Goal: Information Seeking & Learning: Learn about a topic

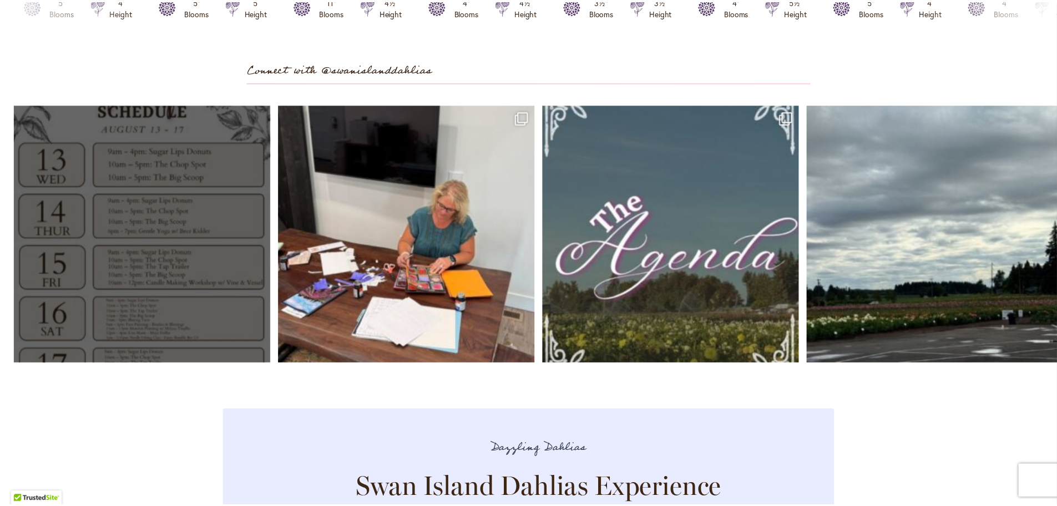
scroll to position [3275, 0]
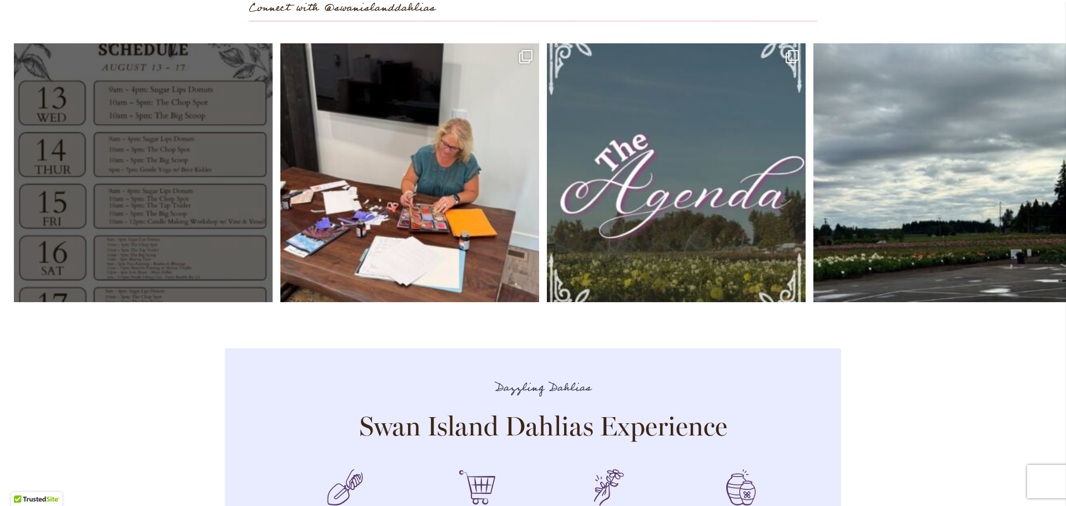
click at [190, 266] on link "Open" at bounding box center [143, 172] width 259 height 259
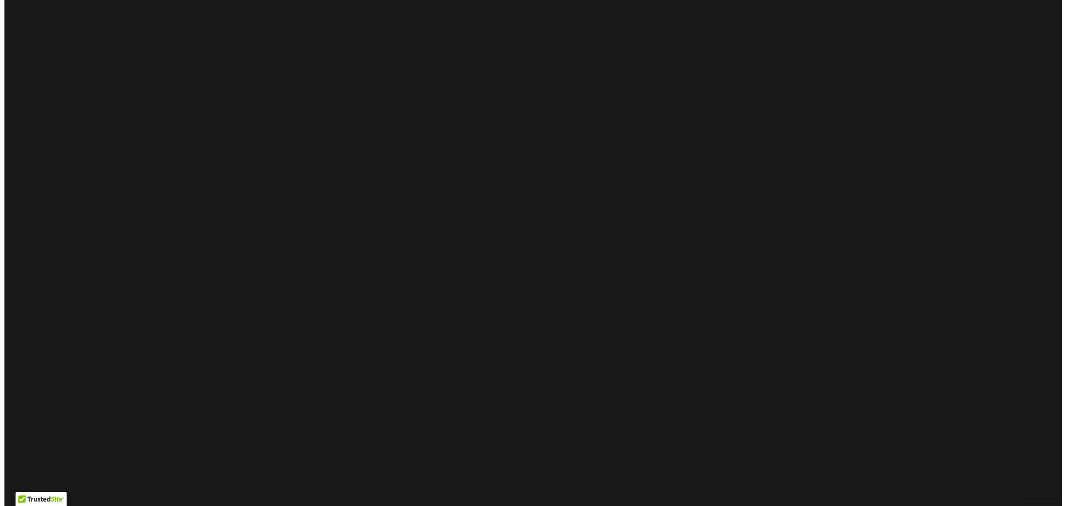
scroll to position [0, 0]
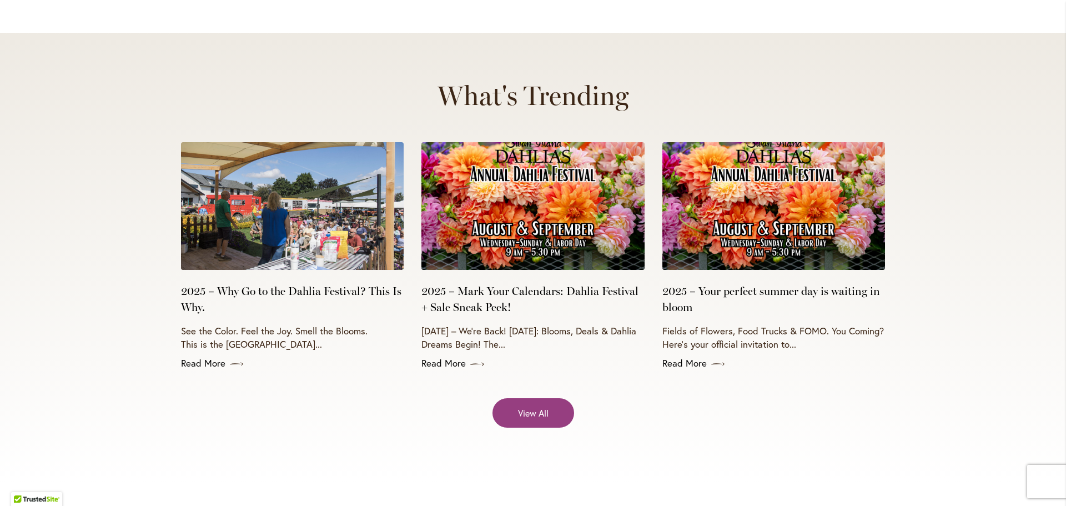
scroll to position [4440, 0]
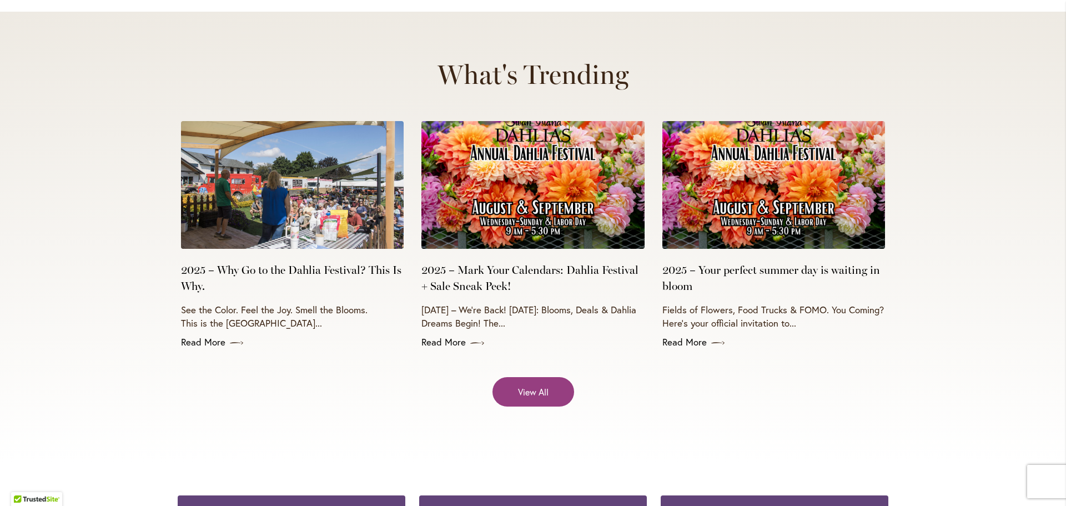
click at [517, 169] on img at bounding box center [532, 185] width 223 height 128
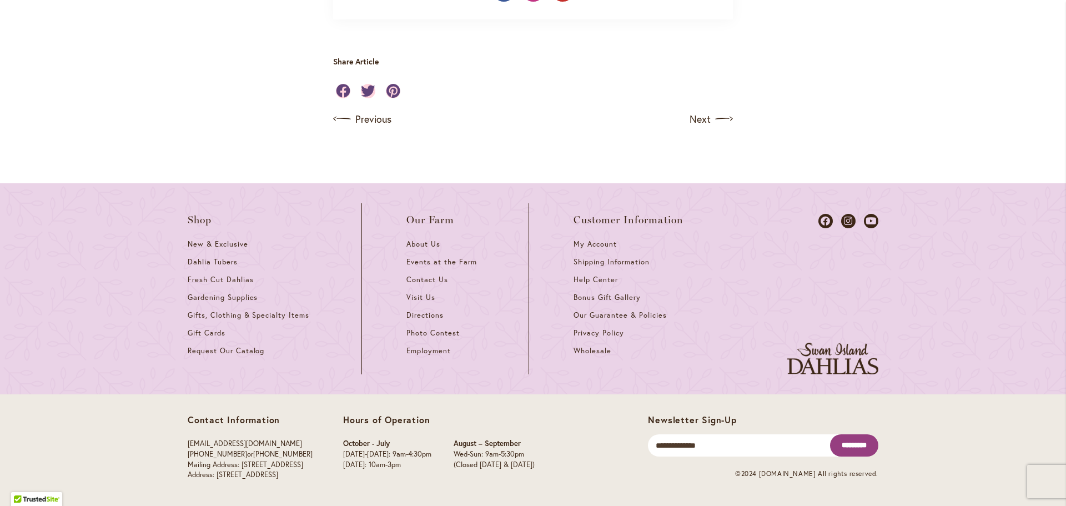
scroll to position [1221, 0]
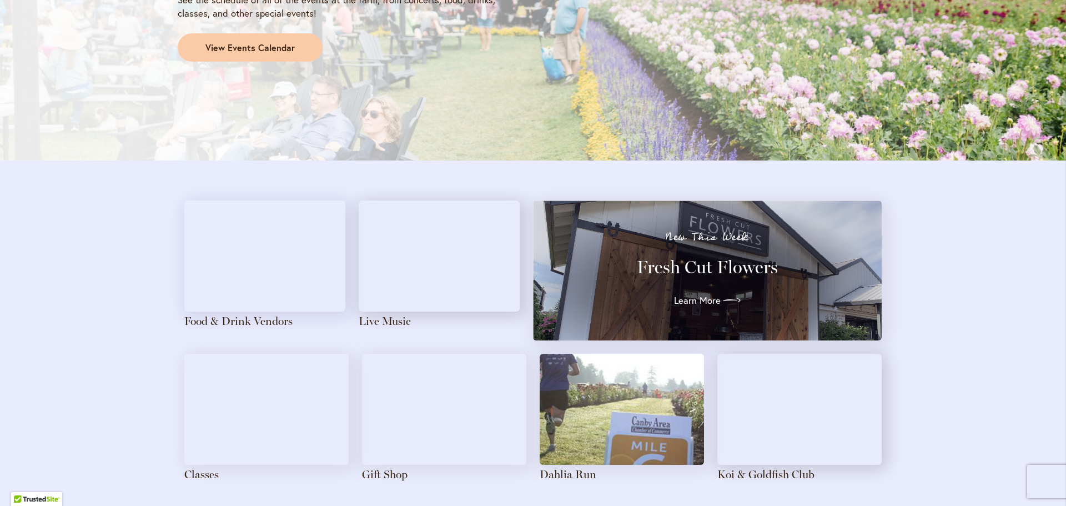
scroll to position [1110, 0]
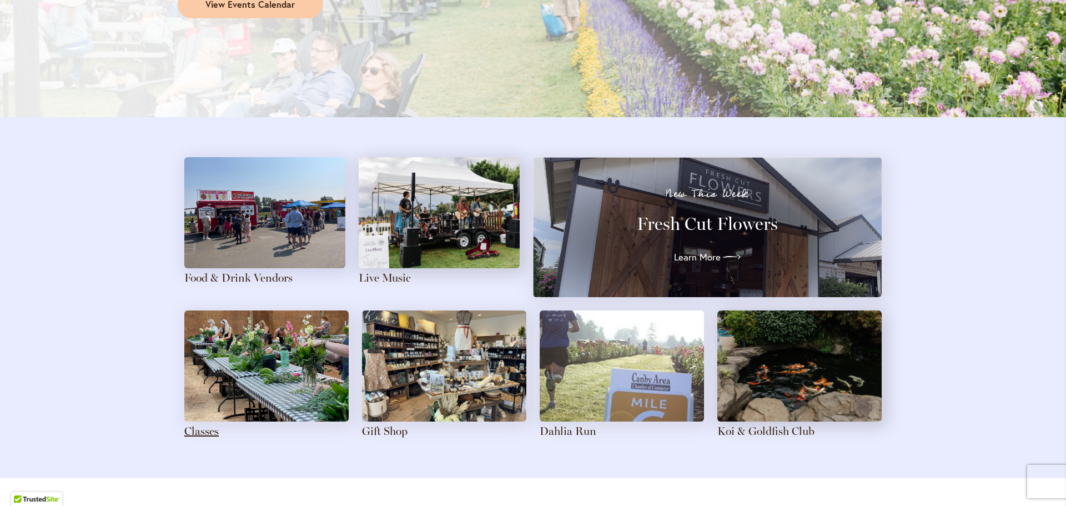
click at [200, 430] on link "Classes" at bounding box center [201, 430] width 34 height 13
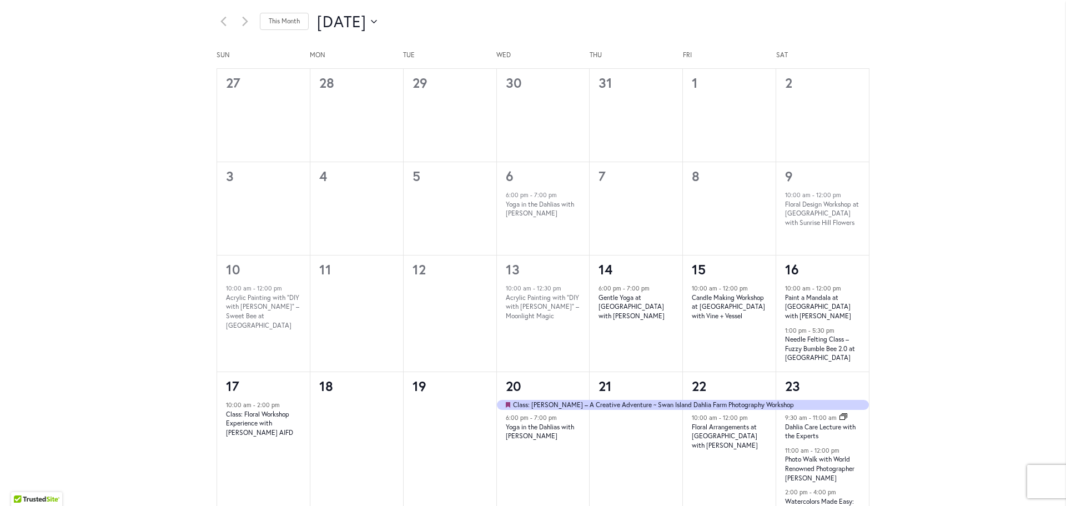
scroll to position [688, 0]
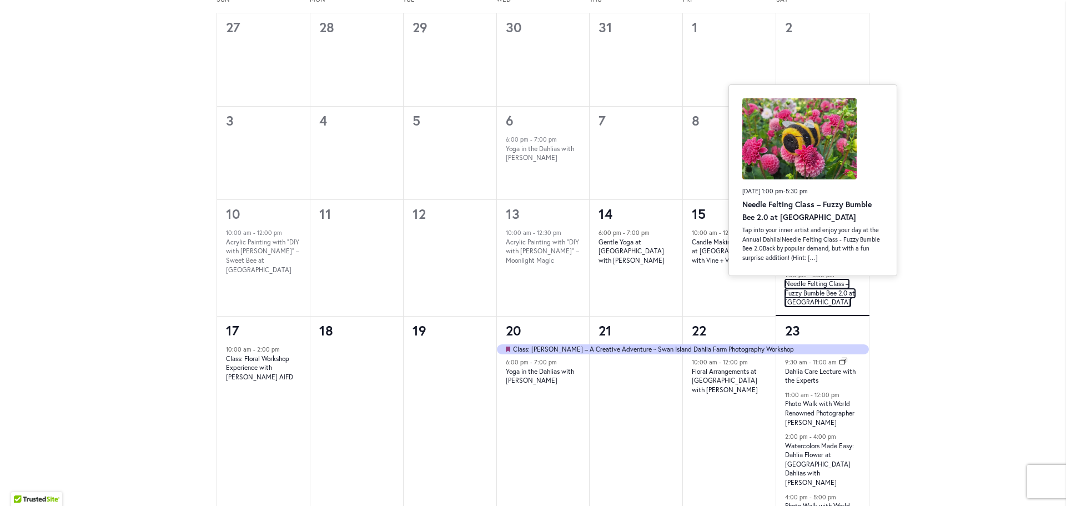
click at [814, 291] on link "Needle Felting Class – Fuzzy Bumble Bee 2.0 at Swan Island Dahlias" at bounding box center [820, 292] width 70 height 27
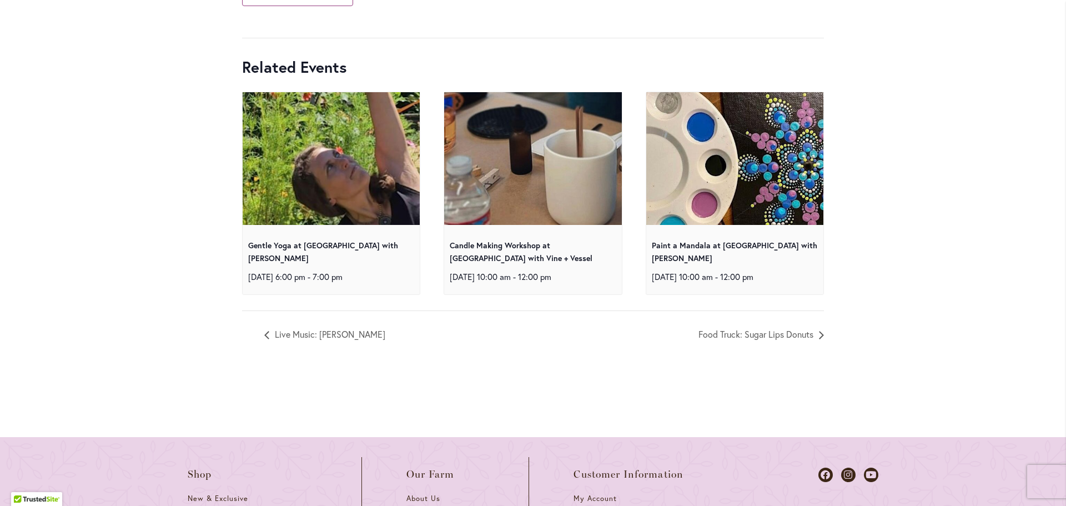
scroll to position [5273, 0]
click at [703, 259] on link "Paint a Mandala at Swan Island Dahlias with Melissa Trujillo" at bounding box center [734, 250] width 165 height 23
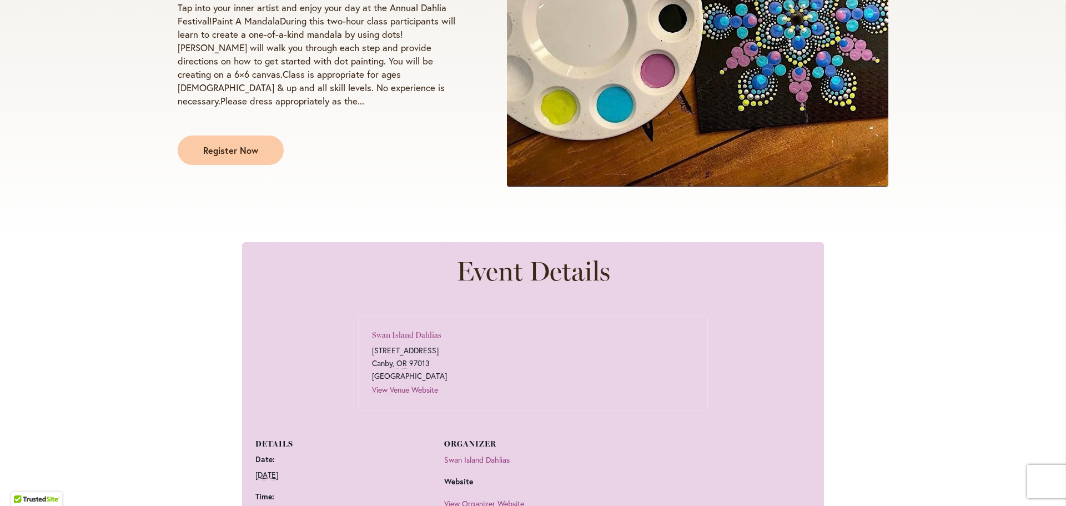
scroll to position [389, 0]
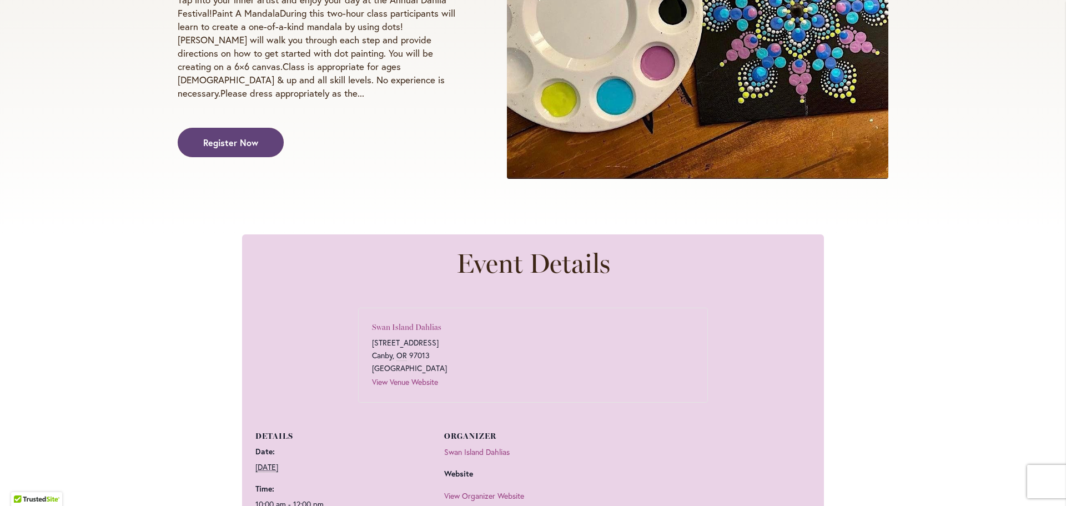
click at [245, 136] on span "Register Now" at bounding box center [230, 142] width 55 height 13
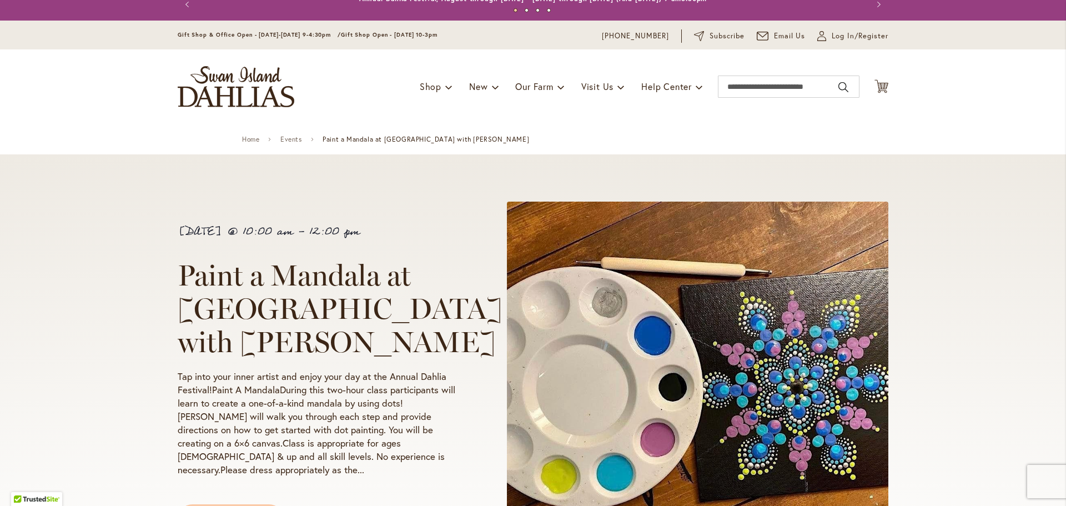
scroll to position [0, 0]
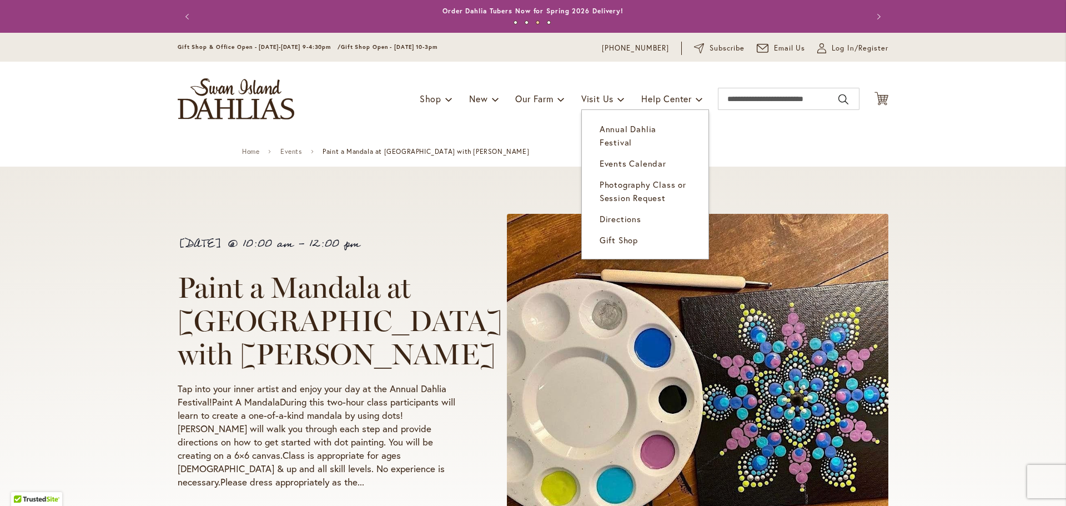
click at [619, 234] on span "Gift Shop" at bounding box center [618, 239] width 38 height 11
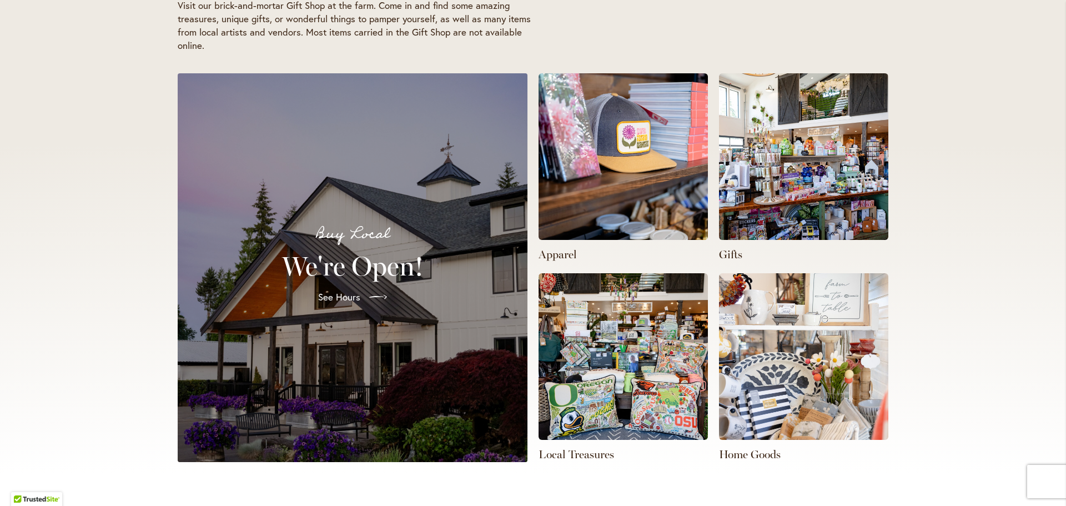
scroll to position [222, 0]
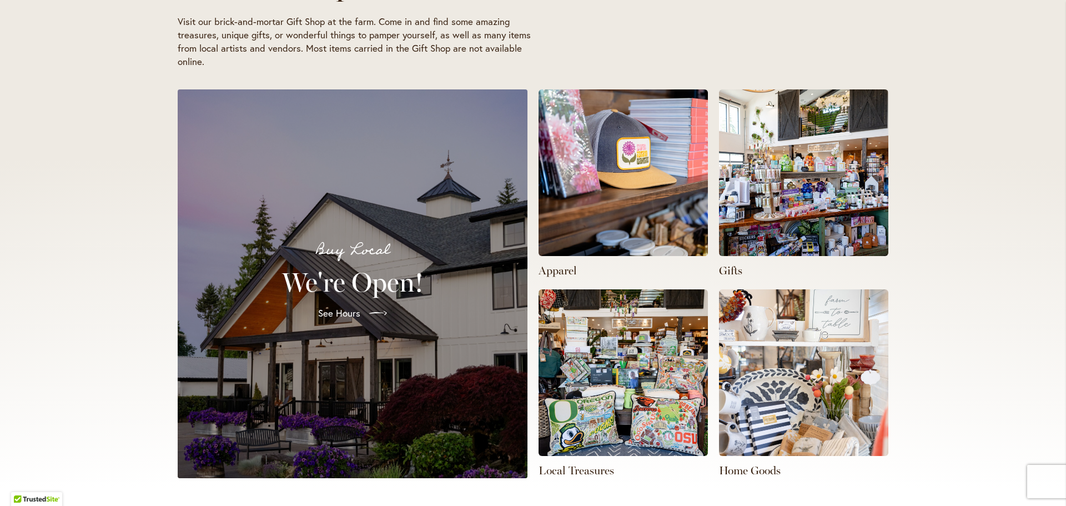
click at [595, 211] on img at bounding box center [622, 172] width 169 height 167
click at [579, 166] on img at bounding box center [622, 172] width 169 height 167
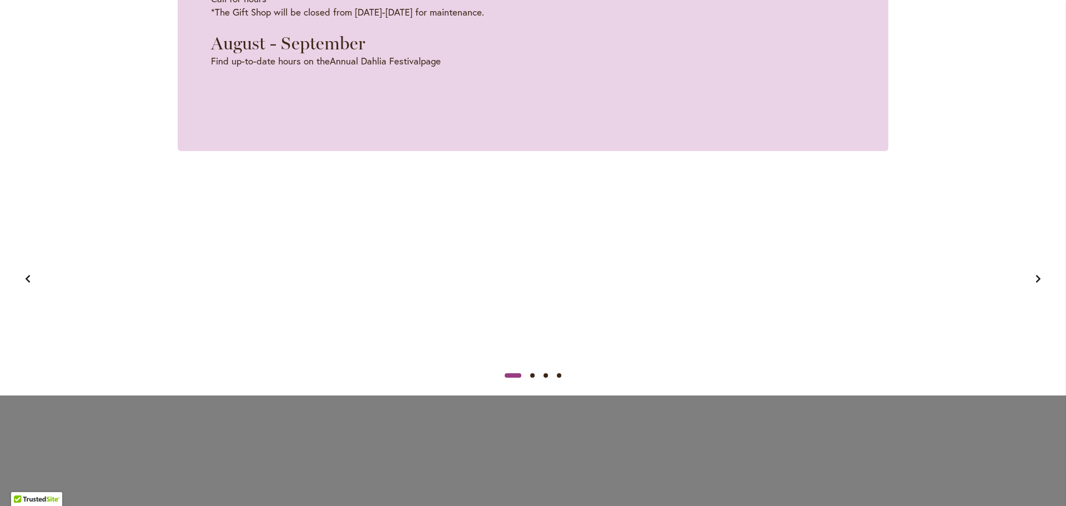
scroll to position [999, 0]
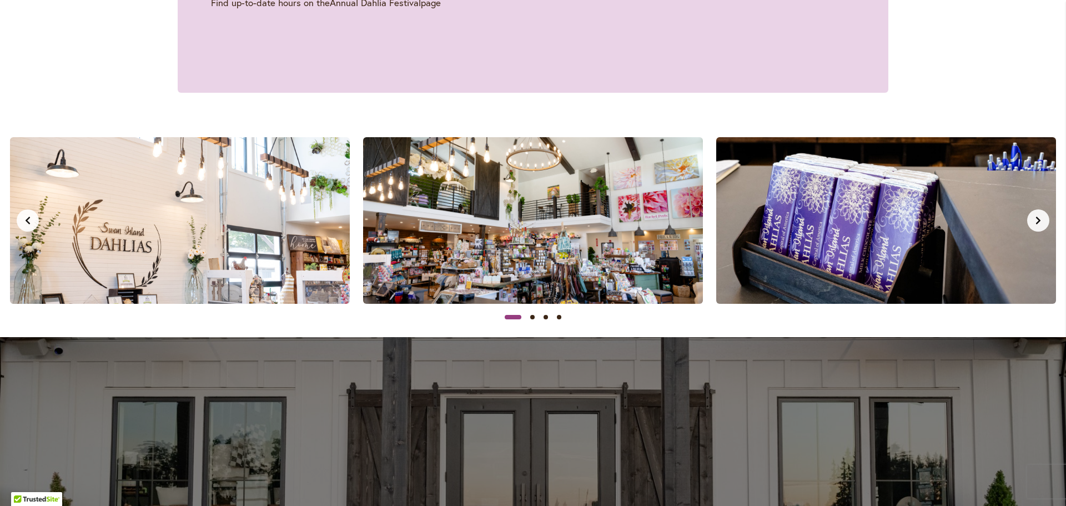
click at [1034, 213] on button "Next slide" at bounding box center [1038, 220] width 22 height 22
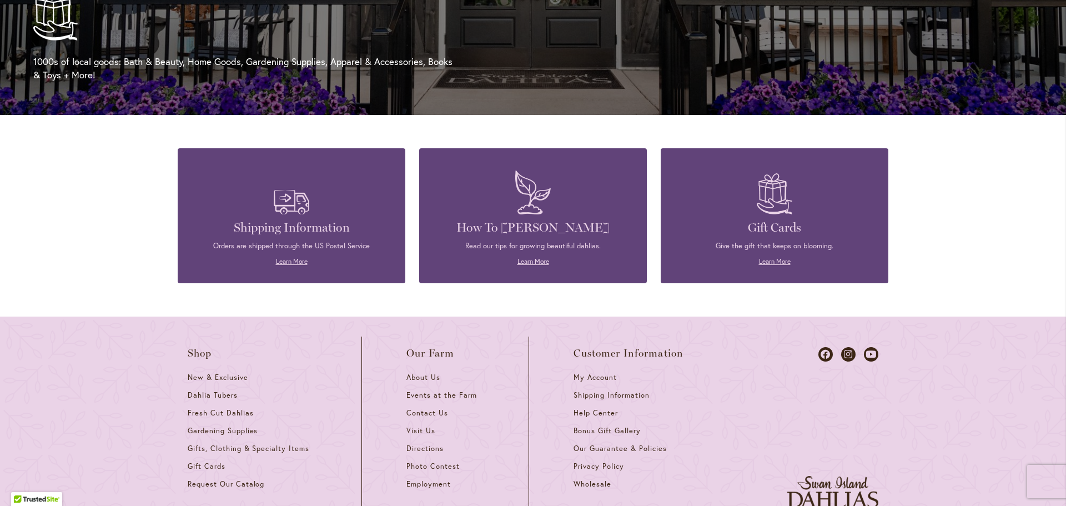
scroll to position [0, 706]
click at [530, 259] on link "Learn More" at bounding box center [533, 261] width 32 height 8
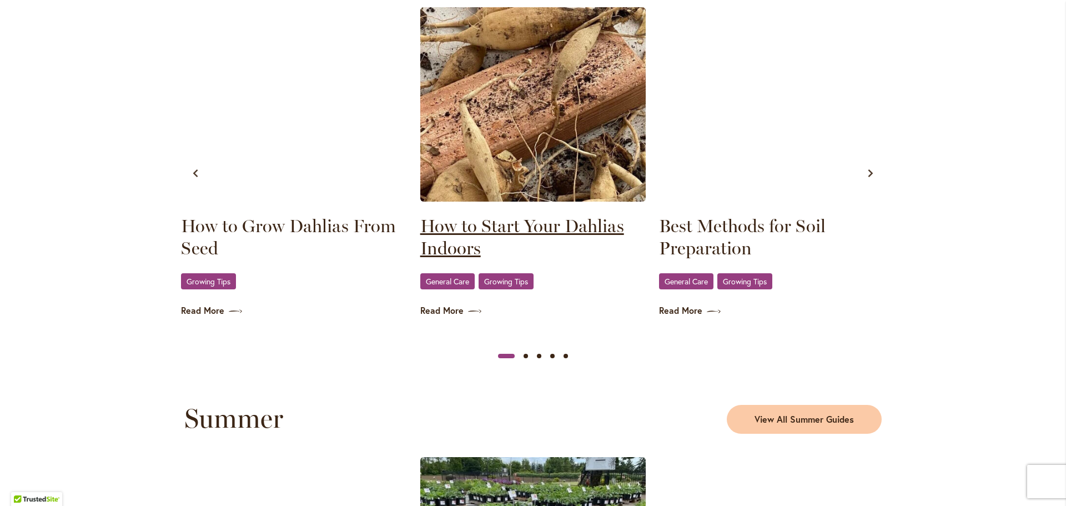
scroll to position [666, 0]
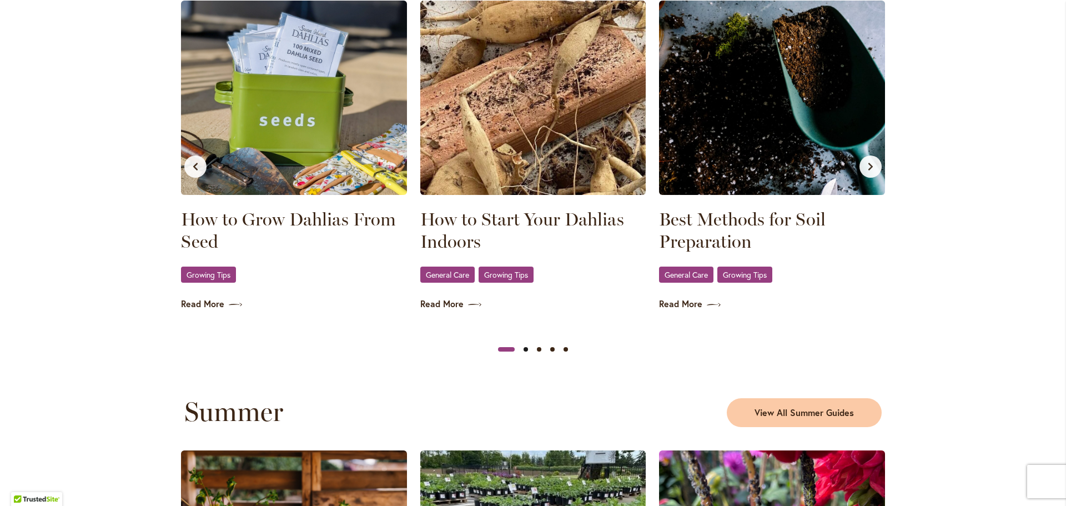
click at [522, 350] on button "Slide 2" at bounding box center [525, 348] width 13 height 13
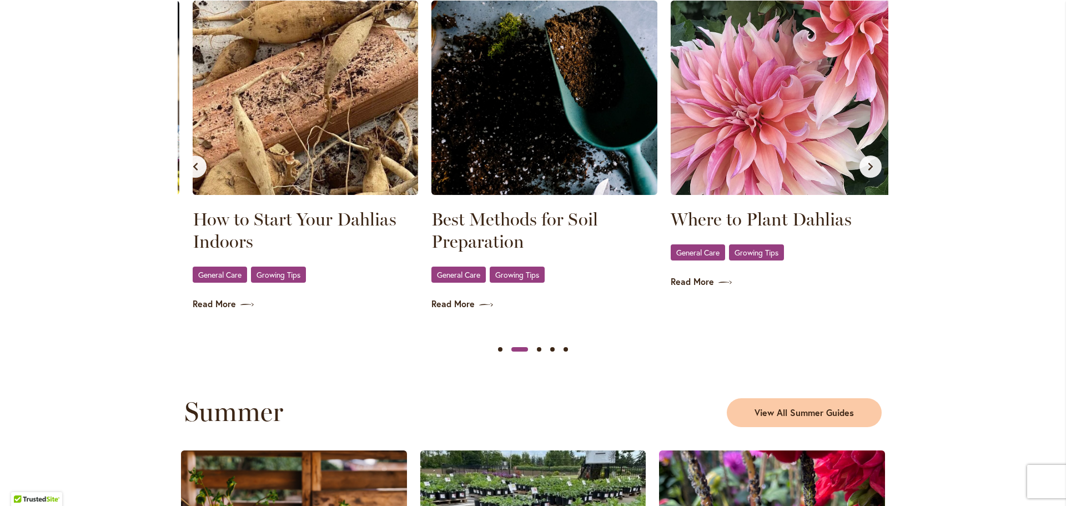
scroll to position [0, 239]
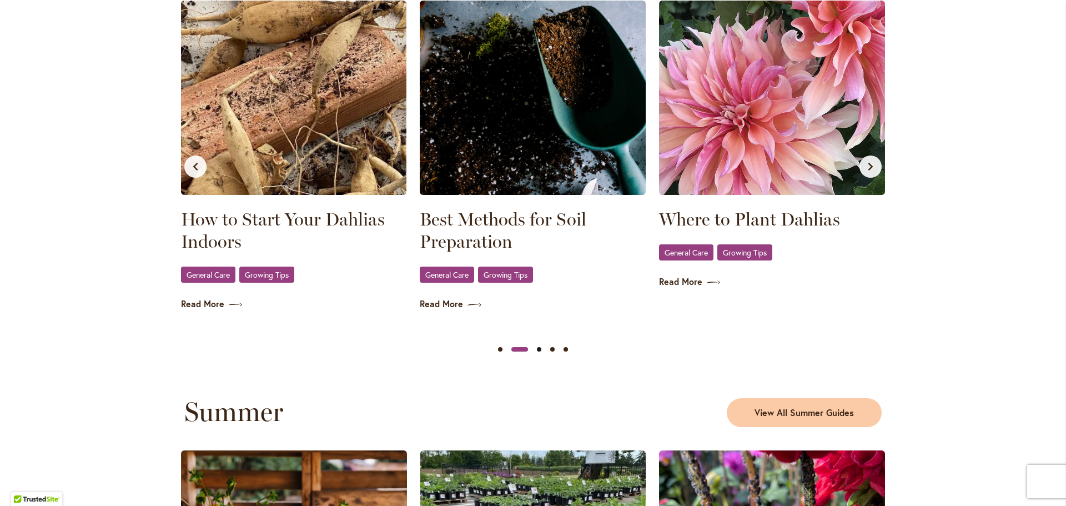
click at [534, 349] on button "Slide 3" at bounding box center [538, 348] width 13 height 13
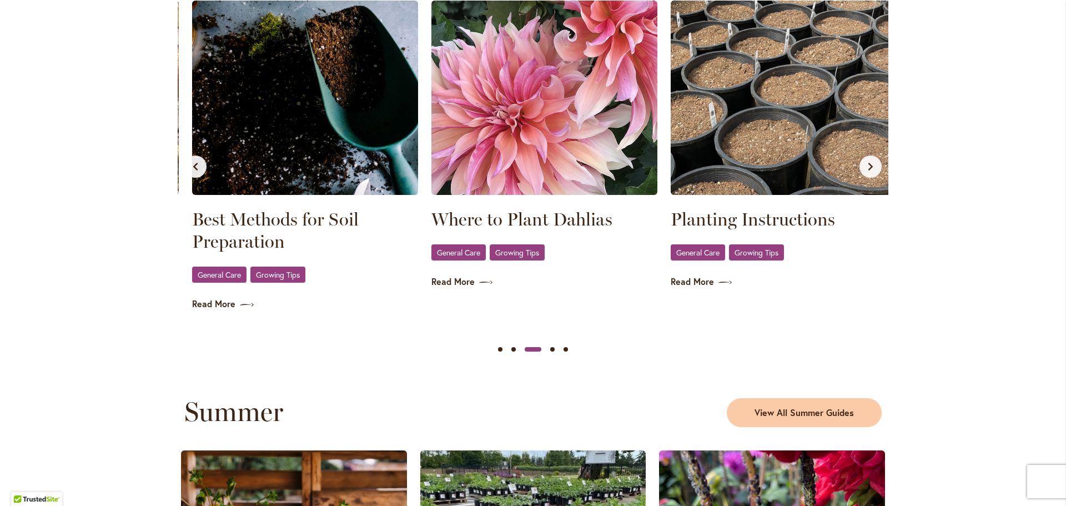
scroll to position [0, 478]
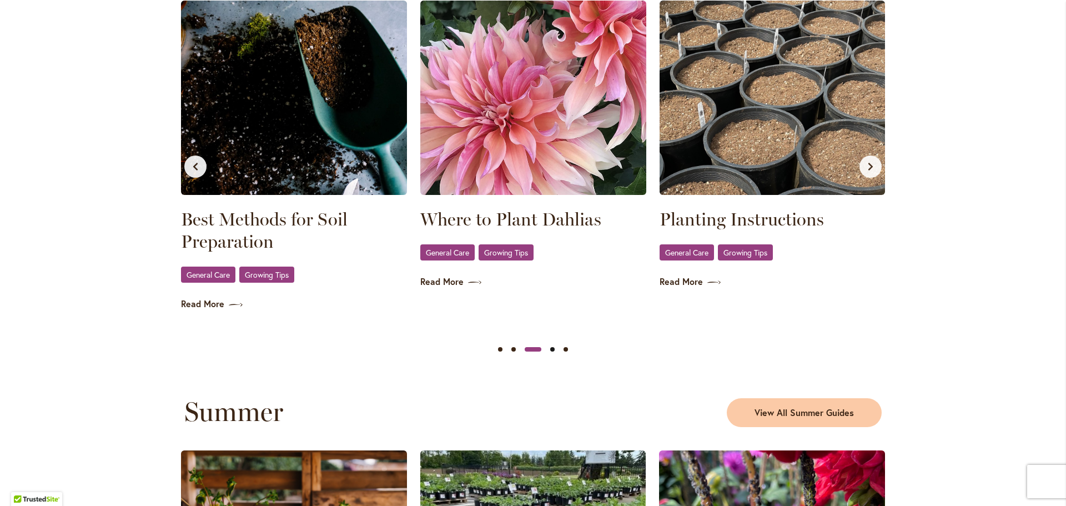
click at [547, 348] on button "Slide 4" at bounding box center [552, 348] width 13 height 13
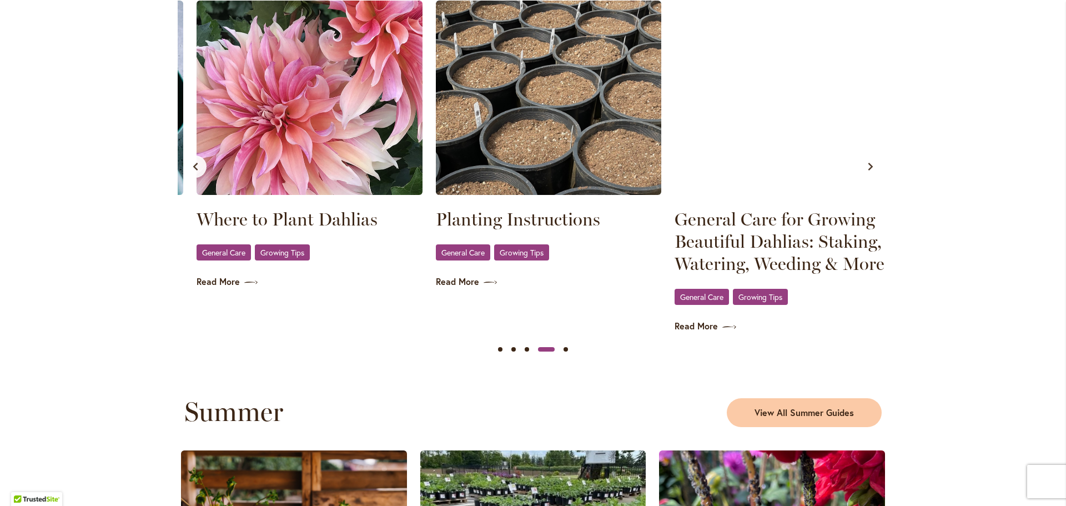
scroll to position [0, 717]
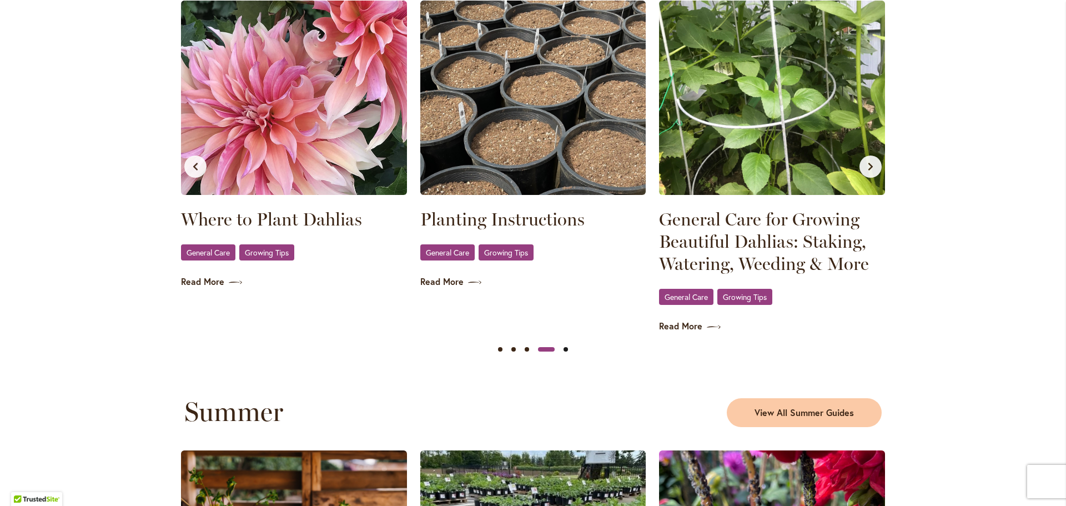
click at [562, 347] on button "Slide 5" at bounding box center [565, 348] width 13 height 13
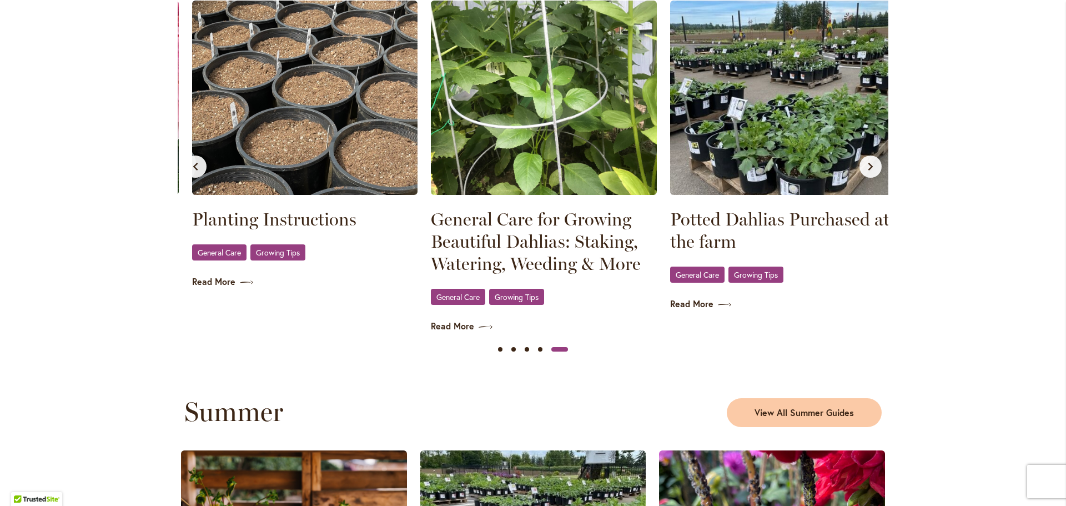
scroll to position [0, 956]
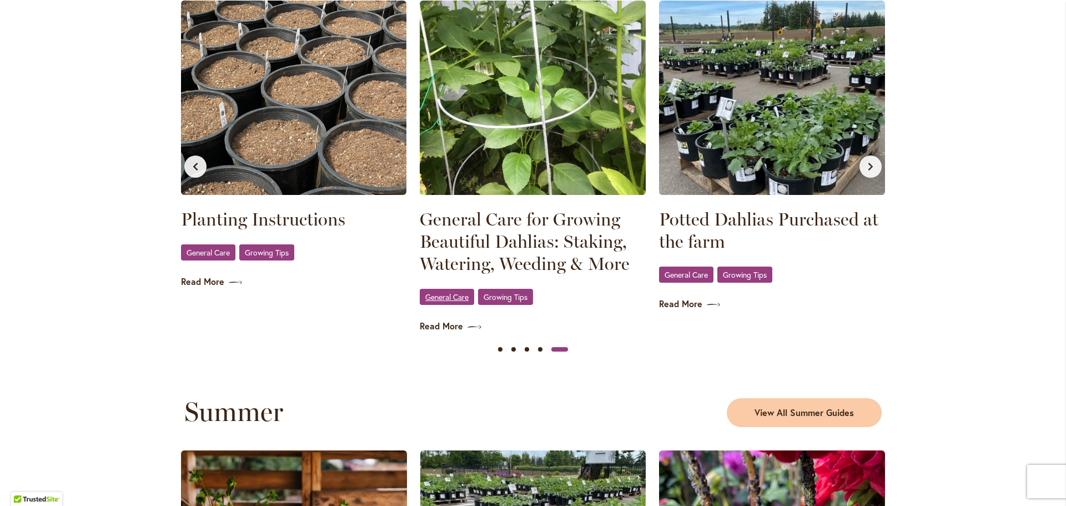
click at [445, 302] on link "General Care" at bounding box center [447, 297] width 54 height 16
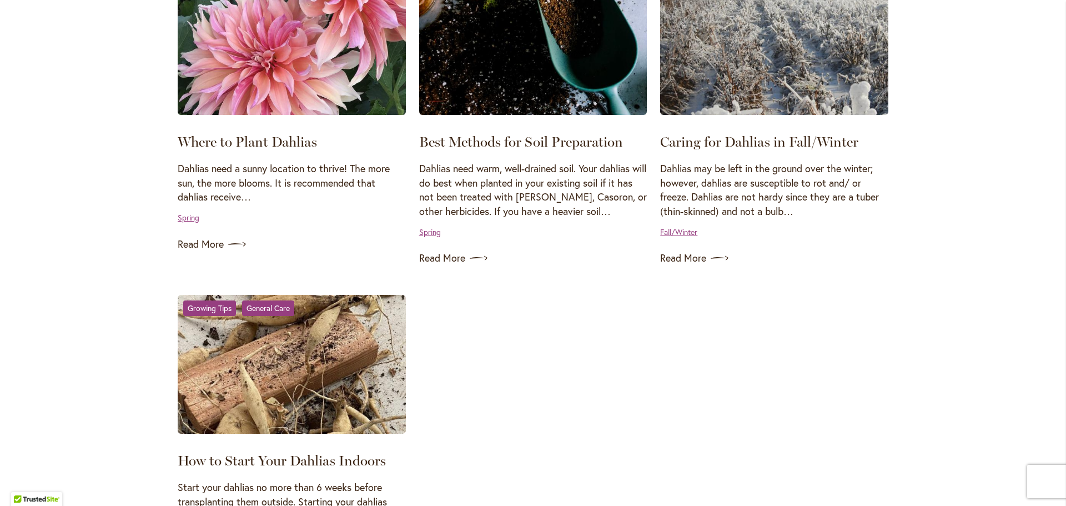
scroll to position [944, 0]
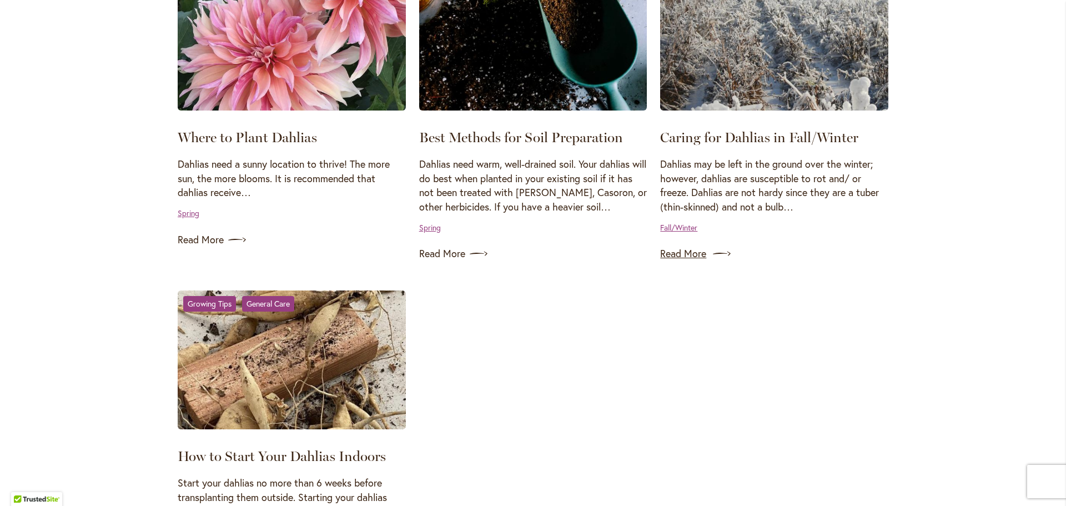
click at [692, 255] on link "Read More" at bounding box center [774, 254] width 228 height 18
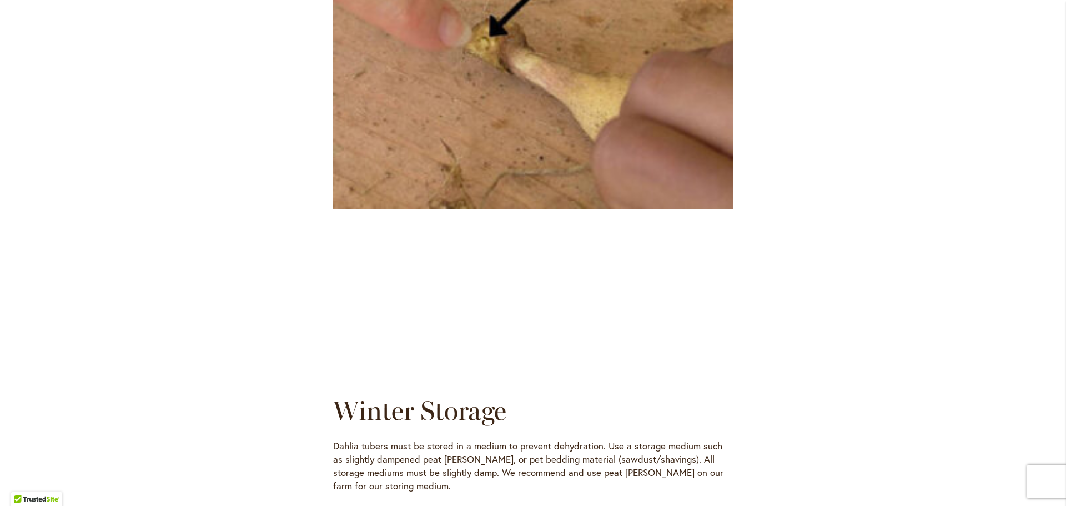
scroll to position [2705, 0]
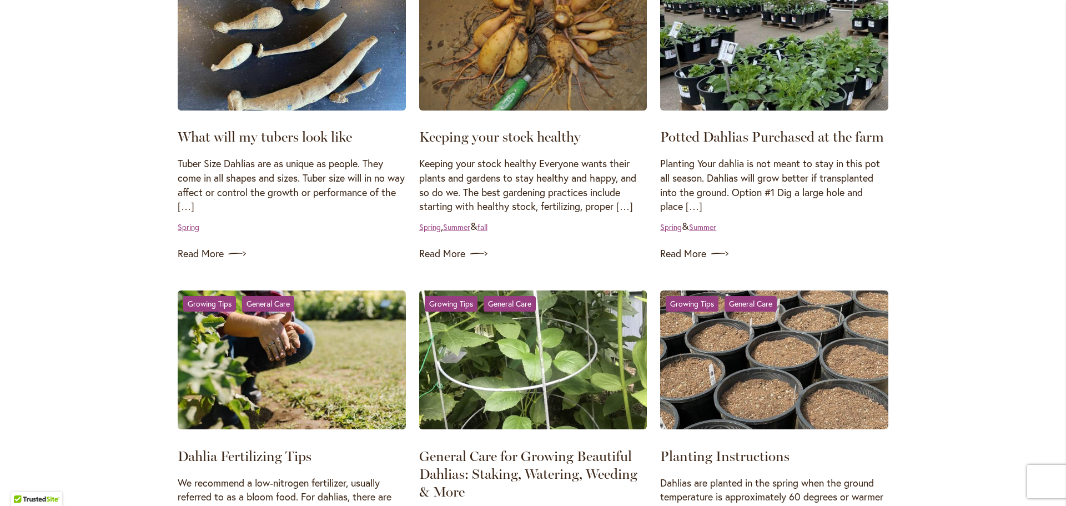
scroll to position [278, 0]
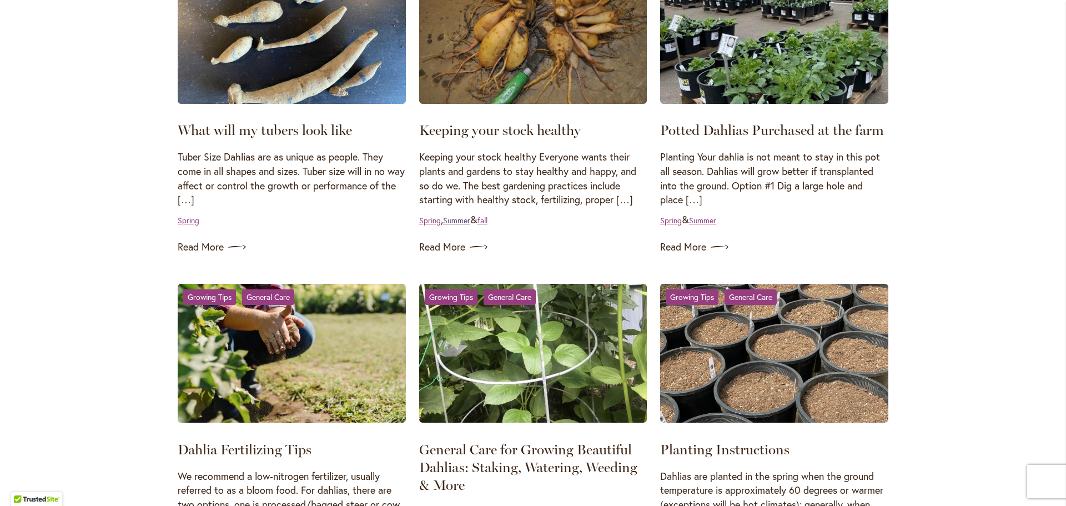
click at [456, 219] on link "Summer" at bounding box center [456, 220] width 27 height 11
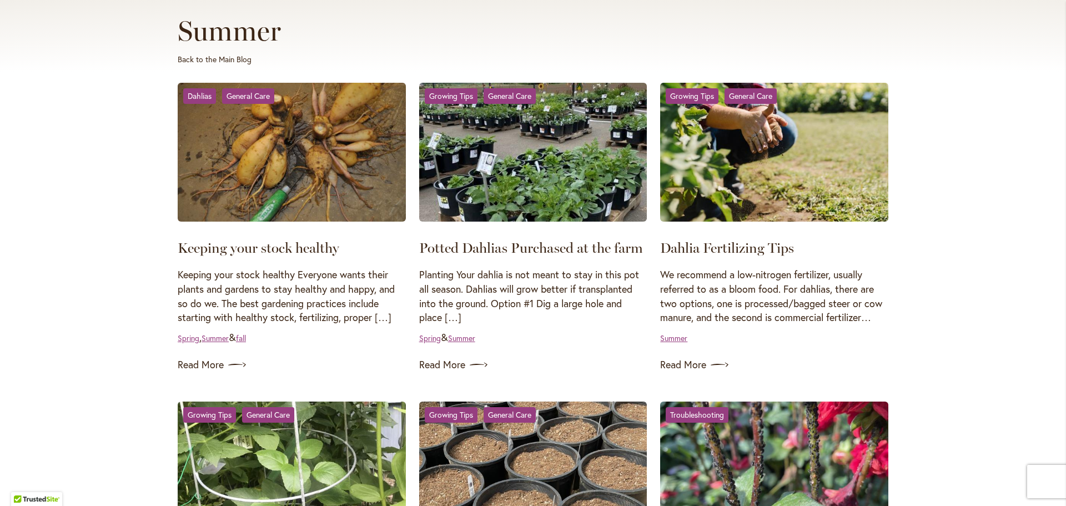
scroll to position [278, 0]
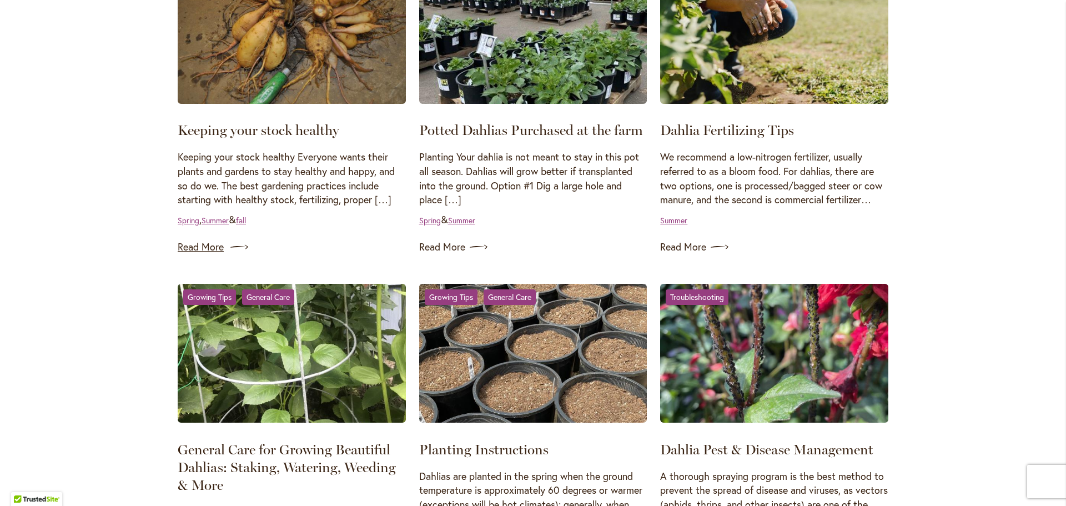
click at [208, 248] on link "Read More" at bounding box center [292, 247] width 228 height 18
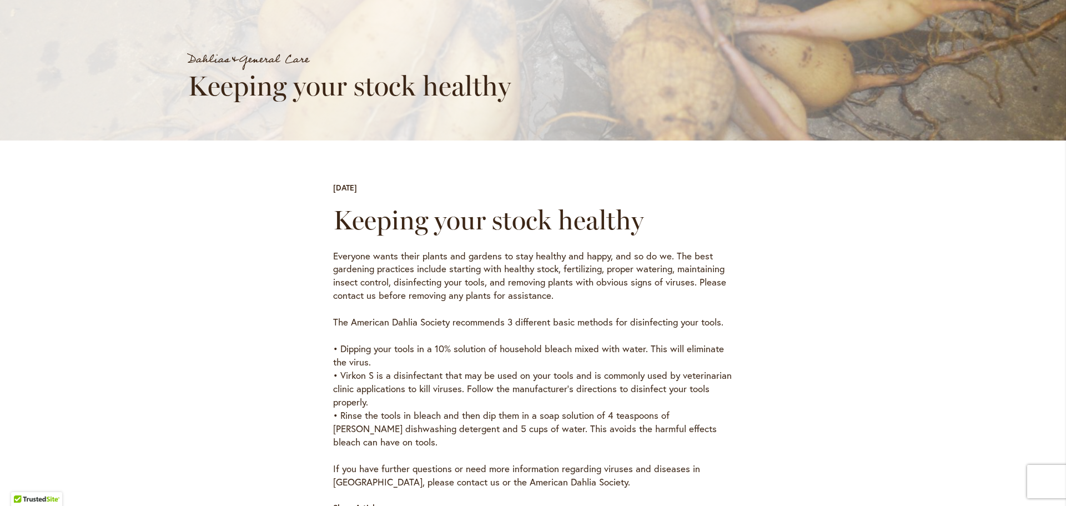
scroll to position [278, 0]
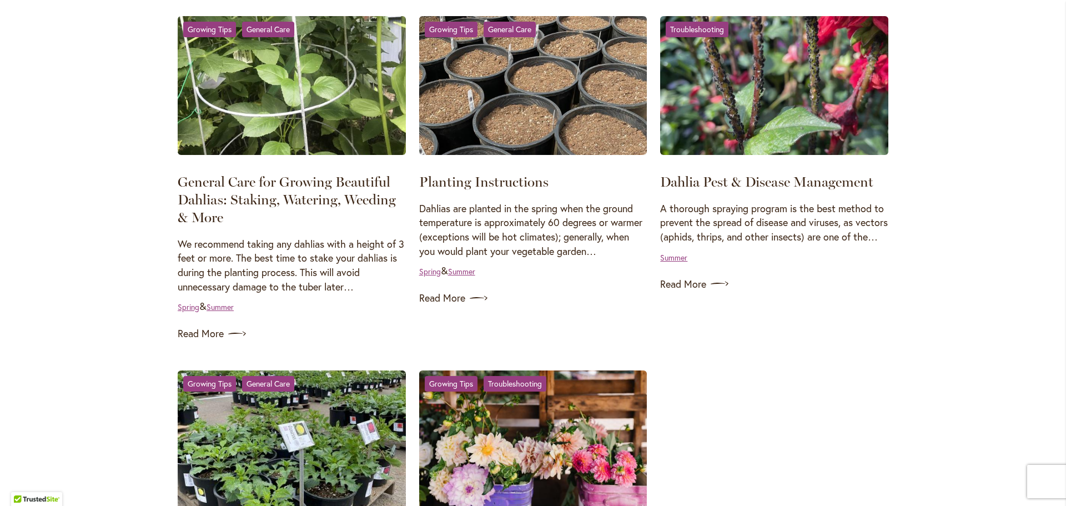
scroll to position [555, 0]
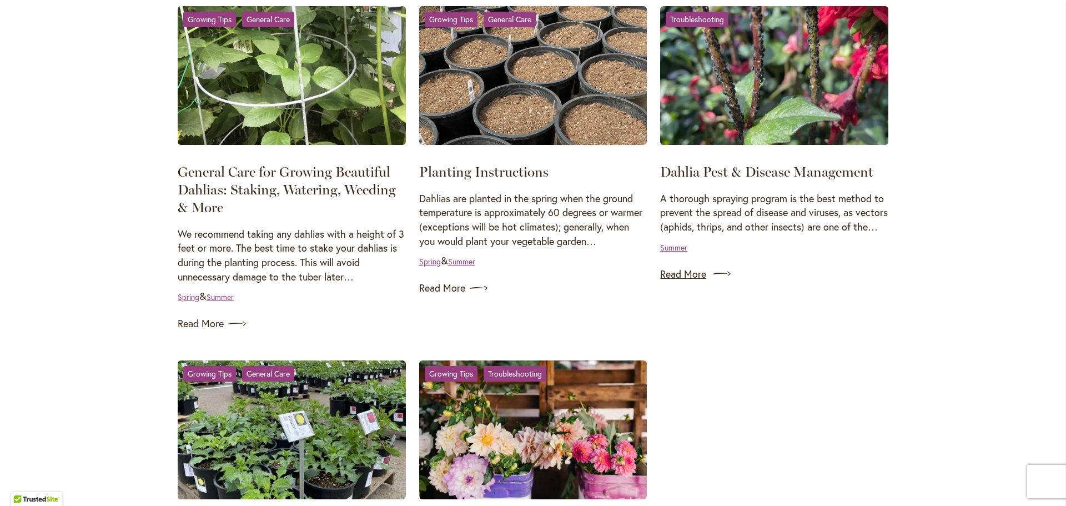
click at [672, 283] on link "Read More" at bounding box center [774, 274] width 228 height 18
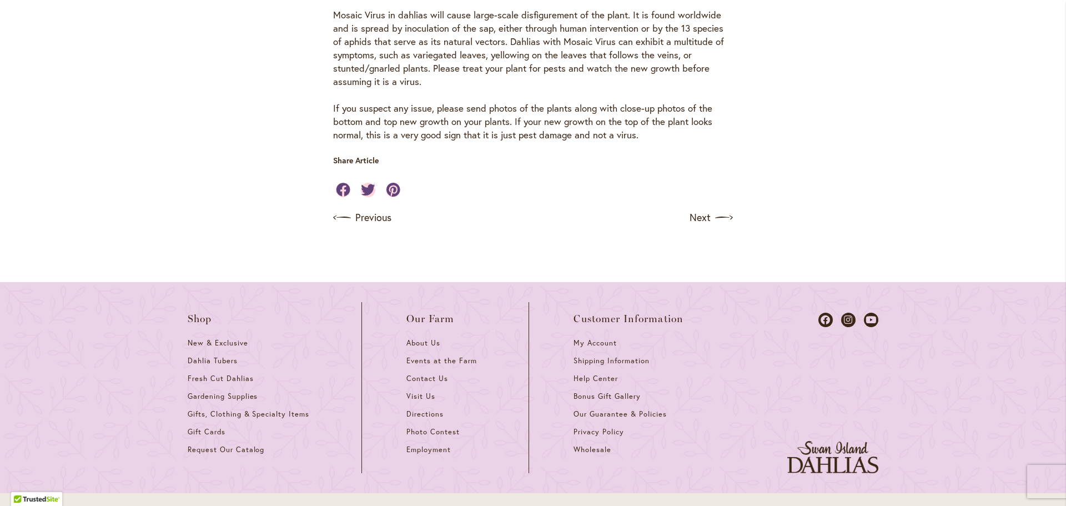
scroll to position [2165, 0]
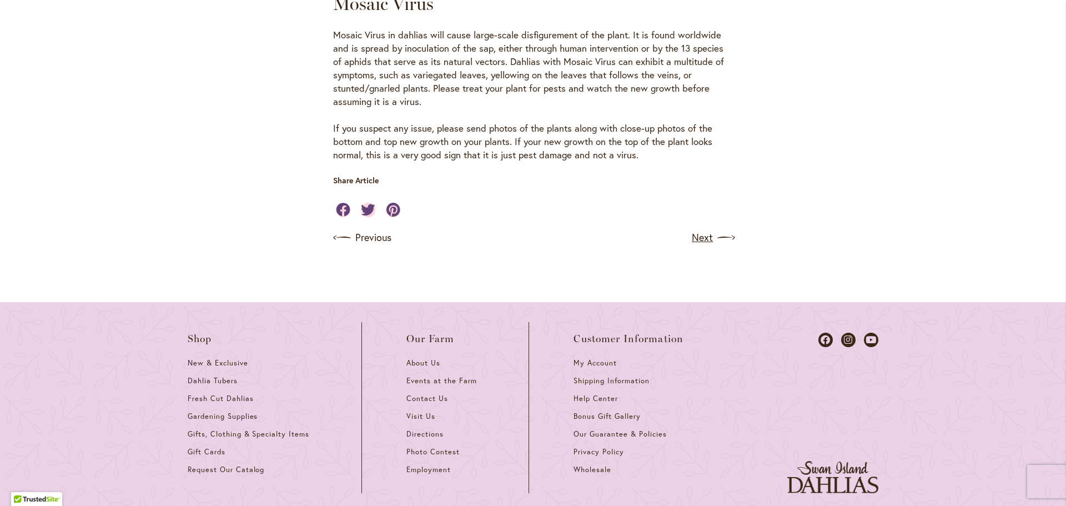
click at [699, 229] on link "Next" at bounding box center [712, 238] width 41 height 18
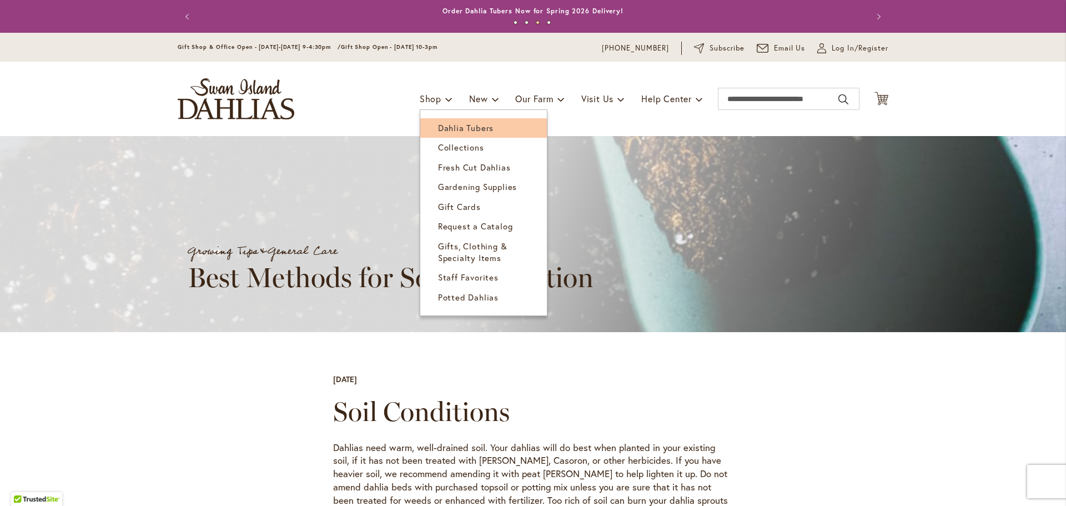
click at [438, 126] on span "Dahlia Tubers" at bounding box center [466, 127] width 56 height 11
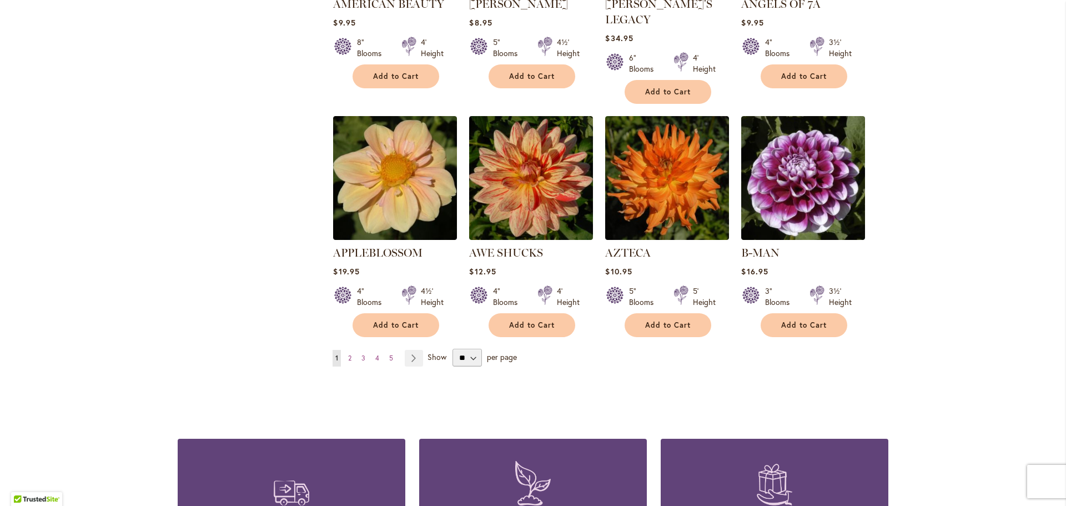
scroll to position [944, 0]
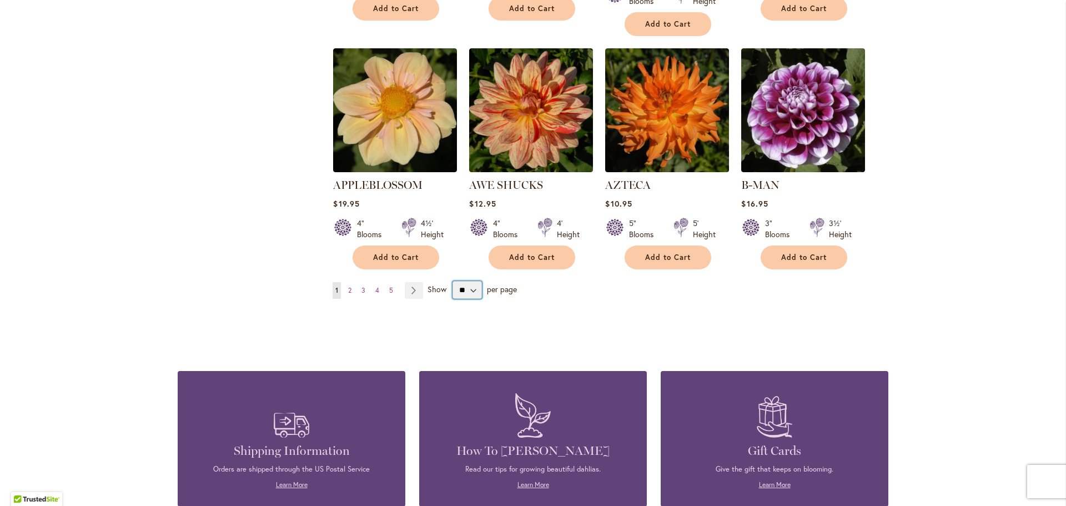
click at [472, 281] on select "** ** ** **" at bounding box center [466, 290] width 29 height 18
select select "**"
click at [452, 281] on select "** ** ** **" at bounding box center [466, 290] width 29 height 18
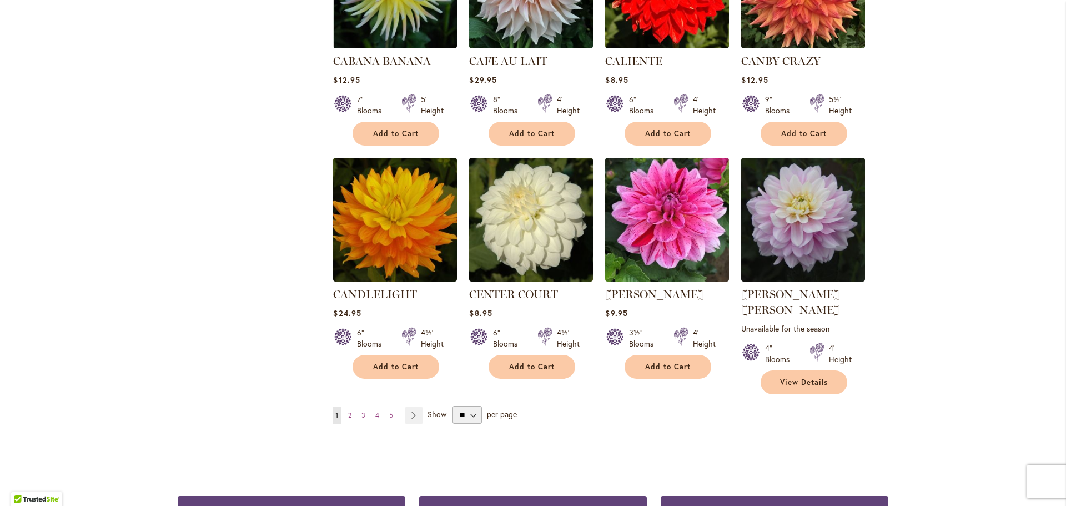
scroll to position [3663, 0]
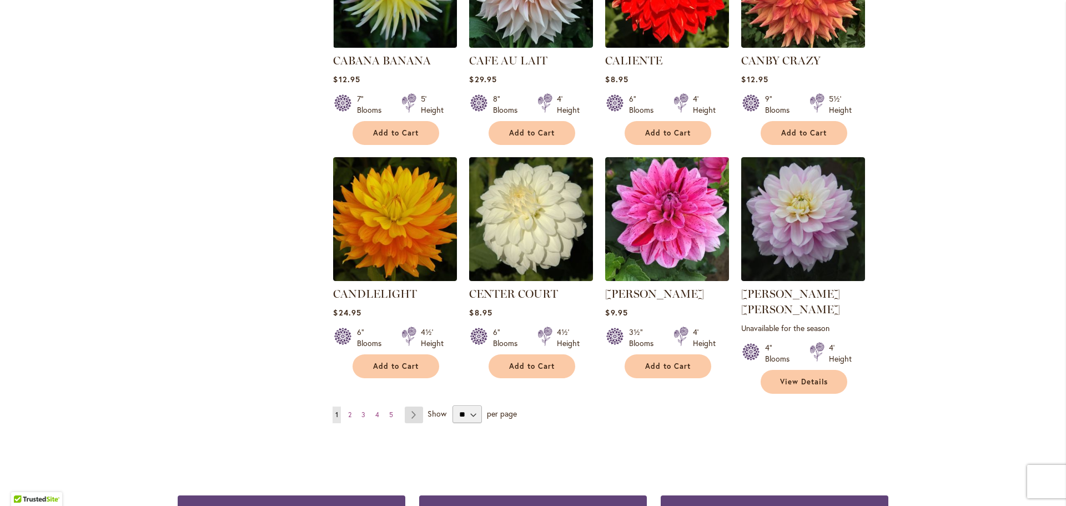
click at [409, 406] on link "Page Next" at bounding box center [414, 414] width 18 height 17
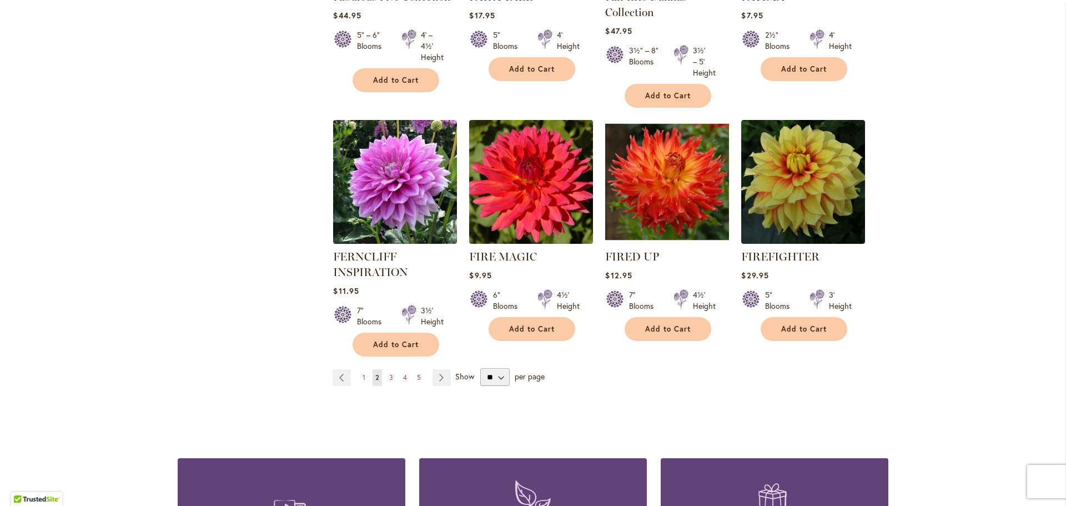
scroll to position [3830, 0]
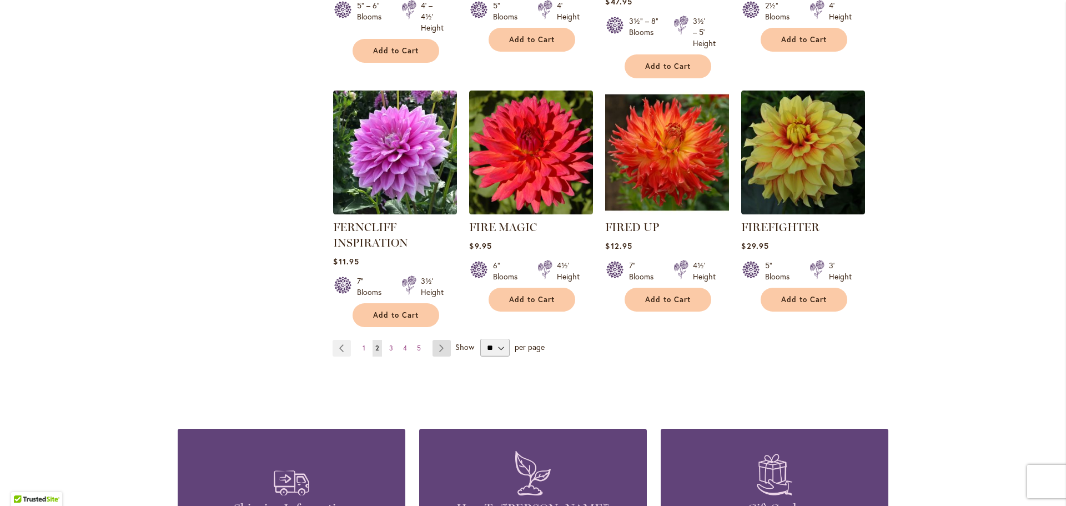
click at [441, 340] on link "Page Next" at bounding box center [441, 348] width 18 height 17
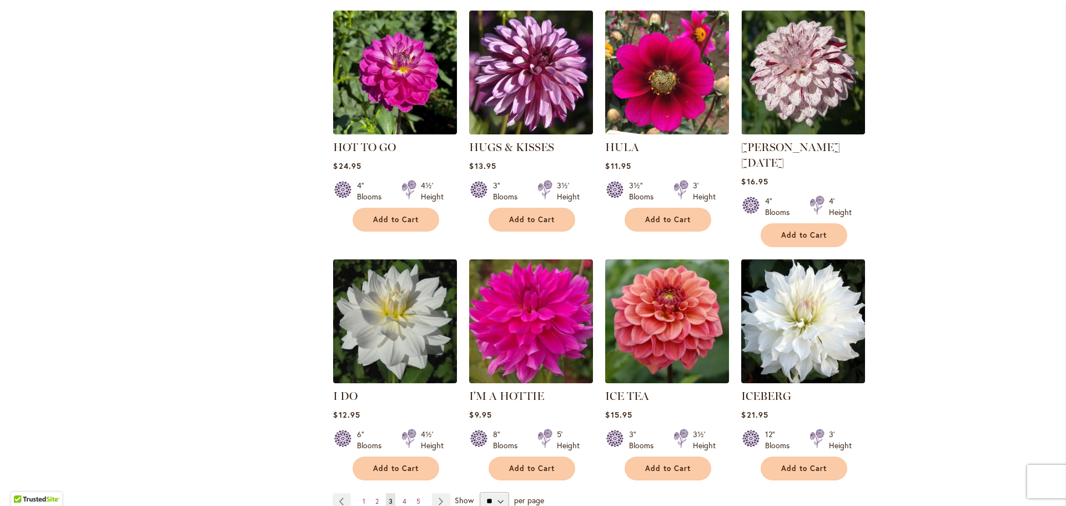
scroll to position [3719, 0]
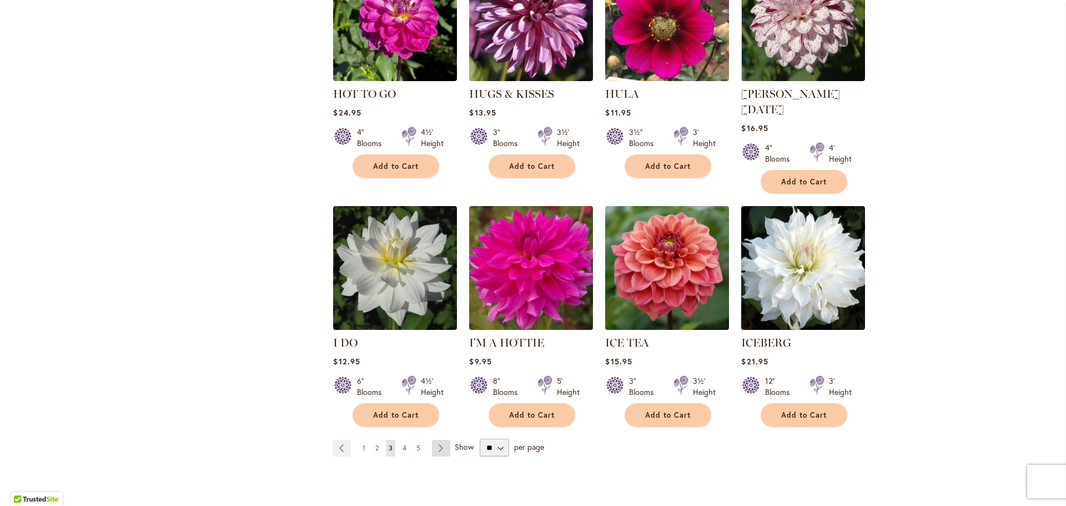
click at [437, 440] on link "Page Next" at bounding box center [441, 448] width 18 height 17
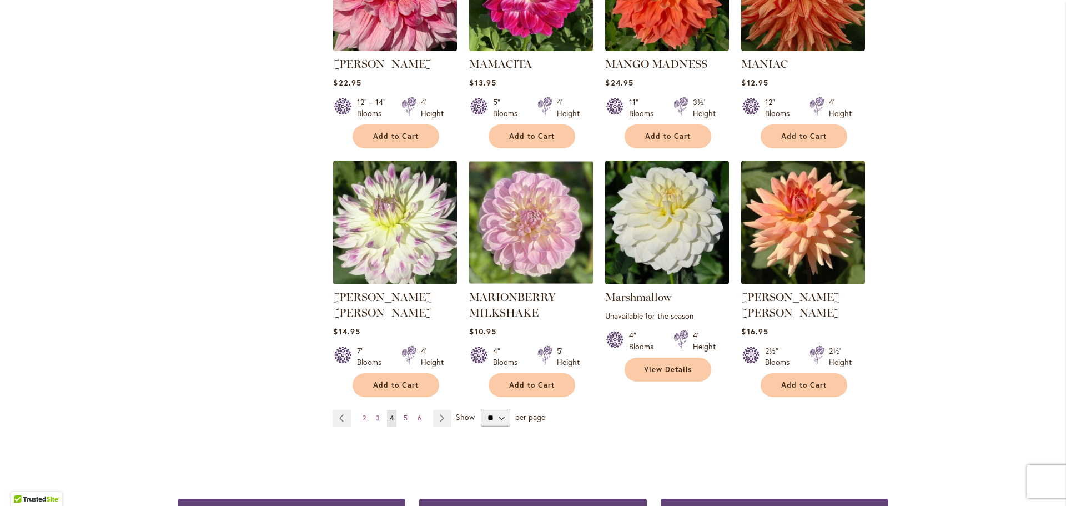
scroll to position [3719, 0]
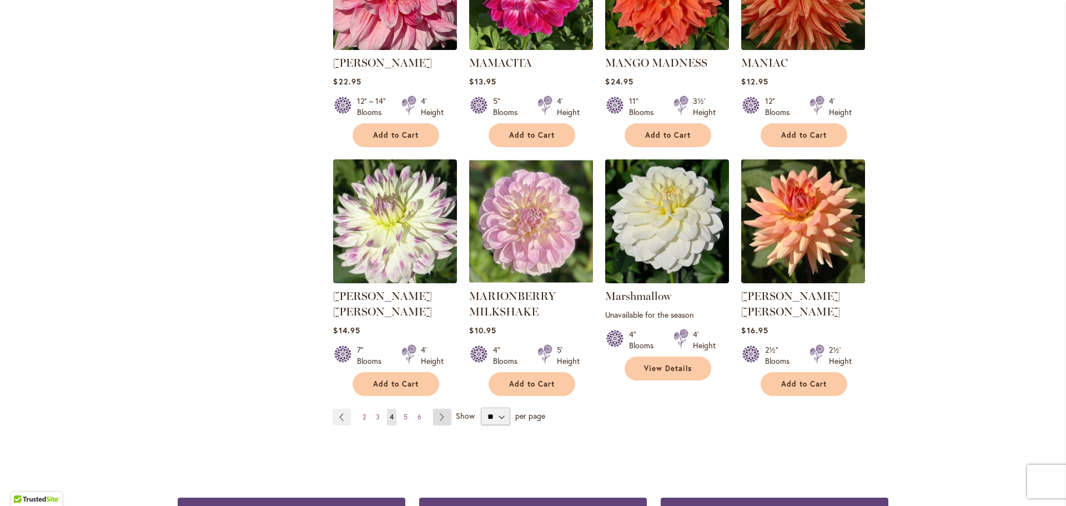
click at [438, 409] on link "Page Next" at bounding box center [442, 417] width 18 height 17
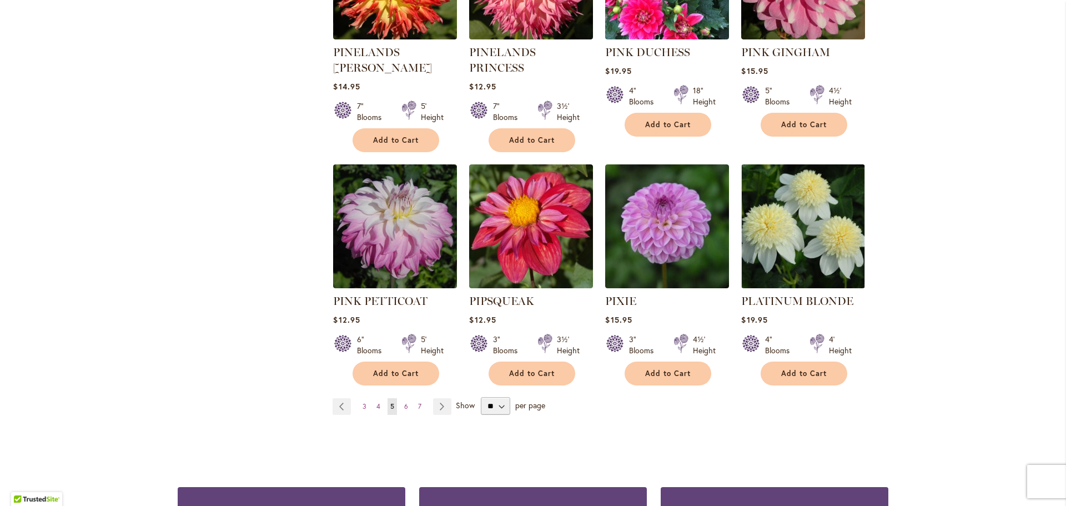
scroll to position [3719, 0]
click at [436, 397] on link "Page Next" at bounding box center [442, 405] width 18 height 17
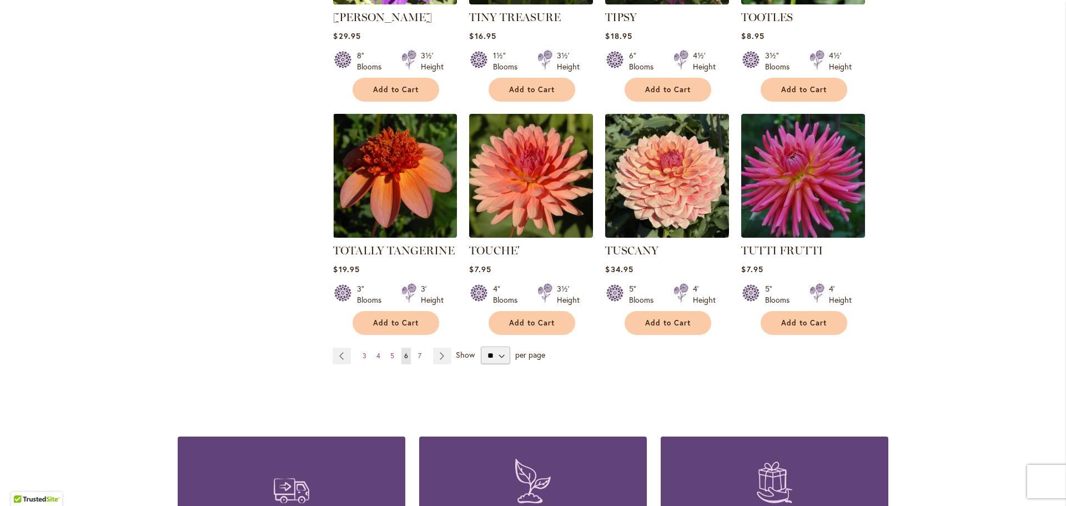
scroll to position [3731, 0]
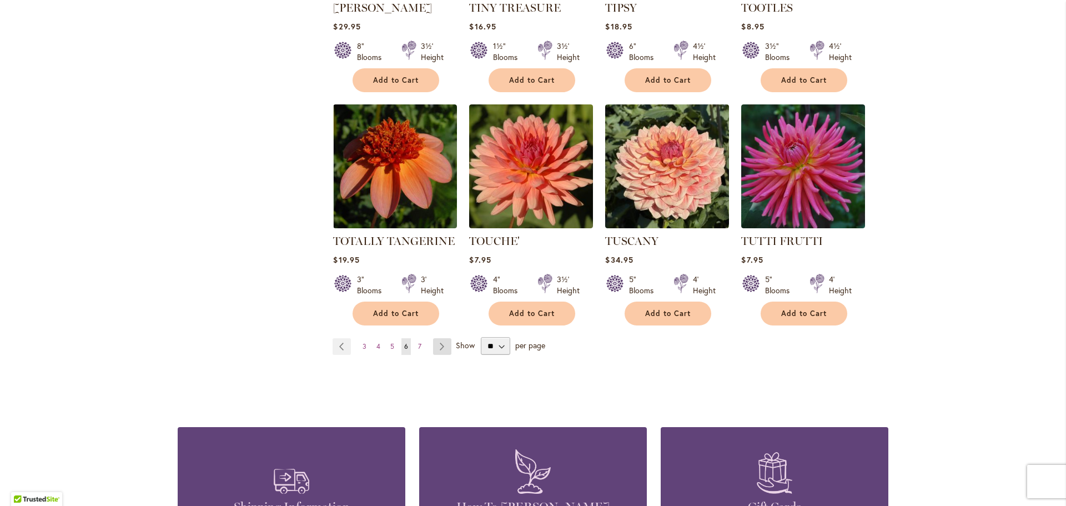
click at [436, 338] on link "Page Next" at bounding box center [442, 346] width 18 height 17
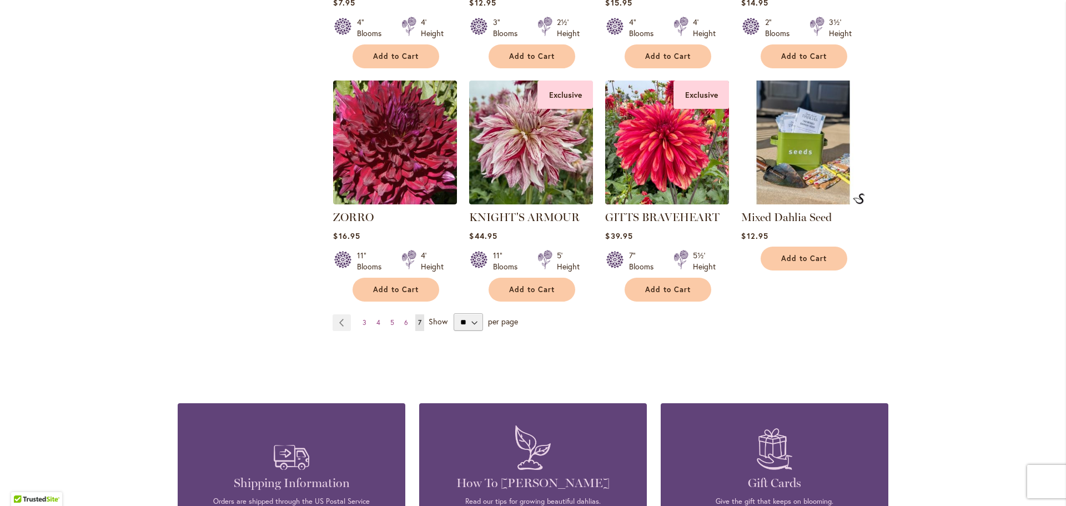
scroll to position [1622, 0]
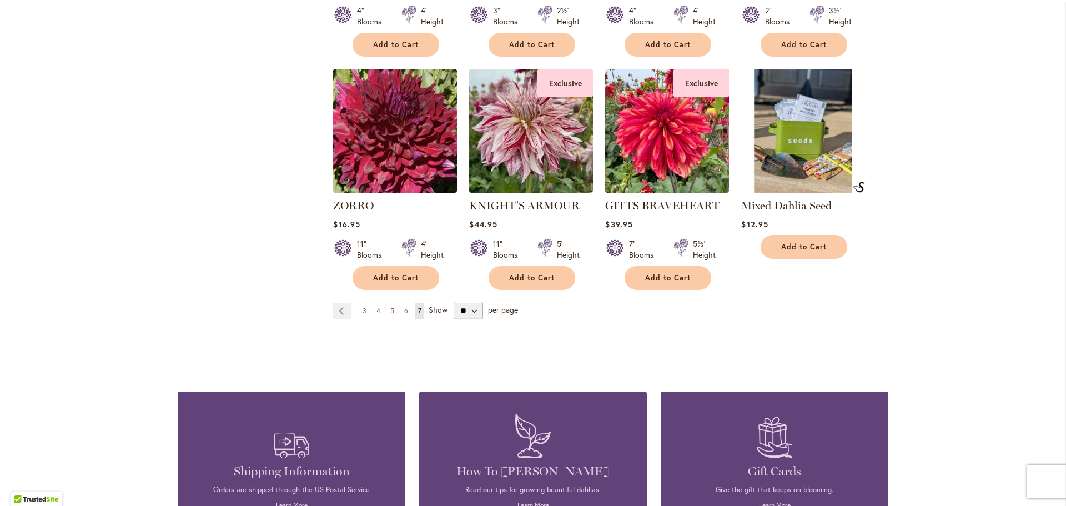
click at [796, 157] on img at bounding box center [803, 131] width 130 height 130
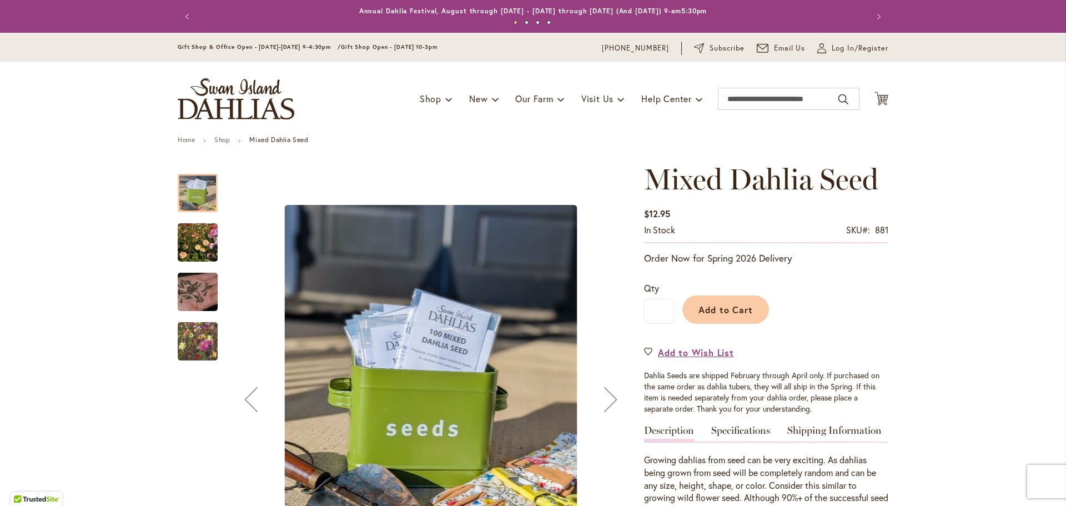
click at [191, 249] on img "Swan Island Dahlias - Dahlia Seedlings" at bounding box center [198, 242] width 80 height 53
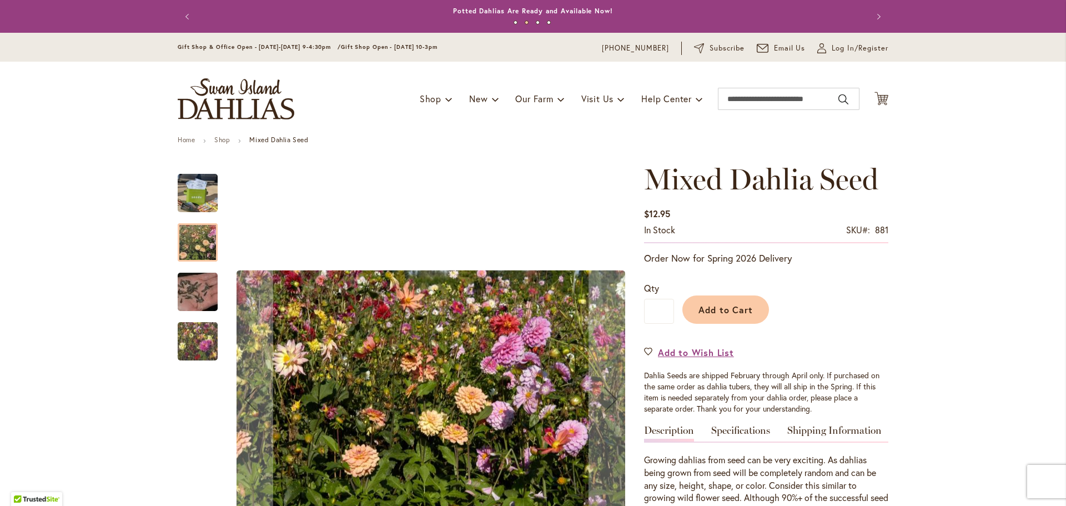
click at [189, 295] on img "Swan Island Dahlias - Dahlia Seed" at bounding box center [198, 291] width 80 height 53
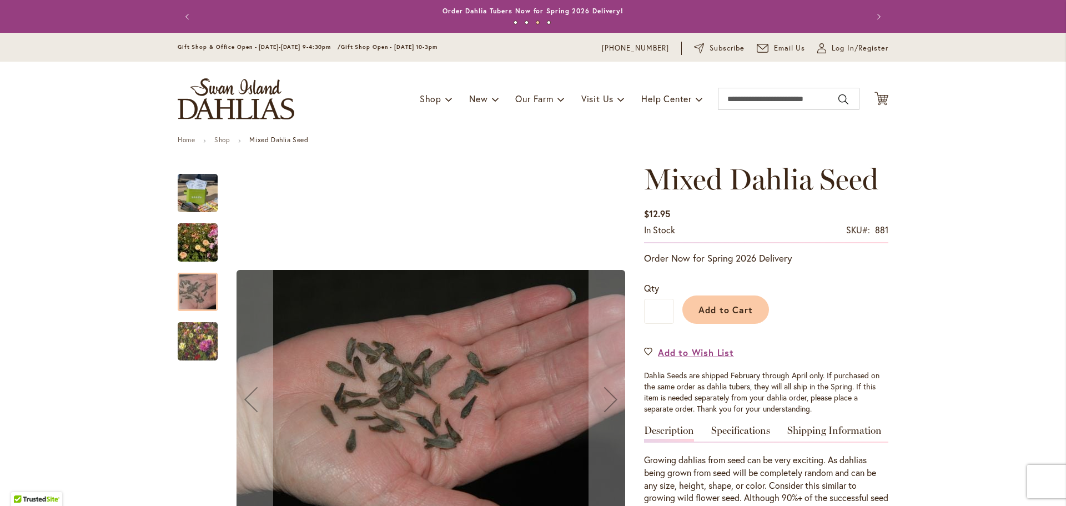
click at [186, 337] on img "Swan Island Dahlias - Dahlia Seedlings" at bounding box center [198, 340] width 80 height 67
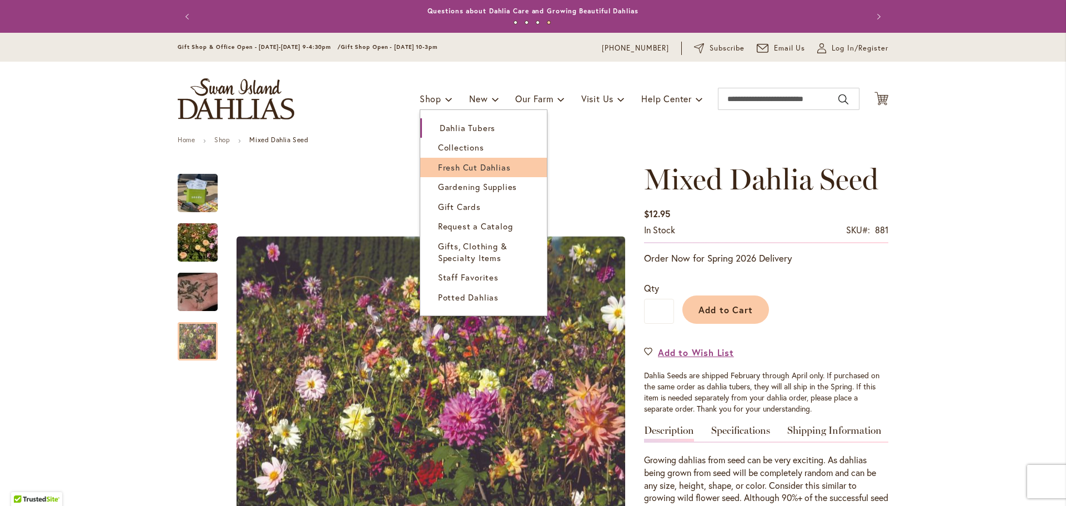
click at [438, 168] on span "Fresh Cut Dahlias" at bounding box center [474, 167] width 73 height 11
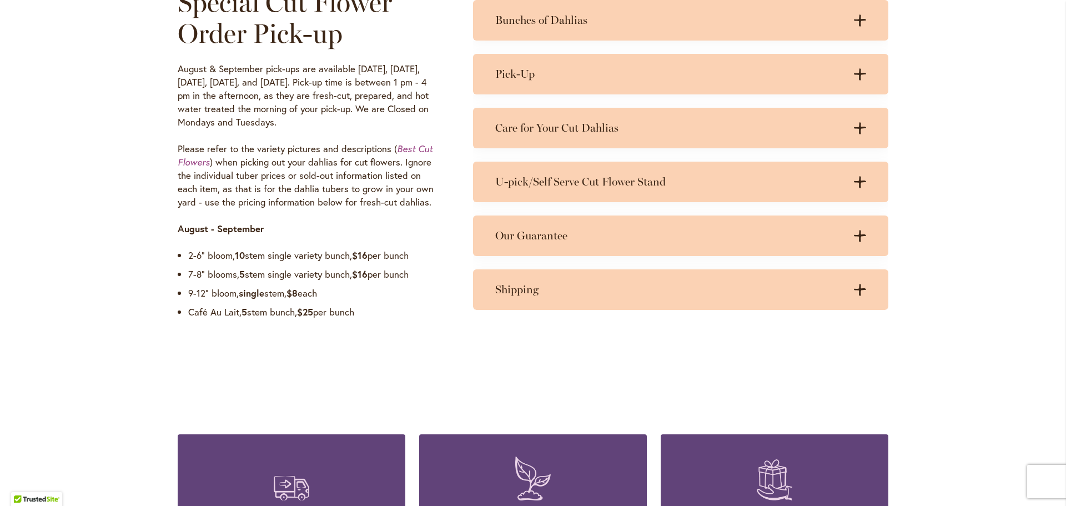
scroll to position [888, 0]
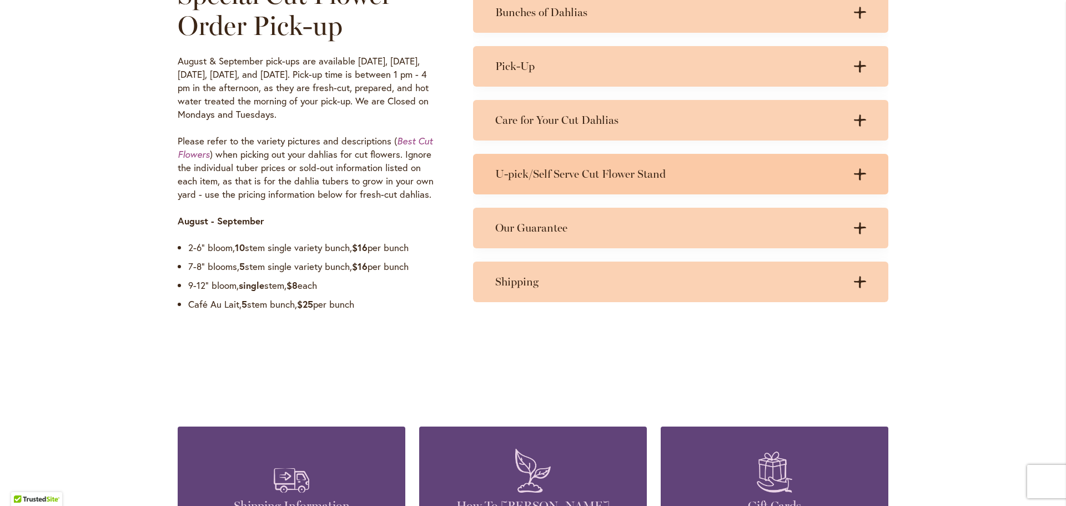
click at [858, 177] on icon ".cls-1 { fill: #3c2616; stroke-width: 0px; }" at bounding box center [860, 174] width 12 height 12
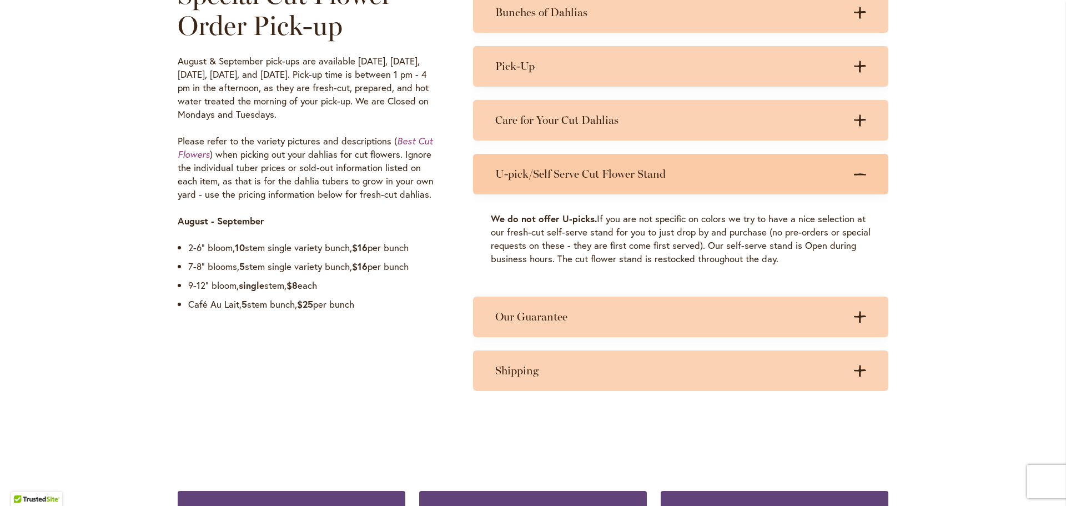
click at [864, 179] on div "U-pick/Self Serve Cut Flower Stand .cls-1 { fill: #3c2616; stroke-width: 0px; }…" at bounding box center [680, 174] width 415 height 41
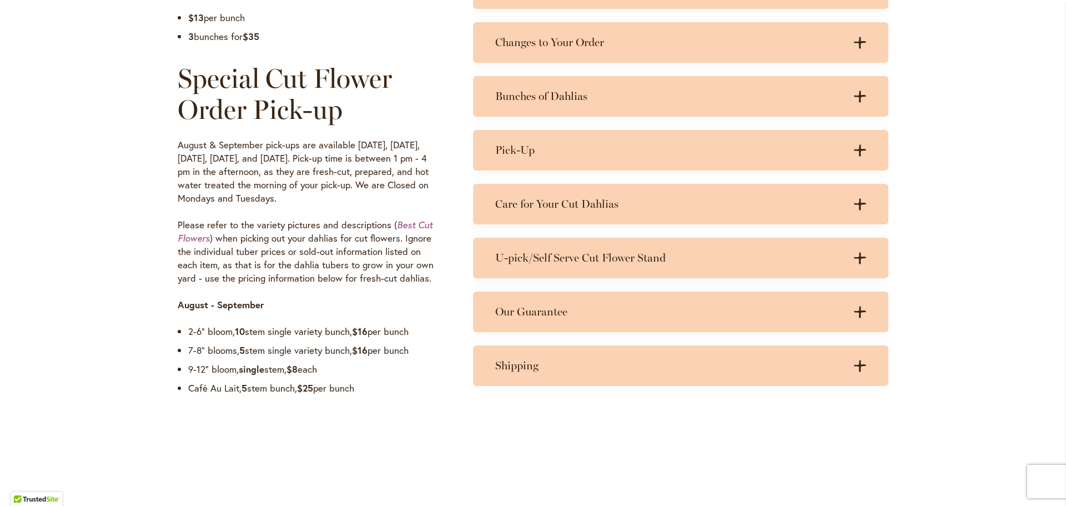
scroll to position [777, 0]
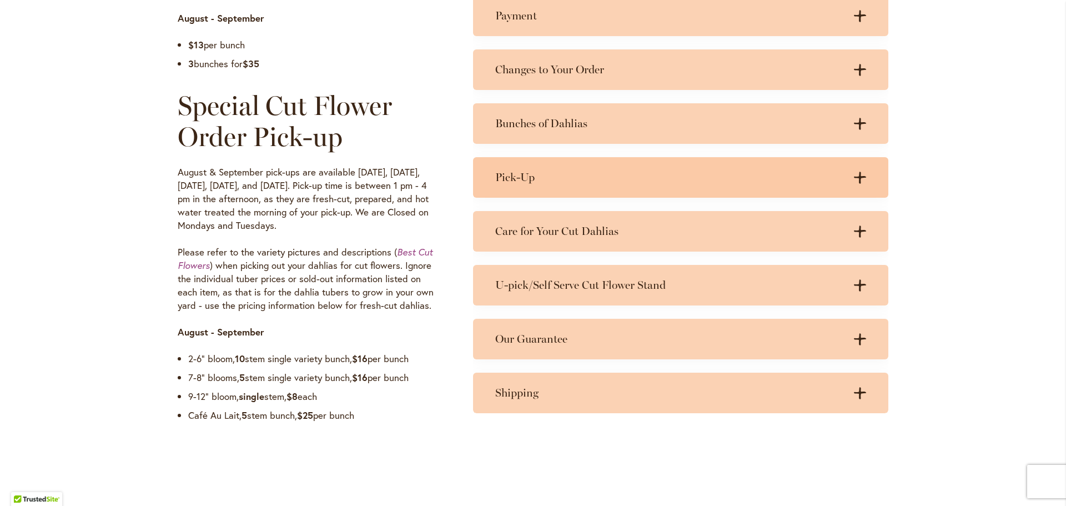
click at [859, 178] on icon ".cls-1 { fill: #3c2616; stroke-width: 0px; }" at bounding box center [860, 178] width 12 height 12
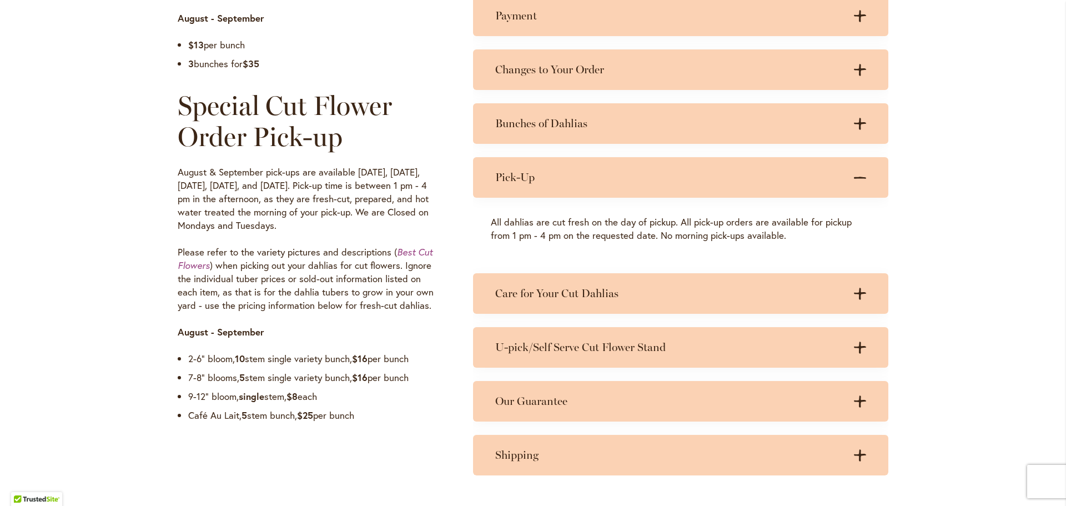
click at [859, 178] on icon at bounding box center [860, 178] width 12 height 2
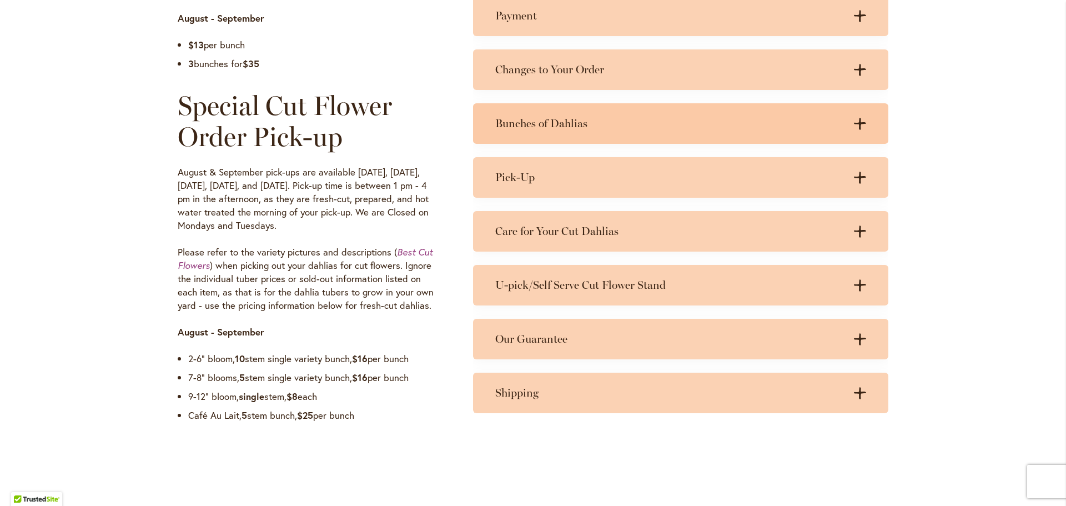
click at [854, 120] on icon ".cls-1 { fill: #3c2616; stroke-width: 0px; }" at bounding box center [860, 124] width 12 height 12
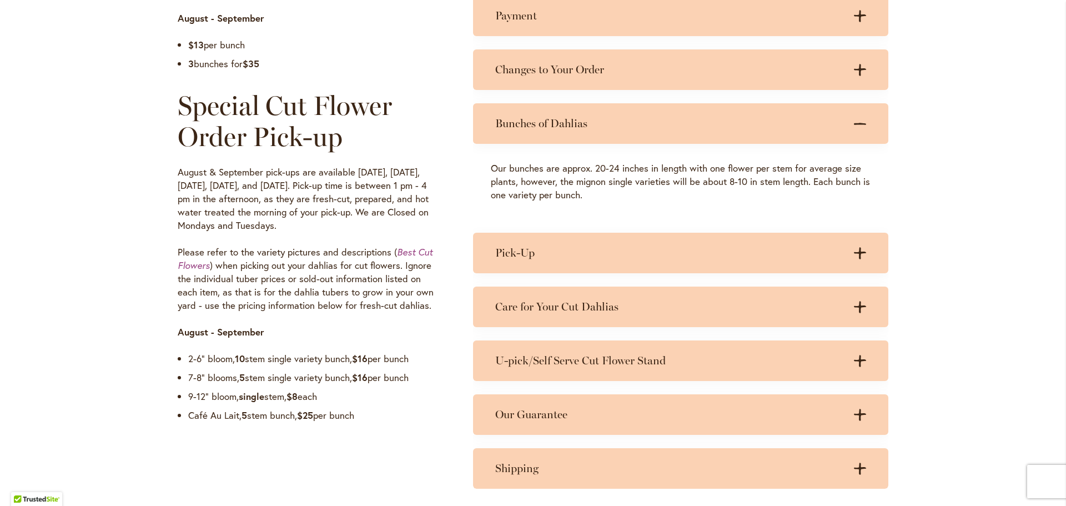
click at [854, 120] on icon ".cls-1 { fill: #3c2616; stroke-width: 0px; }" at bounding box center [860, 124] width 12 height 12
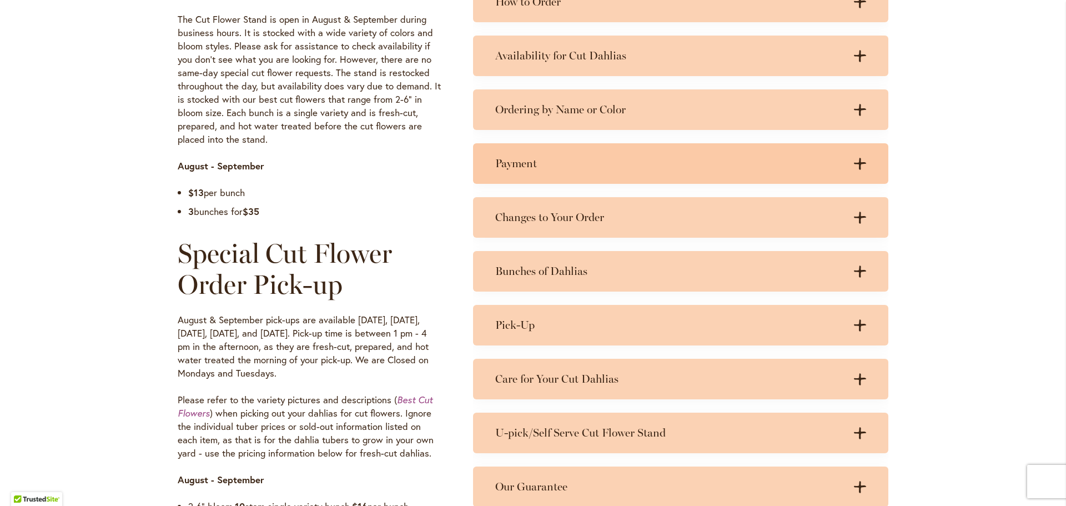
scroll to position [611, 0]
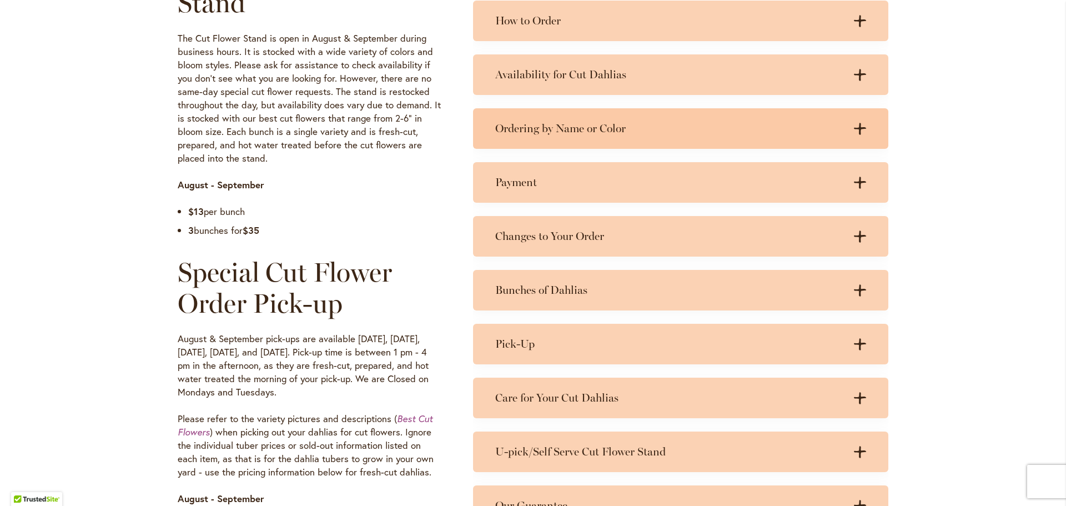
click at [865, 125] on div "Ordering by Name or Color .cls-1 { fill: #3c2616; stroke-width: 0px; } .cls-1 {…" at bounding box center [680, 128] width 415 height 41
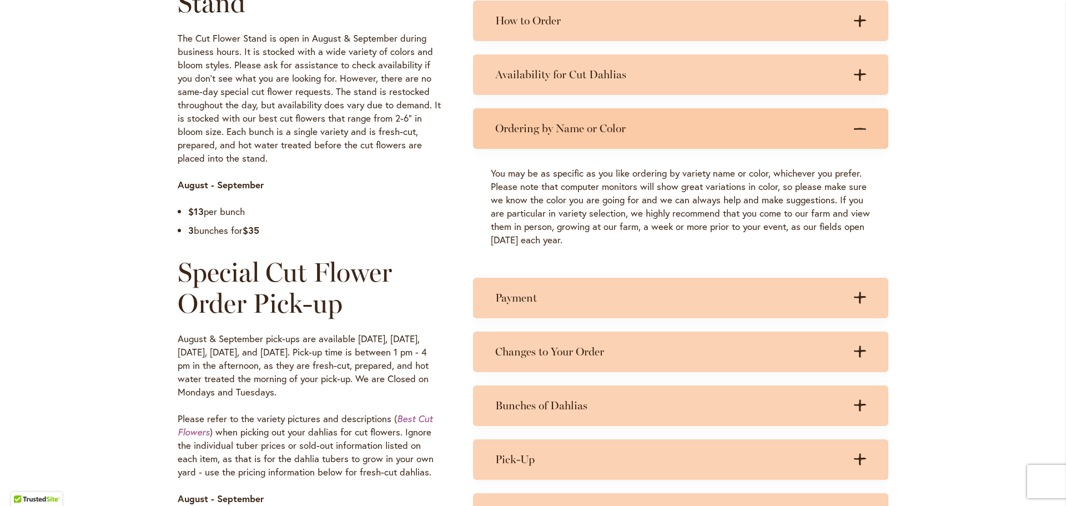
click at [857, 128] on icon ".cls-1 { fill: #3c2616; stroke-width: 0px; }" at bounding box center [860, 129] width 12 height 12
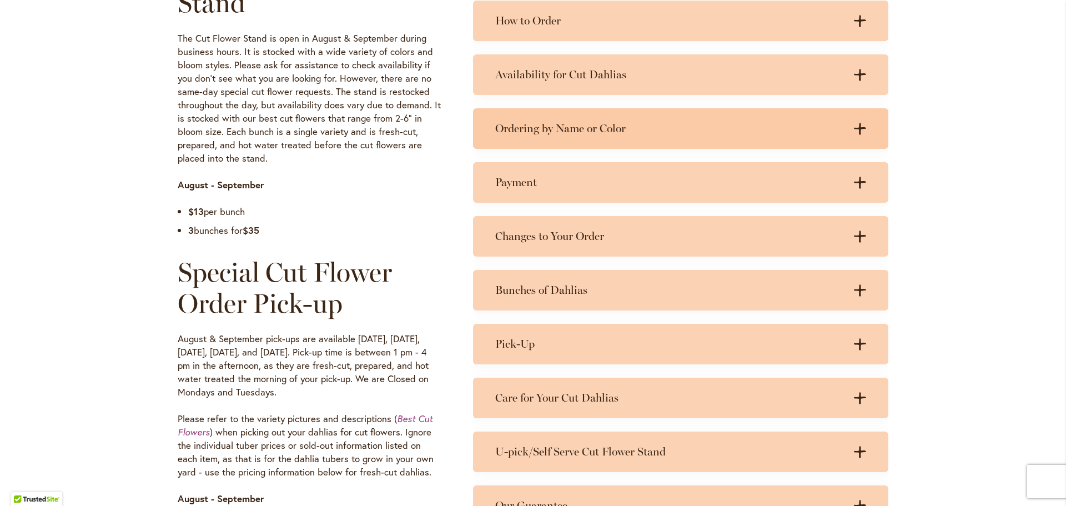
scroll to position [555, 0]
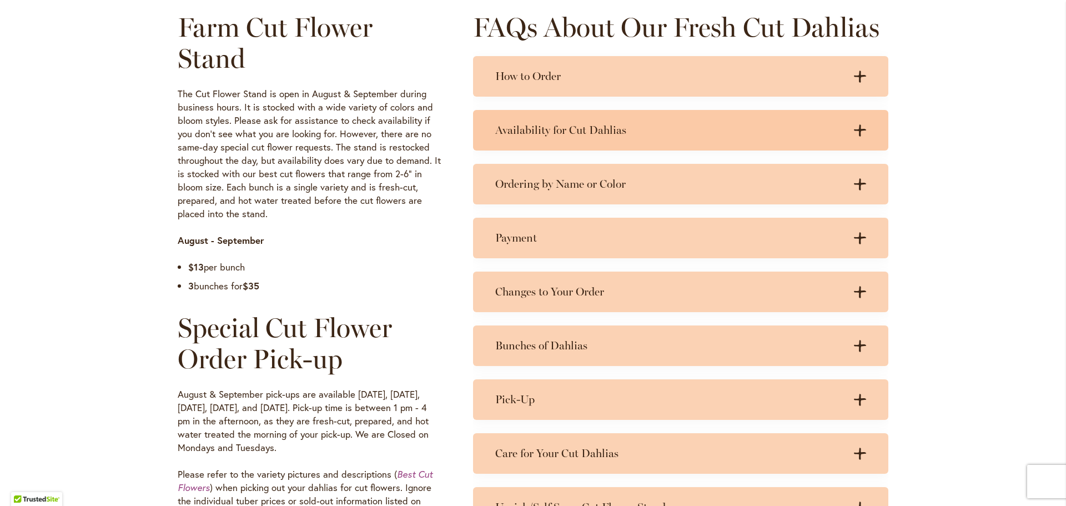
click at [856, 129] on icon at bounding box center [860, 130] width 12 height 12
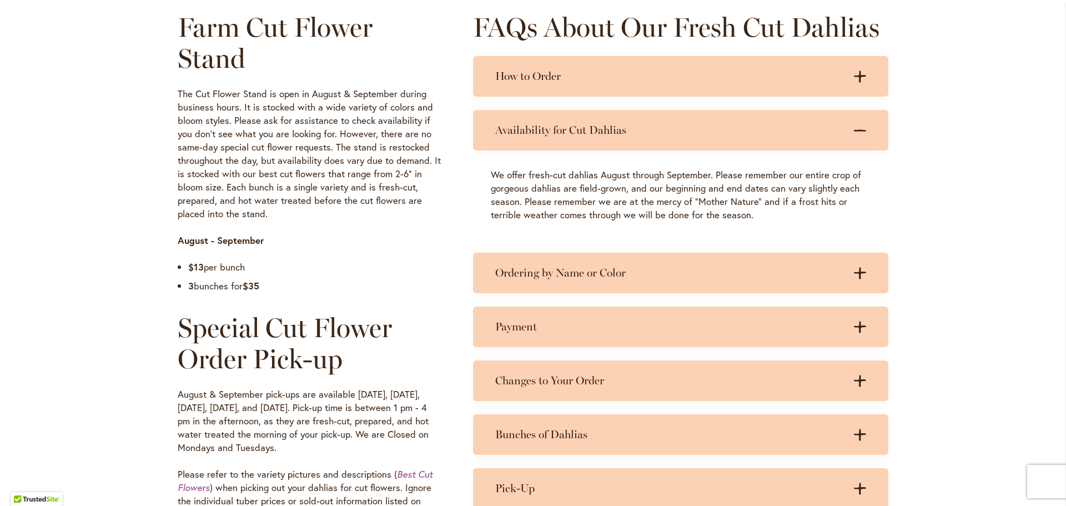
click at [856, 129] on icon at bounding box center [860, 130] width 12 height 2
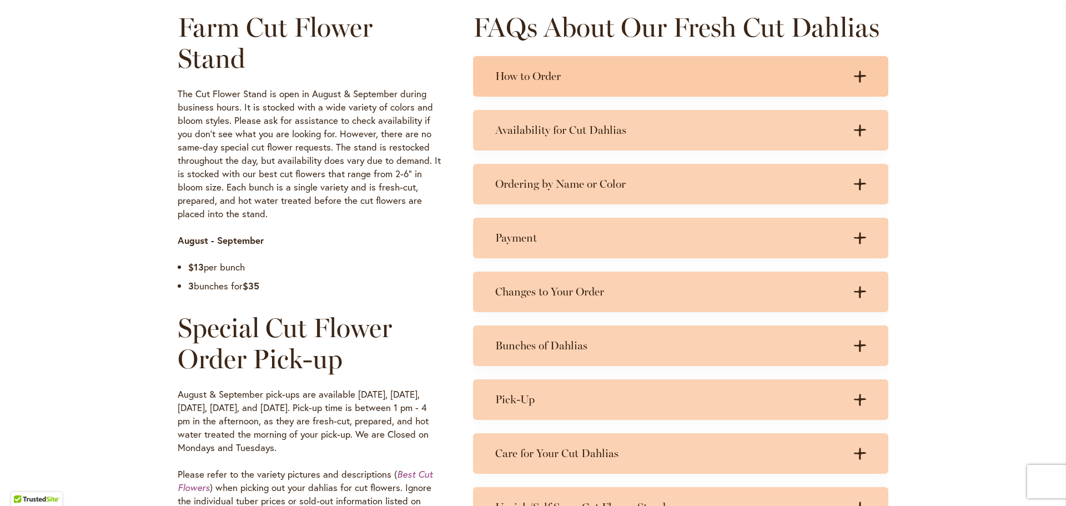
click at [854, 81] on icon ".cls-1 { fill: #3c2616; stroke-width: 0px; }" at bounding box center [860, 76] width 12 height 12
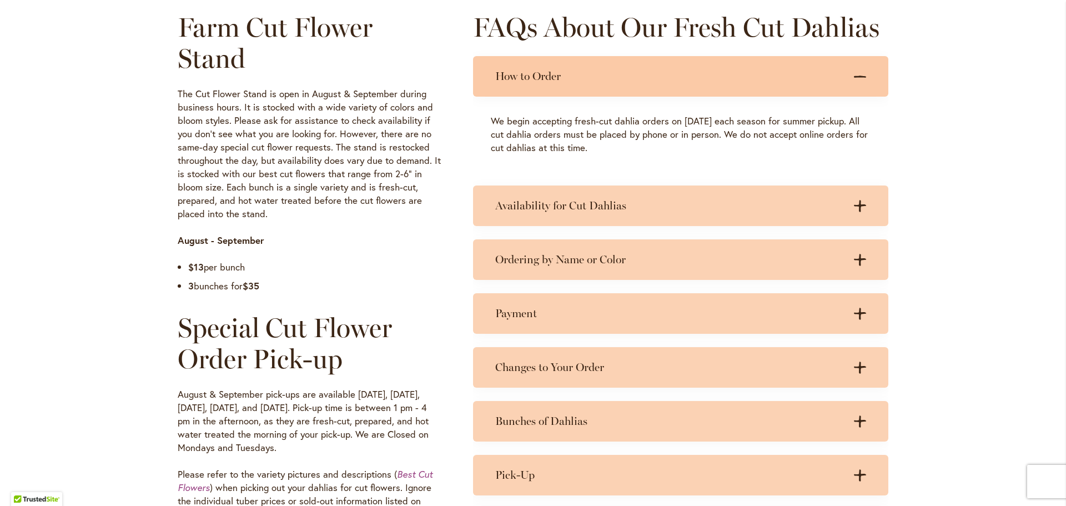
click at [860, 75] on icon ".cls-1 { fill: #3c2616; stroke-width: 0px; }" at bounding box center [860, 76] width 12 height 12
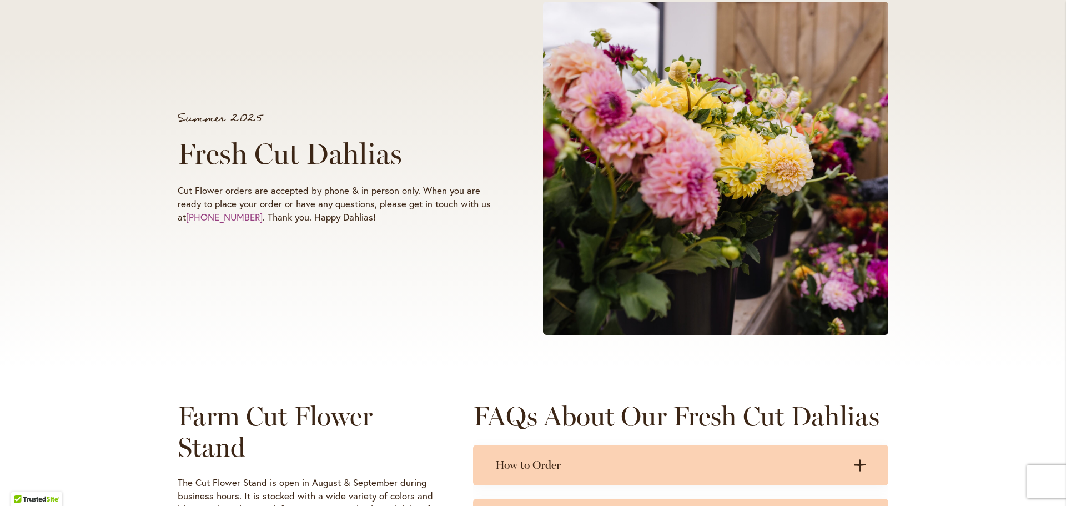
scroll to position [0, 0]
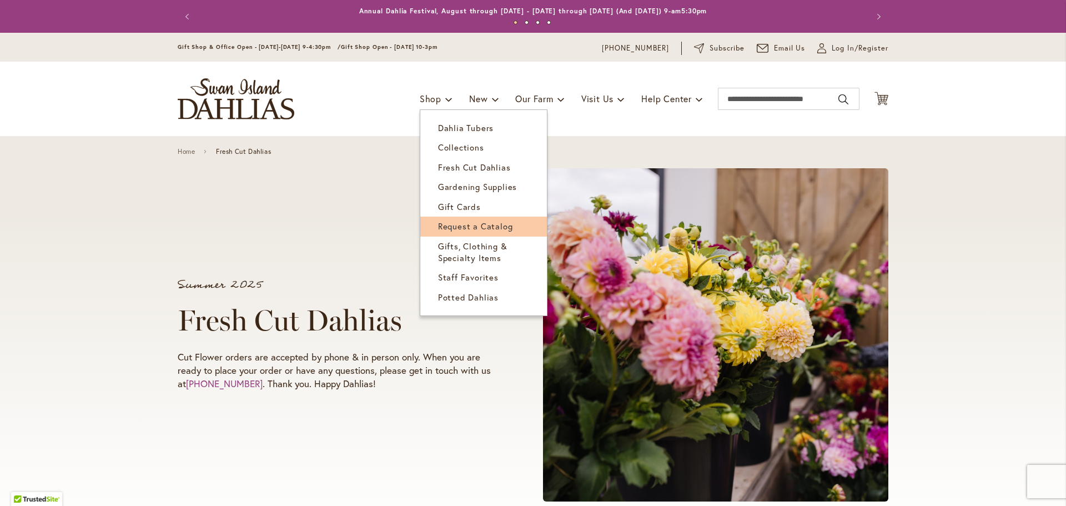
click at [450, 229] on span "Request a Catalog" at bounding box center [475, 225] width 75 height 11
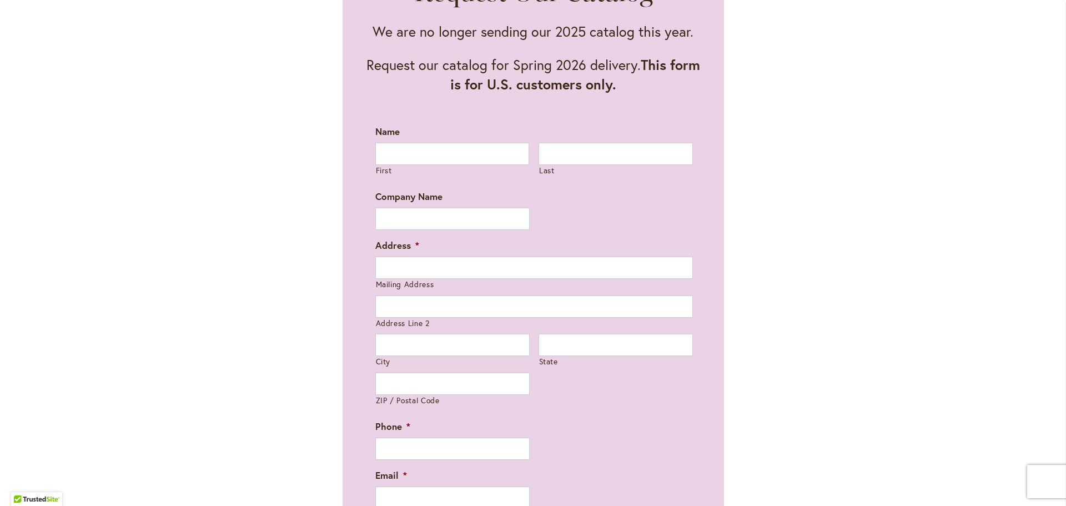
scroll to position [666, 0]
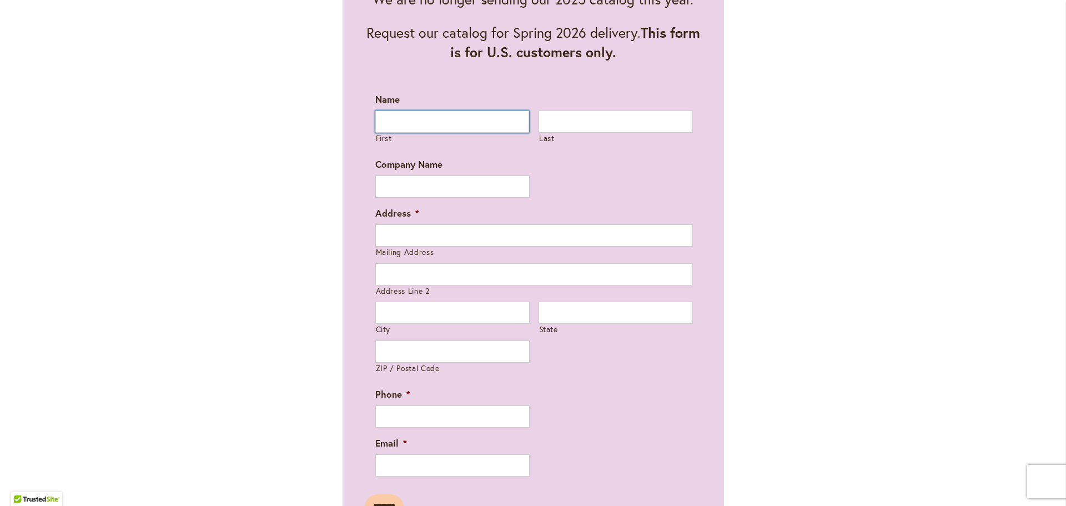
click at [420, 118] on input "First" at bounding box center [452, 121] width 154 height 22
type input "*********"
click at [581, 123] on input "Last" at bounding box center [615, 121] width 154 height 22
type input "**********"
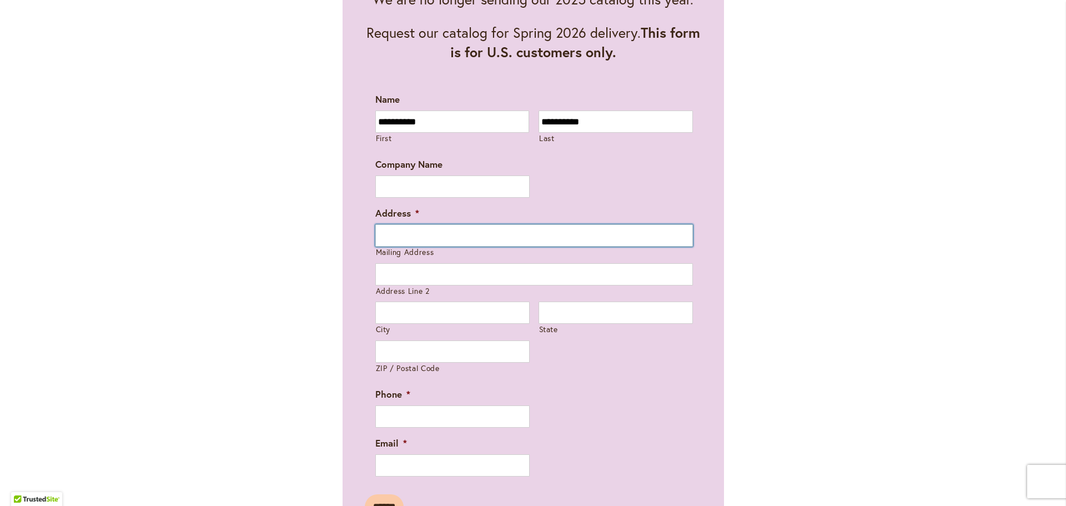
click at [412, 234] on input "Mailing Address" at bounding box center [533, 235] width 317 height 22
type input "**********"
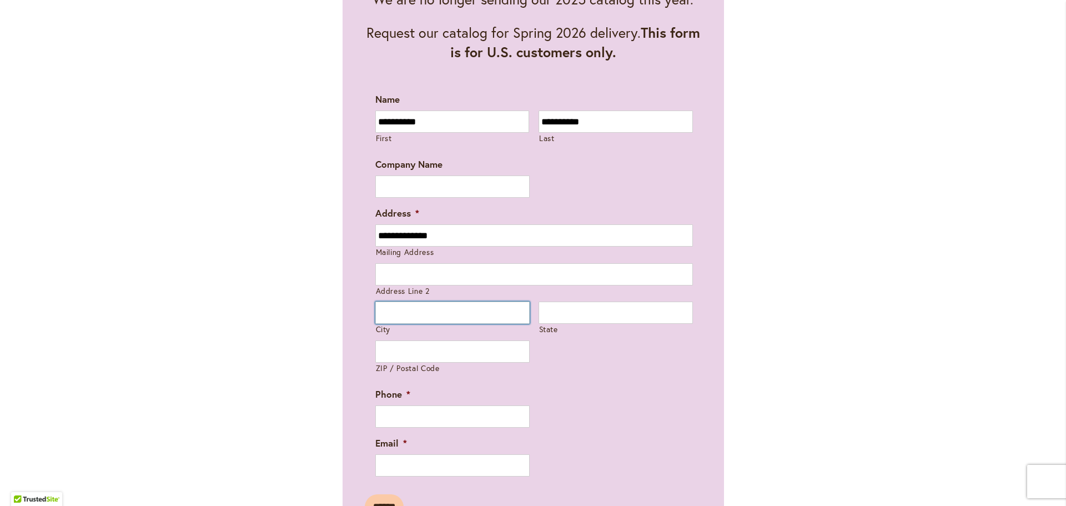
click at [391, 315] on input "City" at bounding box center [452, 312] width 154 height 22
type input "******"
type input "**"
click at [385, 349] on input "ZIP / Postal Code" at bounding box center [452, 351] width 154 height 22
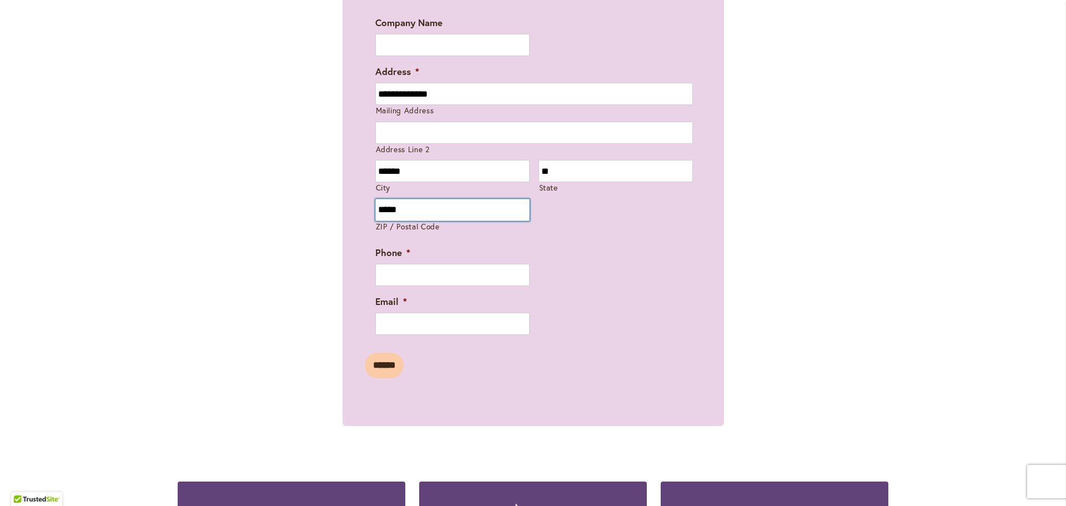
scroll to position [833, 0]
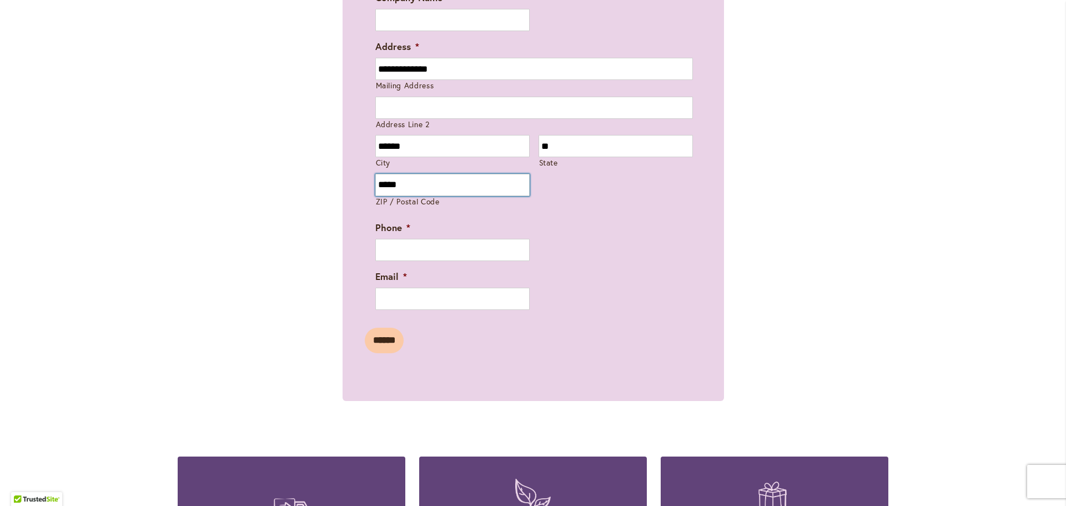
type input "*****"
click at [394, 250] on input "**********" at bounding box center [452, 250] width 154 height 22
type input "**********"
click at [396, 302] on input "Email *" at bounding box center [452, 299] width 154 height 22
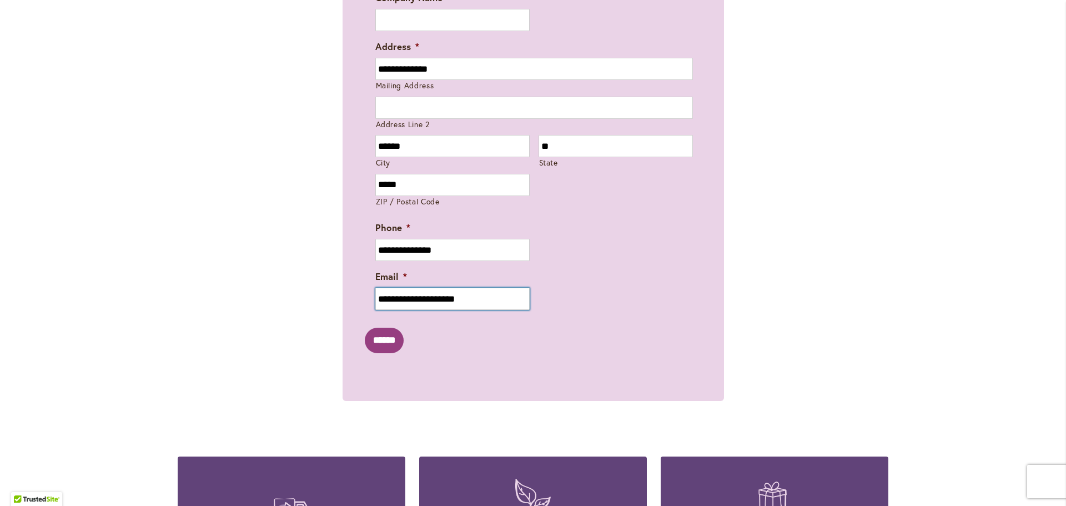
type input "**********"
click at [385, 344] on input "******" at bounding box center [384, 340] width 39 height 26
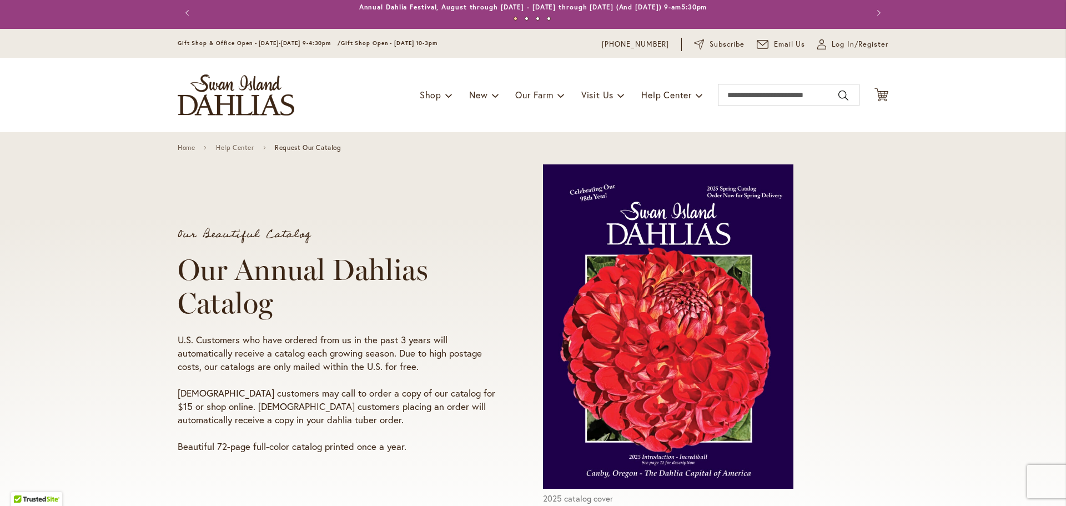
scroll to position [0, 0]
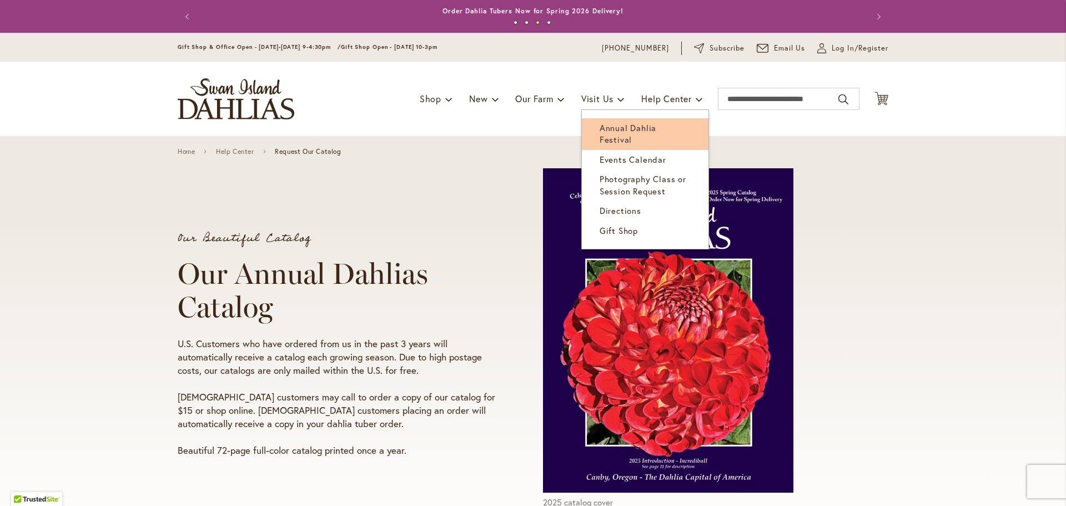
click at [607, 124] on span "Annual Dahlia Festival" at bounding box center [627, 133] width 57 height 23
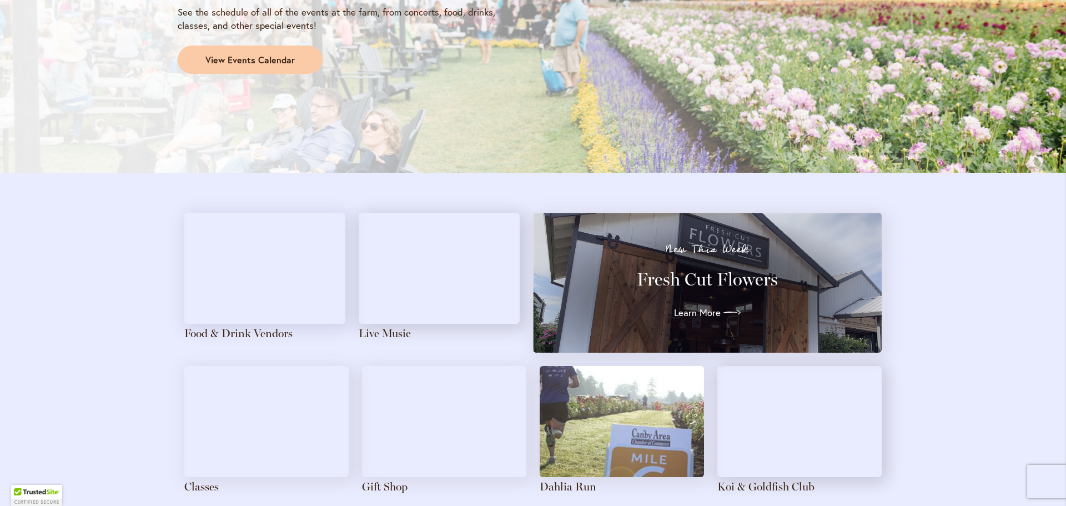
scroll to position [1221, 0]
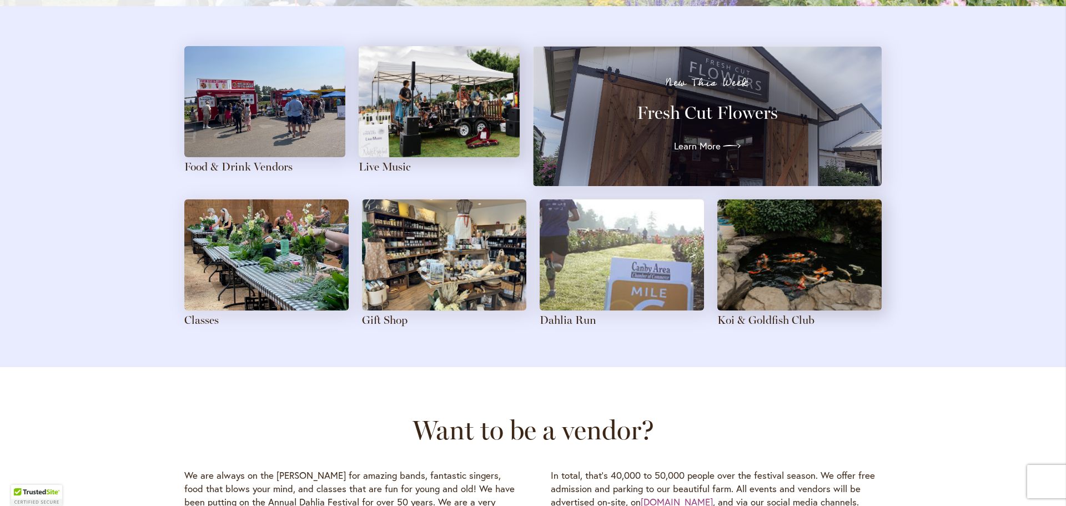
click at [231, 283] on img at bounding box center [266, 254] width 164 height 111
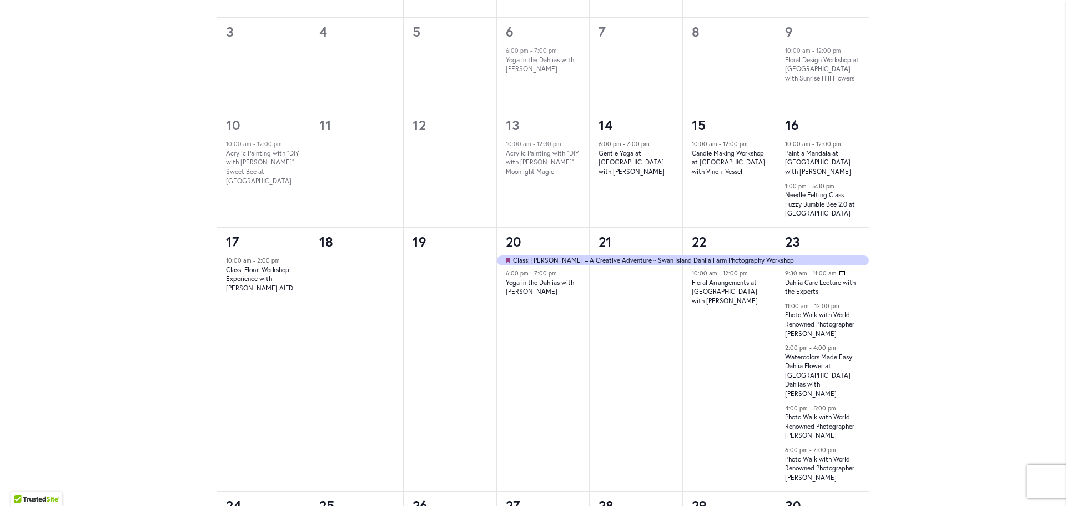
scroll to position [777, 0]
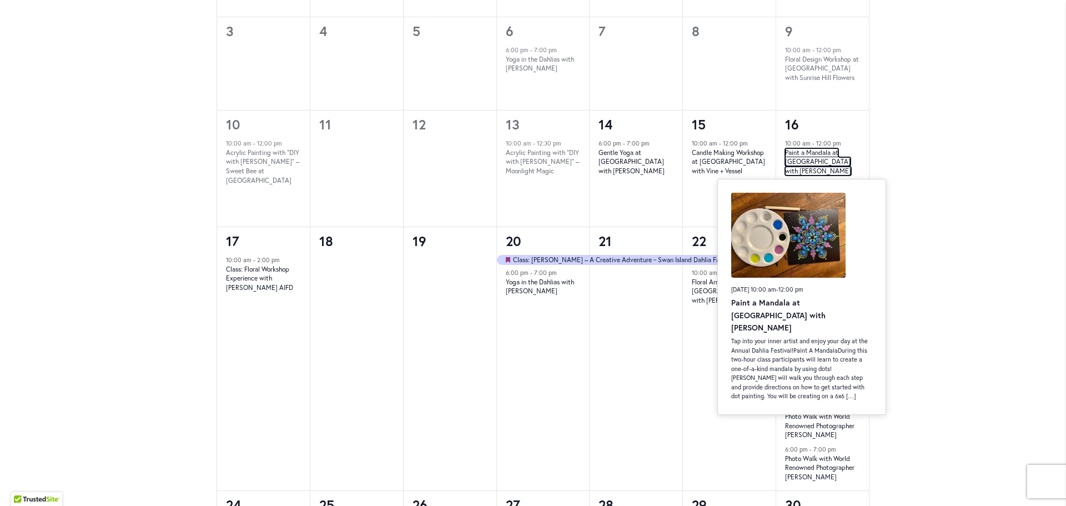
click at [800, 157] on link "Paint a Mandala at [GEOGRAPHIC_DATA] with [PERSON_NAME]" at bounding box center [818, 161] width 66 height 27
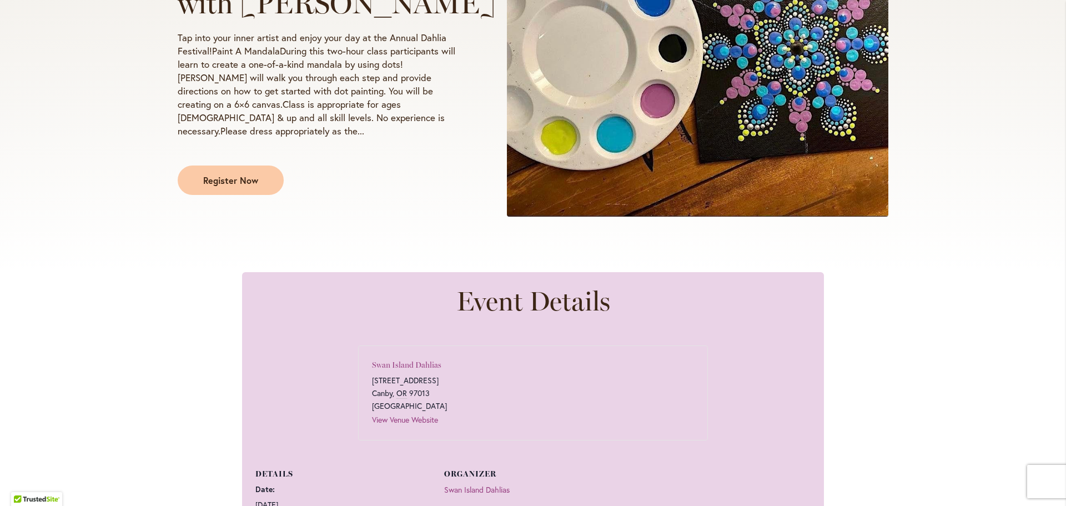
scroll to position [333, 0]
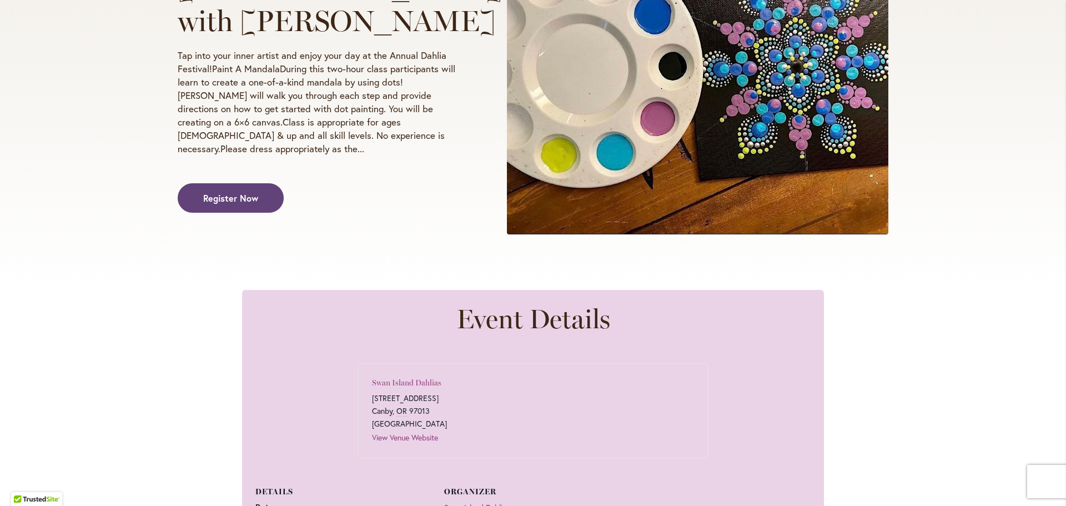
click at [253, 191] on span "Register Now" at bounding box center [230, 197] width 55 height 13
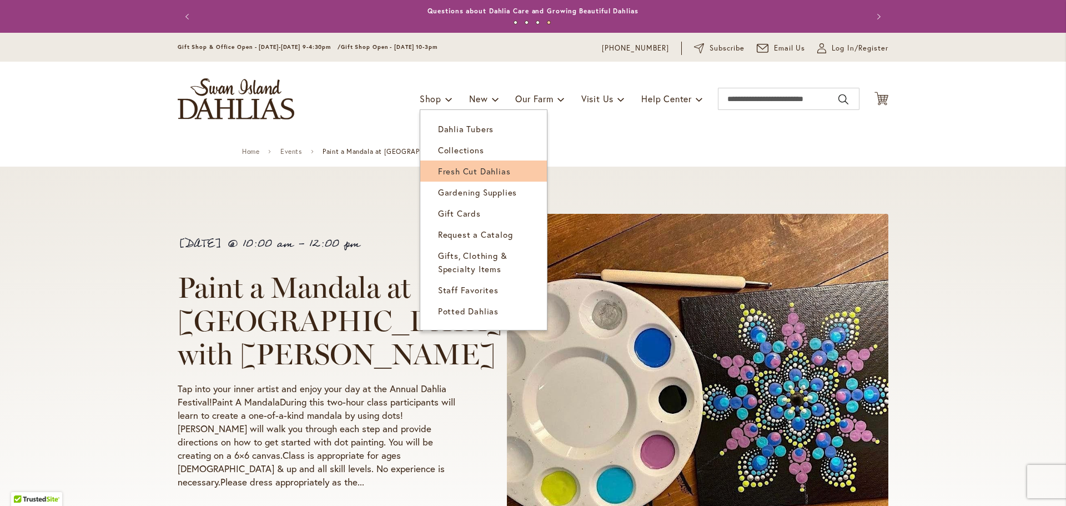
click at [441, 169] on span "Fresh Cut Dahlias" at bounding box center [474, 170] width 73 height 11
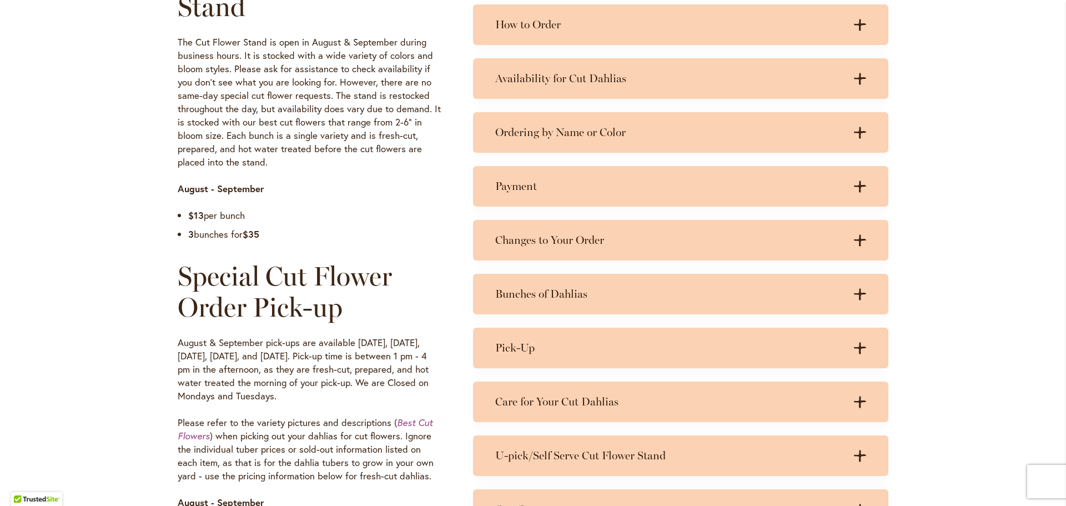
scroll to position [611, 0]
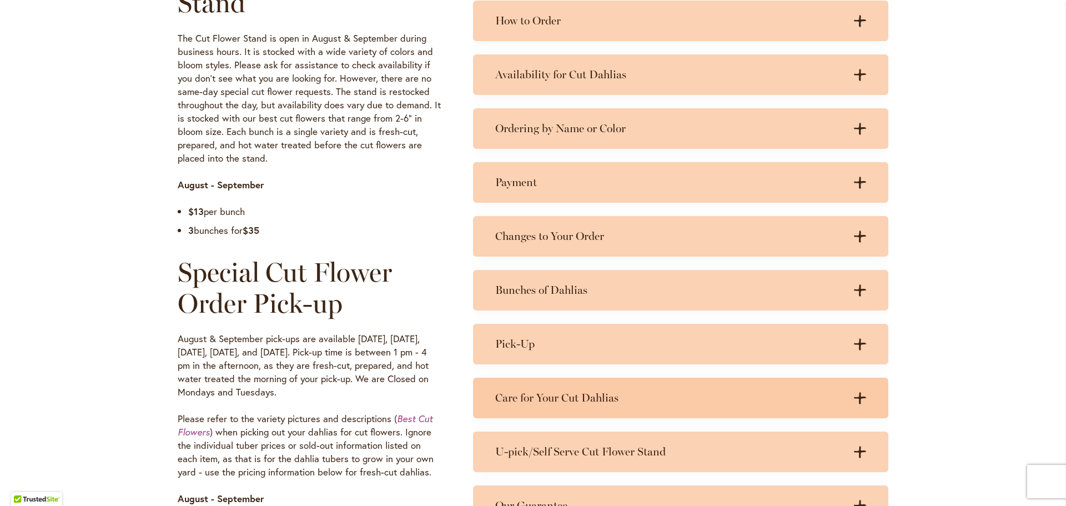
click at [854, 395] on icon ".cls-1 { fill: #3c2616; stroke-width: 0px; }" at bounding box center [860, 398] width 12 height 12
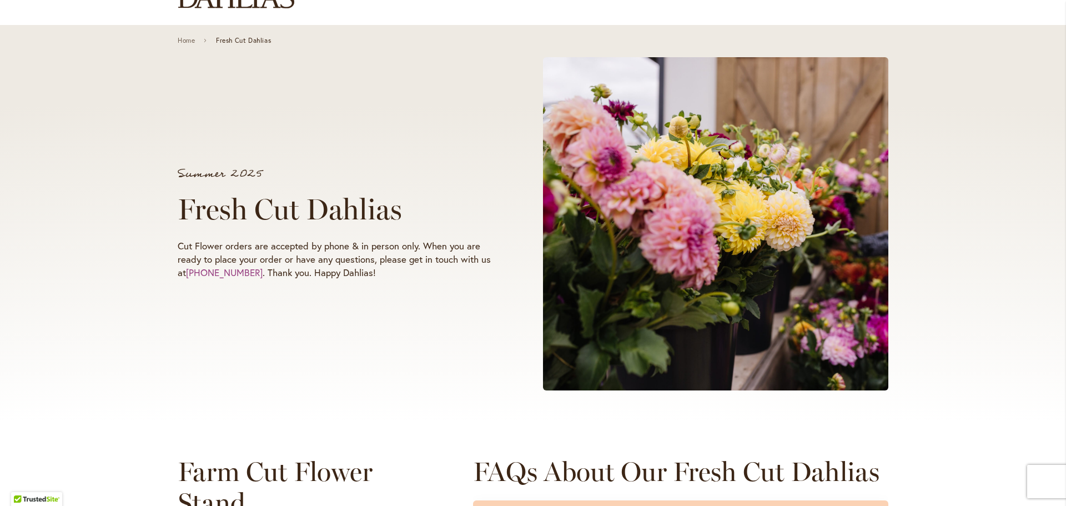
scroll to position [0, 0]
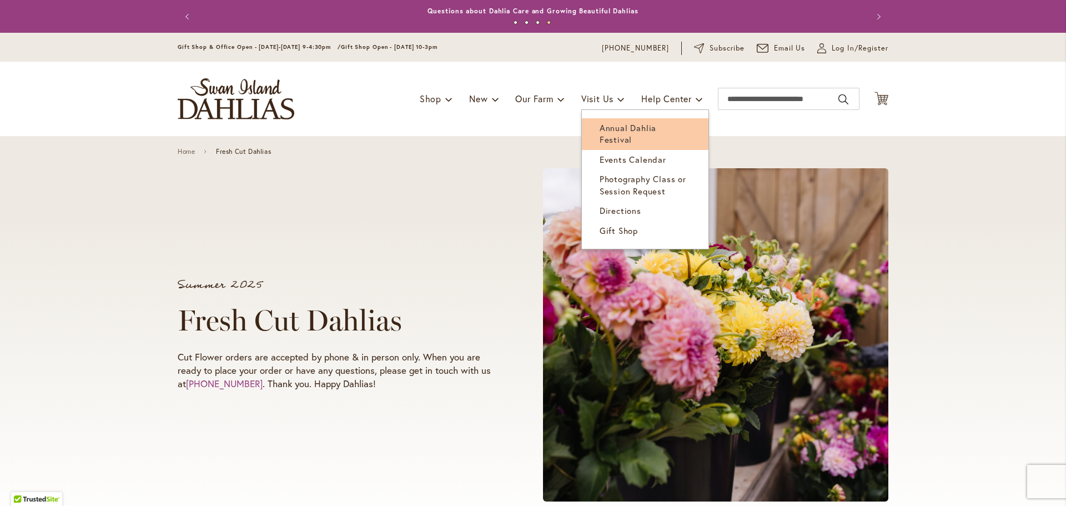
click at [610, 121] on link "Annual Dahlia Festival" at bounding box center [645, 134] width 127 height 32
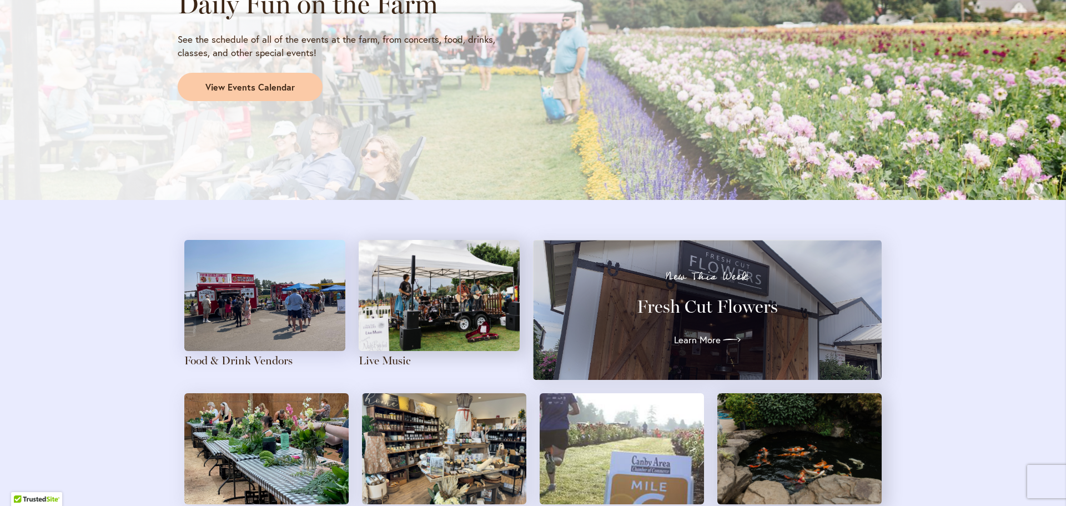
scroll to position [1055, 0]
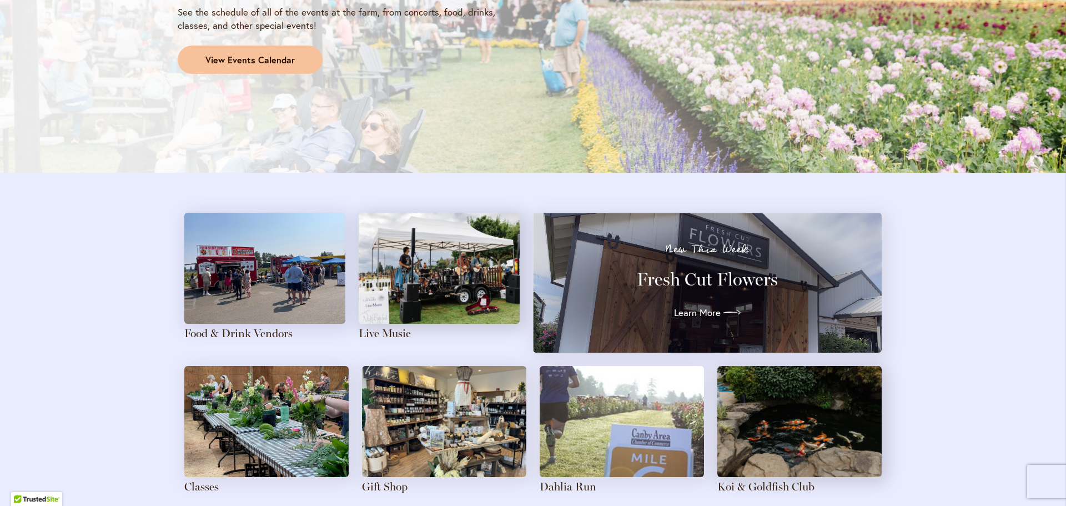
drag, startPoint x: 228, startPoint y: 63, endPoint x: 235, endPoint y: 71, distance: 10.2
click at [228, 63] on span "View Events Calendar" at bounding box center [249, 60] width 89 height 13
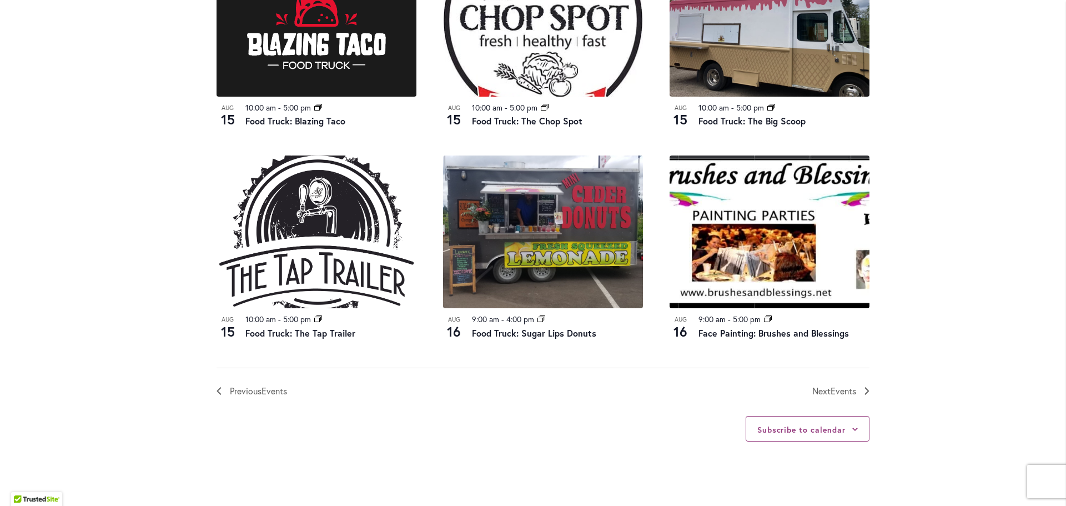
scroll to position [1221, 0]
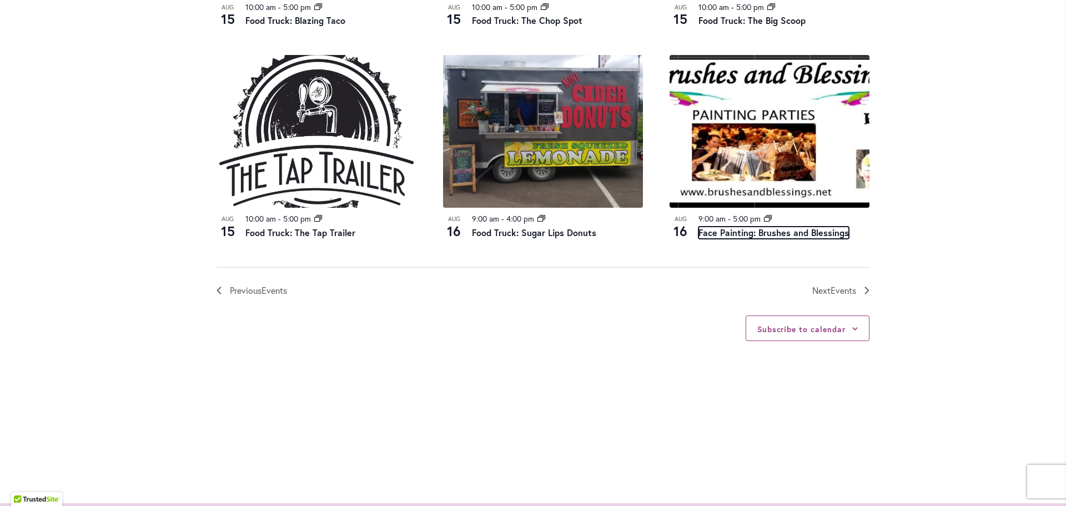
click at [769, 236] on link "Face Painting: Brushes and Blessings" at bounding box center [773, 232] width 150 height 12
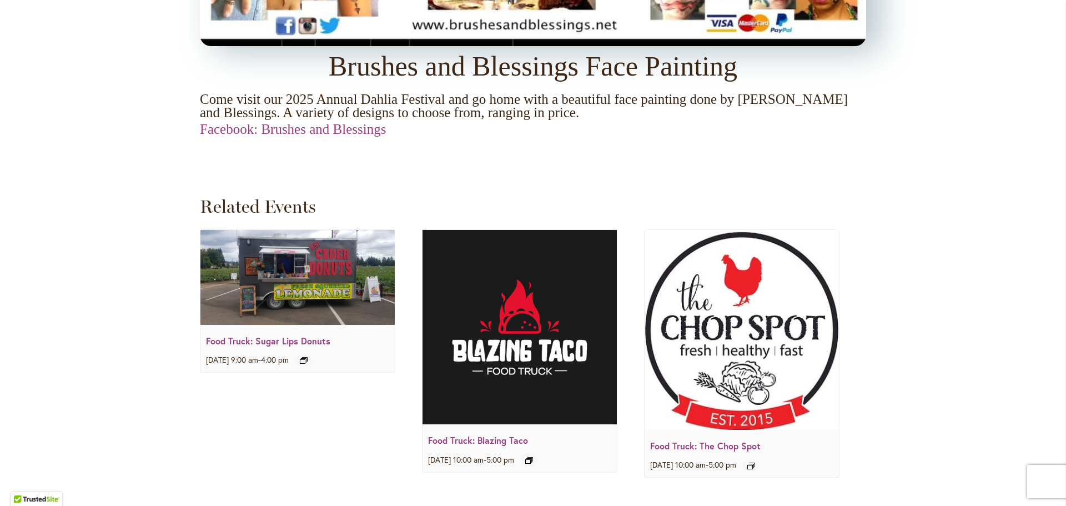
scroll to position [1221, 0]
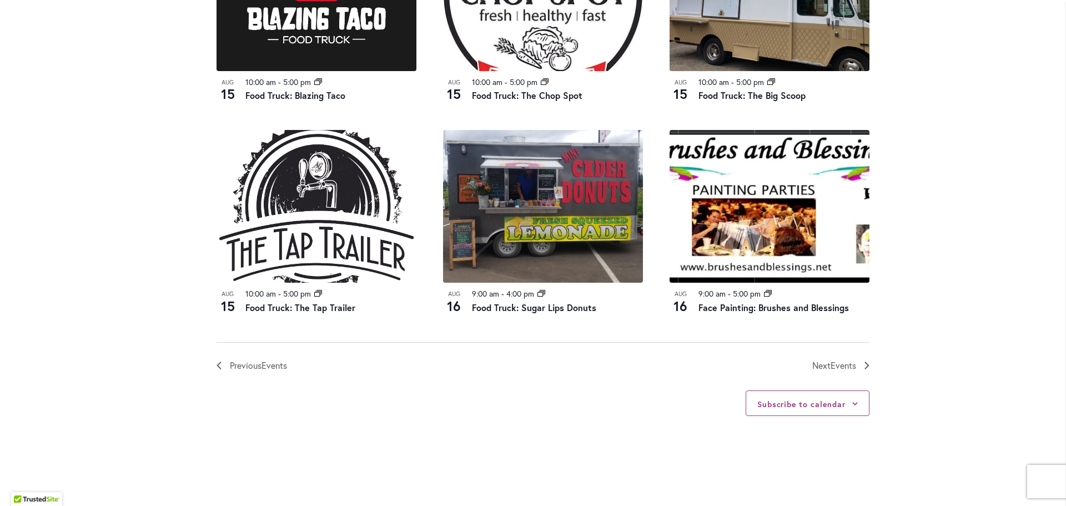
scroll to position [1166, 0]
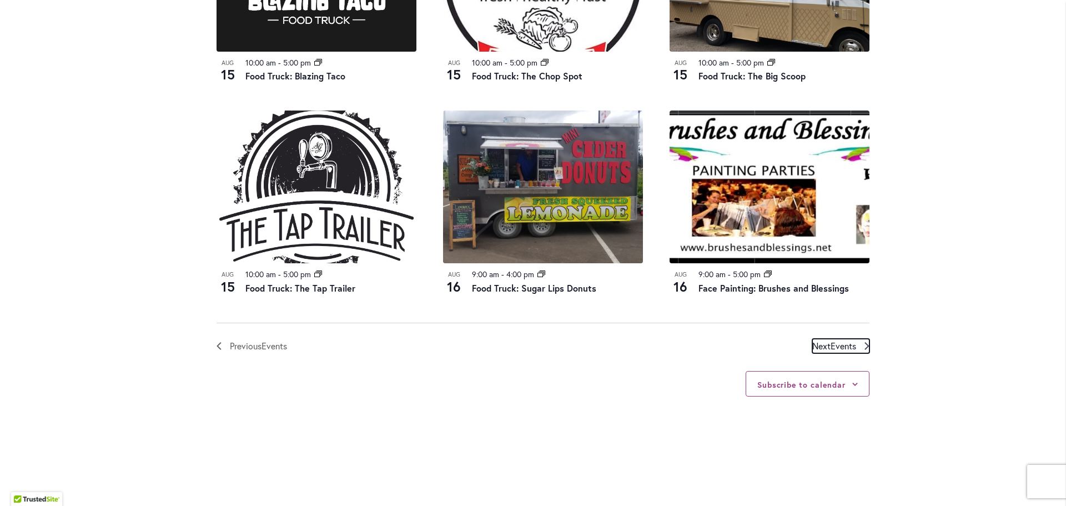
click at [830, 345] on span "Events" at bounding box center [843, 346] width 26 height 12
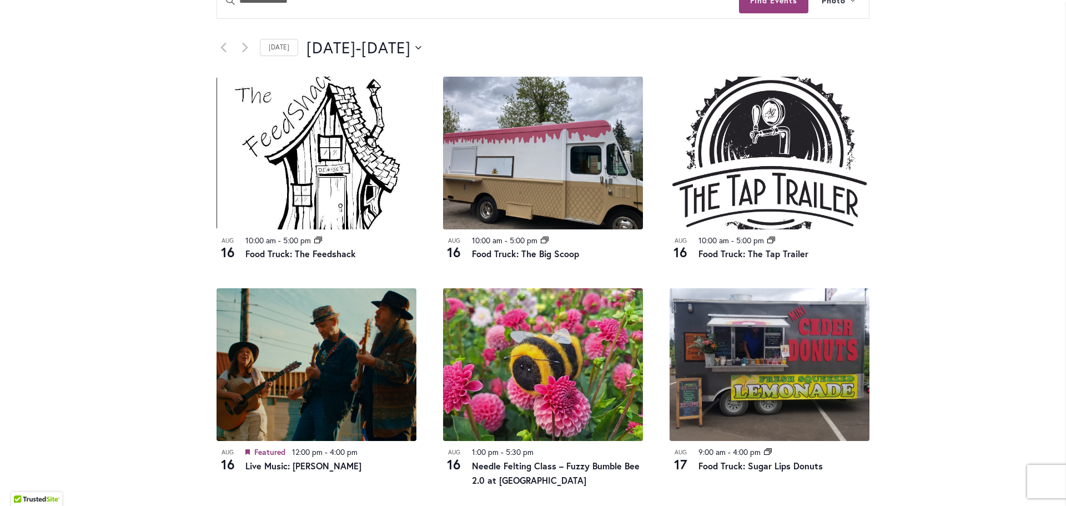
scroll to position [547, 0]
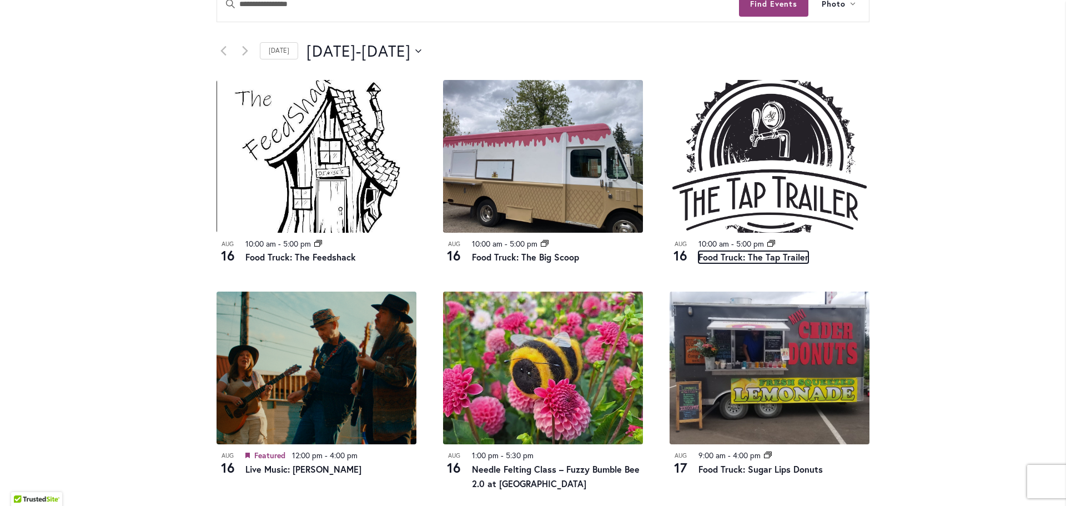
click at [727, 255] on link "Food Truck: The Tap Trailer" at bounding box center [753, 257] width 110 height 12
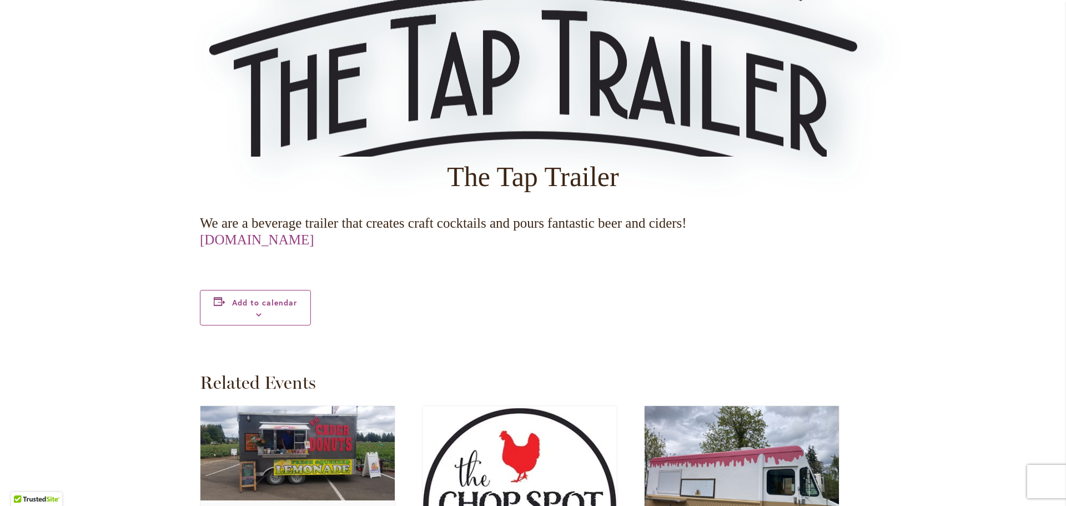
scroll to position [1277, 0]
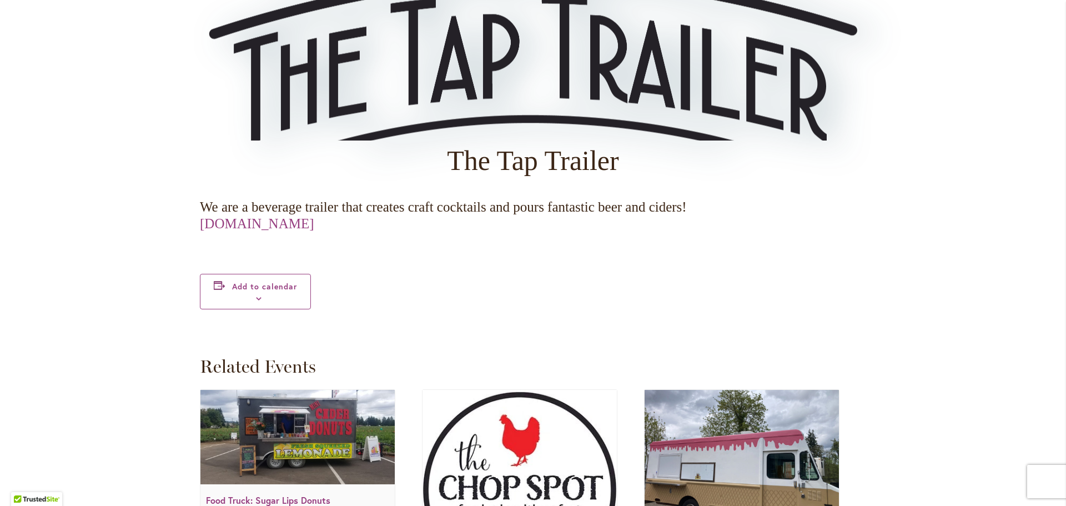
click at [313, 226] on link "[DOMAIN_NAME]" at bounding box center [257, 223] width 114 height 15
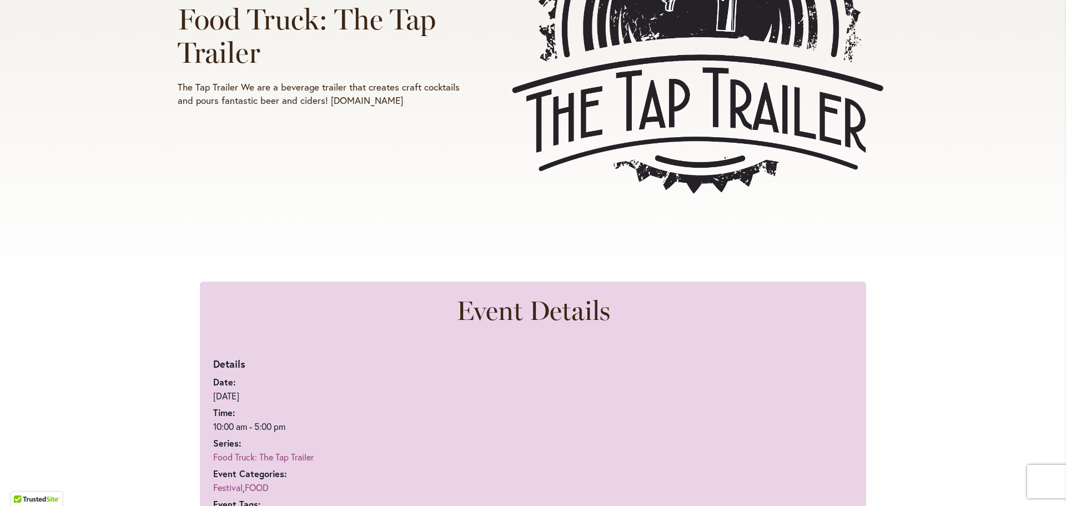
scroll to position [389, 0]
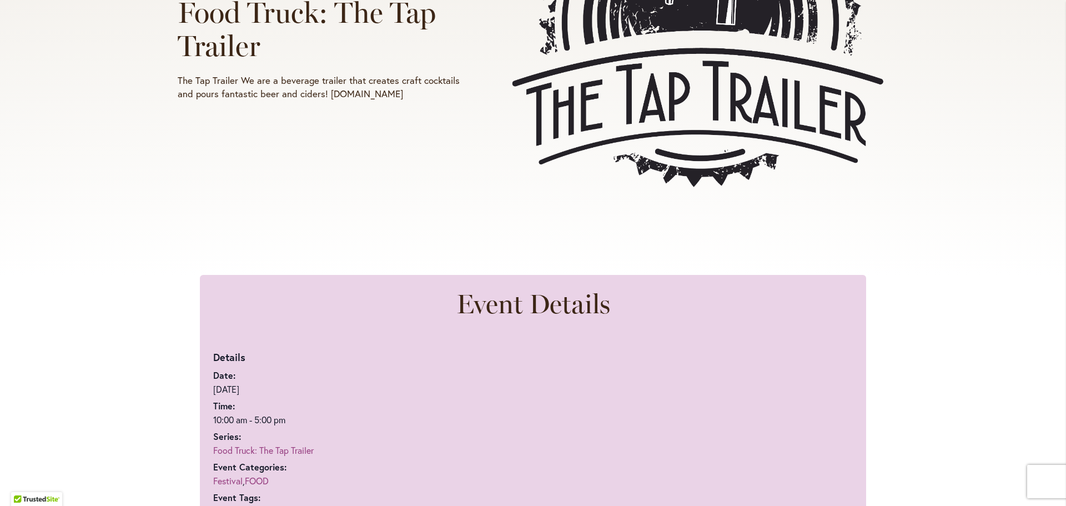
drag, startPoint x: 426, startPoint y: 95, endPoint x: 326, endPoint y: 100, distance: 99.5
click at [326, 100] on p "The Tap Trailer We are a beverage trailer that creates craft cocktails and pour…" at bounding box center [322, 87] width 288 height 27
drag, startPoint x: 338, startPoint y: 97, endPoint x: 323, endPoint y: 120, distance: 28.2
click at [323, 120] on div "[DATE] 10:00 am - 5:00 pm Food Truck: The Tap Trailer The Tap Trailer We are a …" at bounding box center [533, 33] width 710 height 374
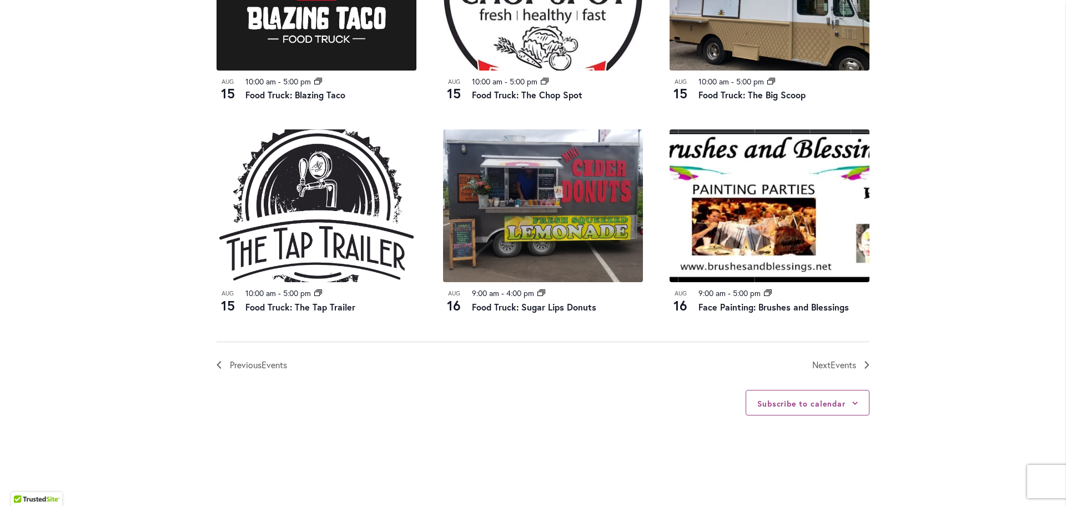
scroll to position [1166, 0]
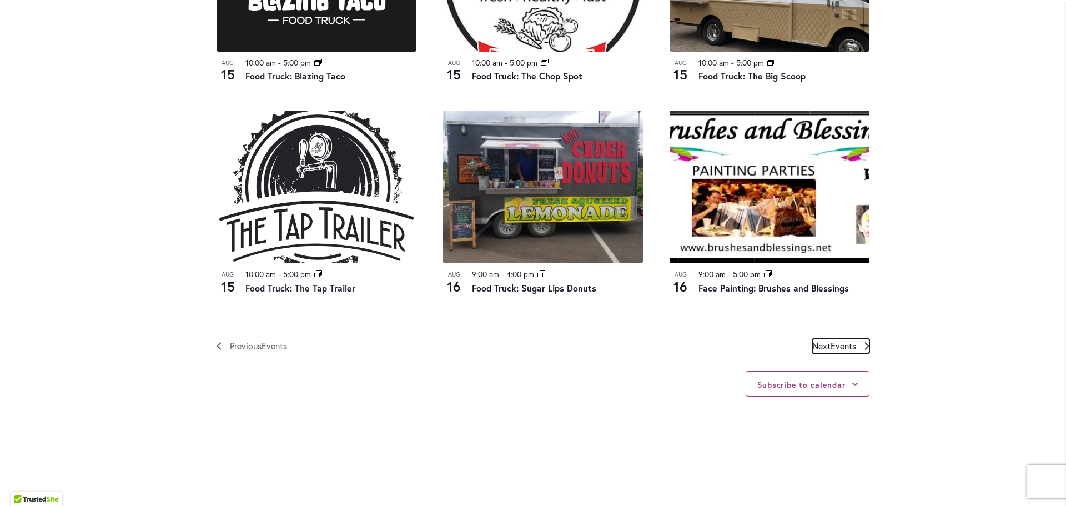
click at [841, 346] on span "Events" at bounding box center [843, 346] width 26 height 12
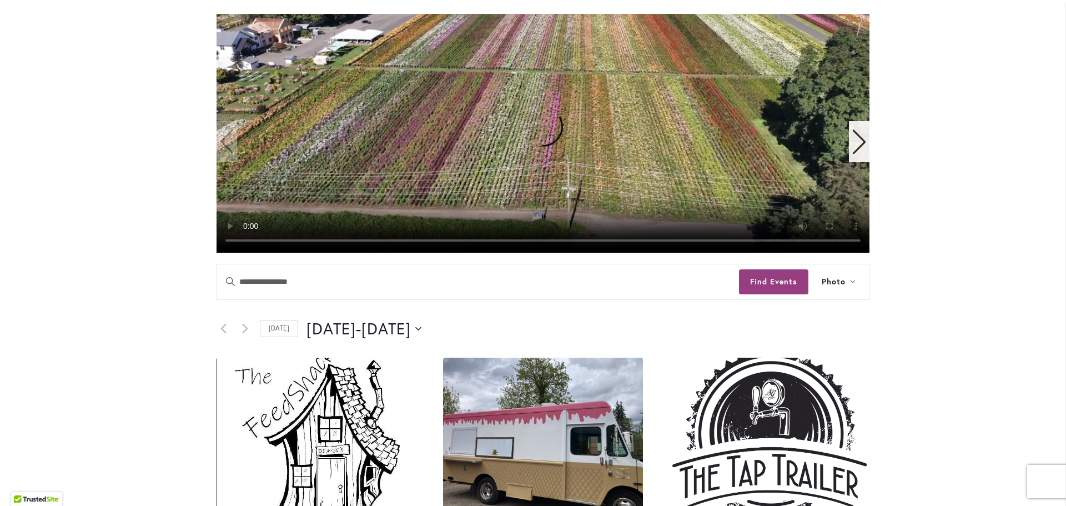
scroll to position [0, 0]
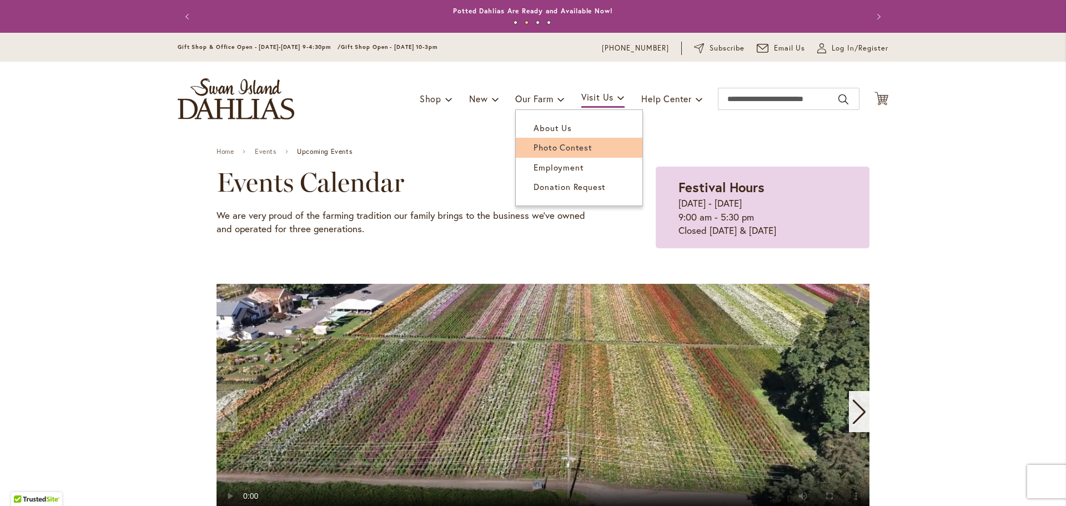
click at [566, 150] on span "Photo Contest" at bounding box center [562, 147] width 58 height 11
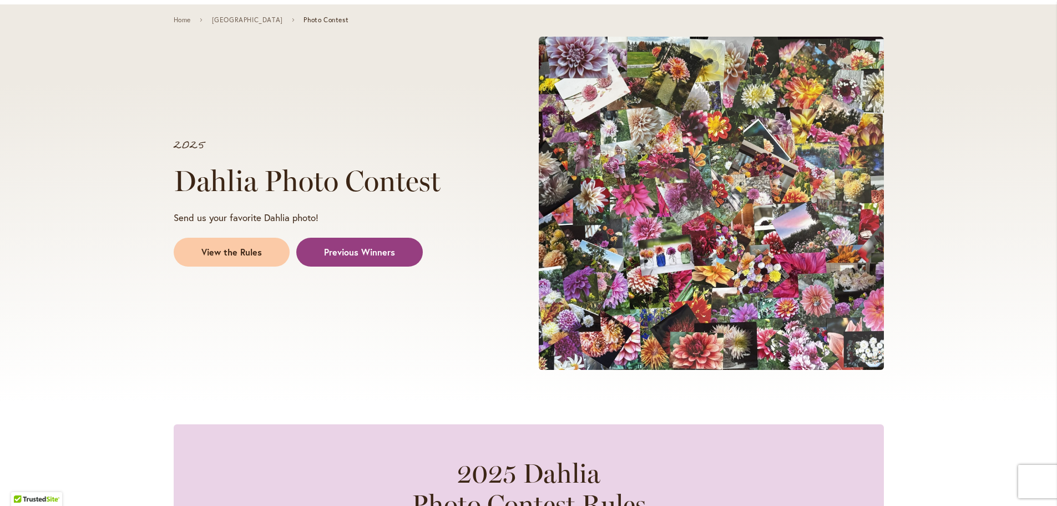
scroll to position [111, 0]
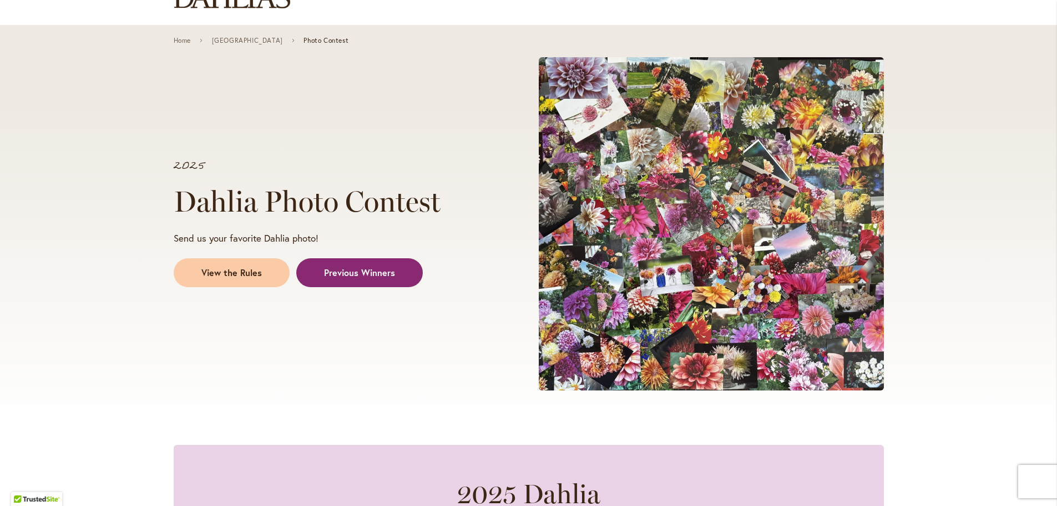
click at [351, 271] on span "Previous Winners" at bounding box center [359, 272] width 71 height 13
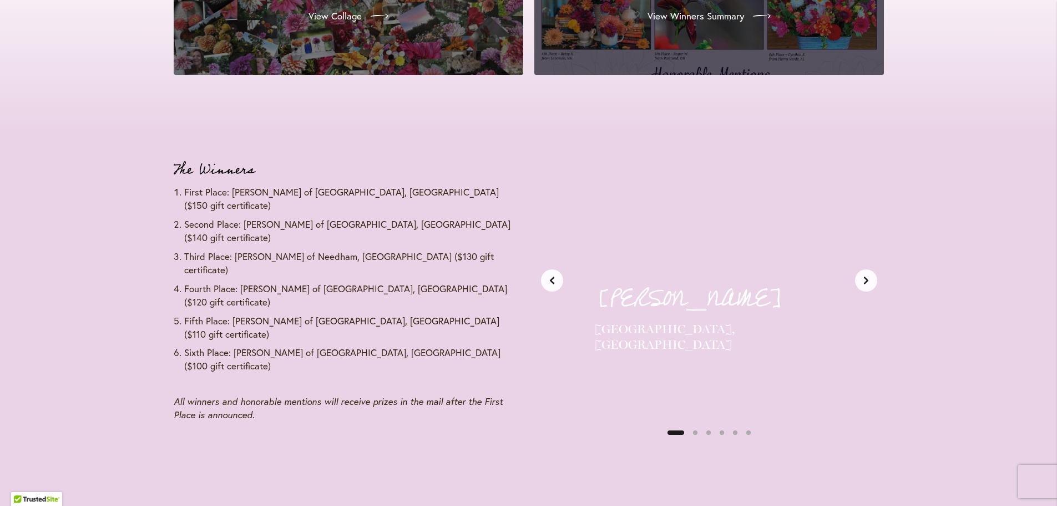
scroll to position [1250, 0]
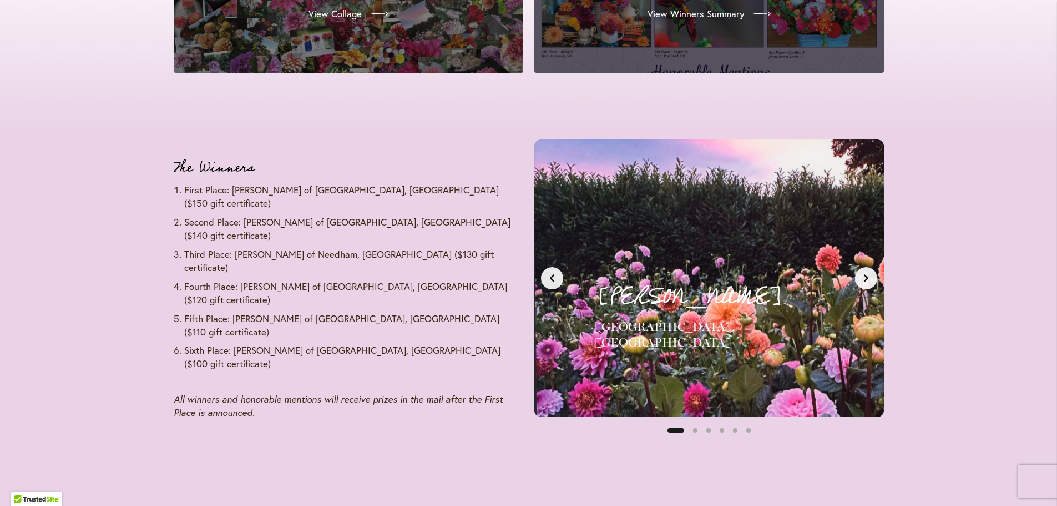
click at [865, 280] on icon "Next slide" at bounding box center [866, 278] width 4 height 8
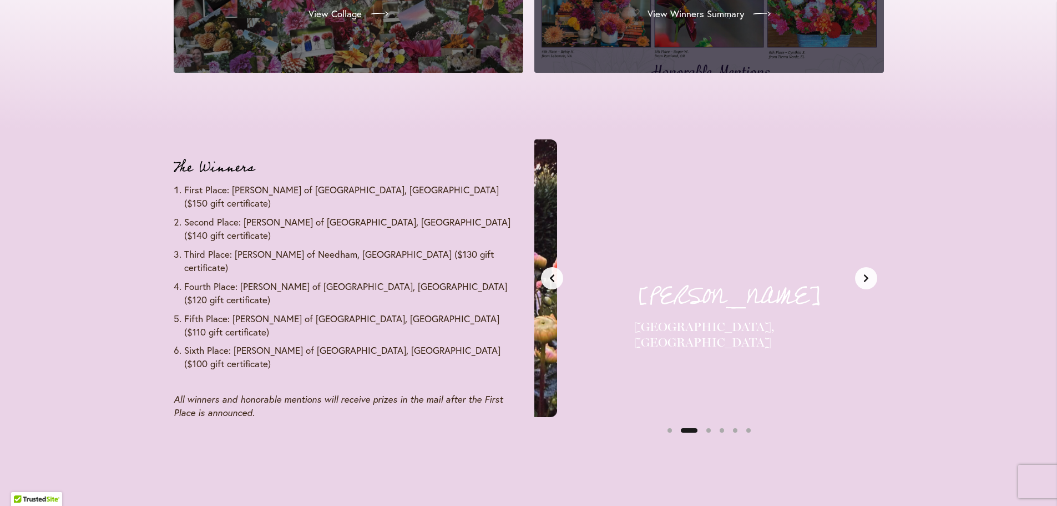
scroll to position [0, 366]
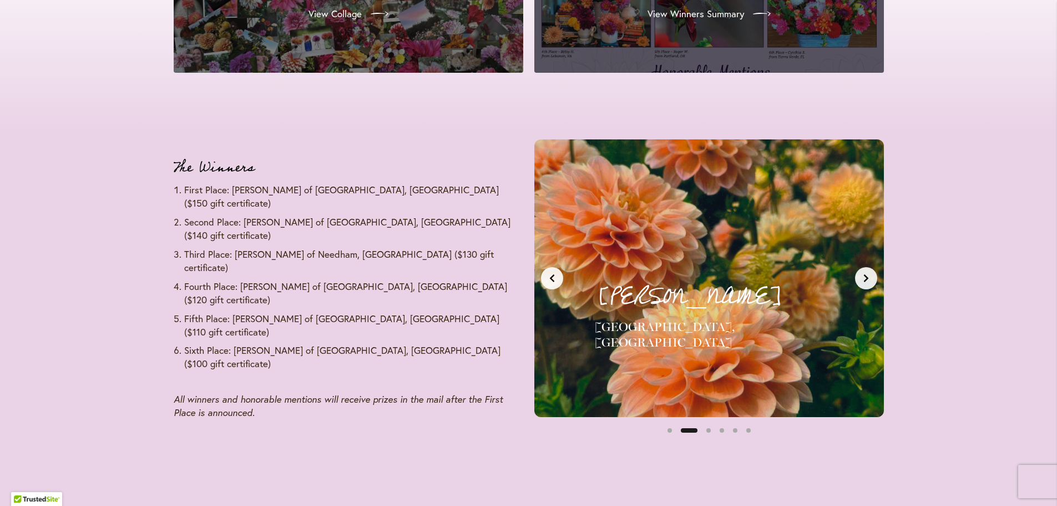
click at [865, 280] on icon "Next slide" at bounding box center [866, 278] width 4 height 8
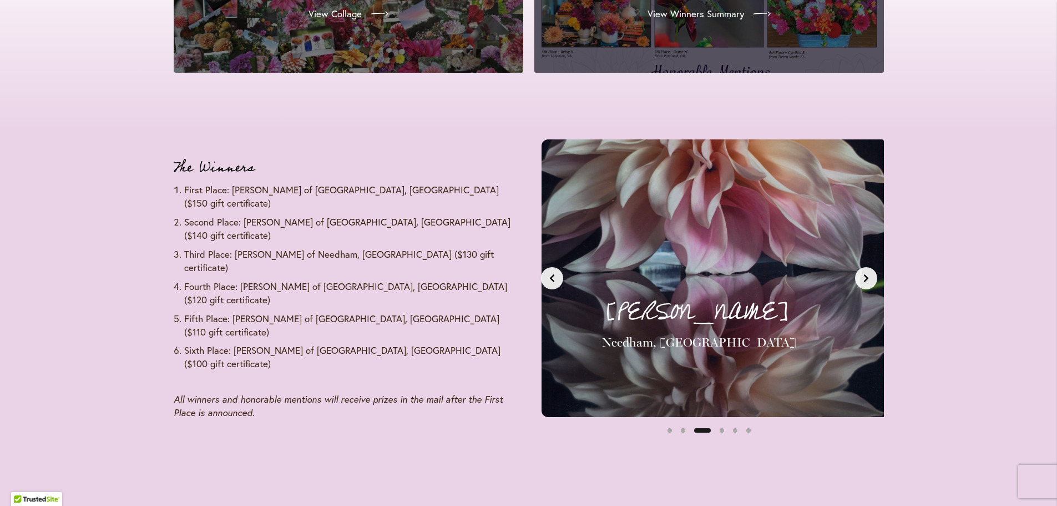
scroll to position [0, 733]
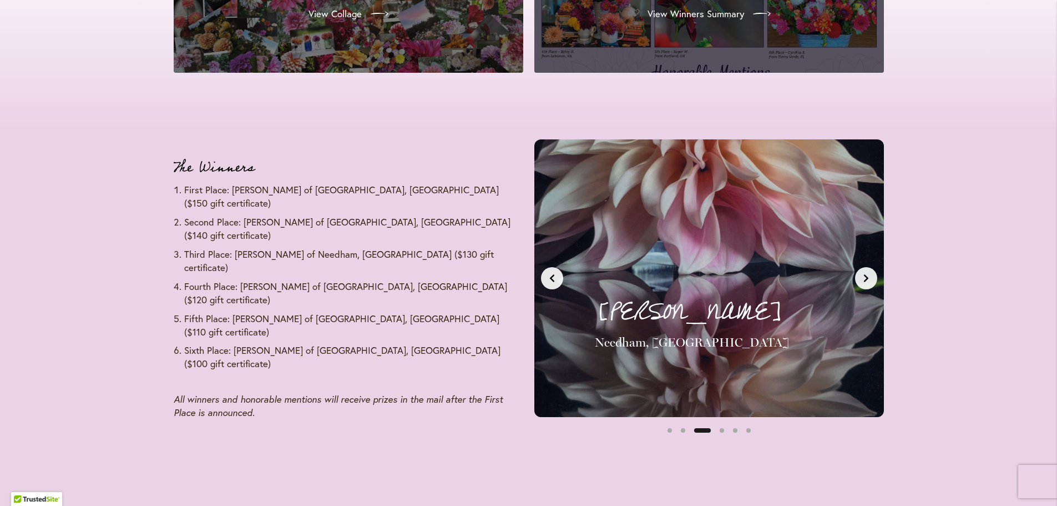
click at [865, 280] on icon "Next slide" at bounding box center [866, 278] width 4 height 8
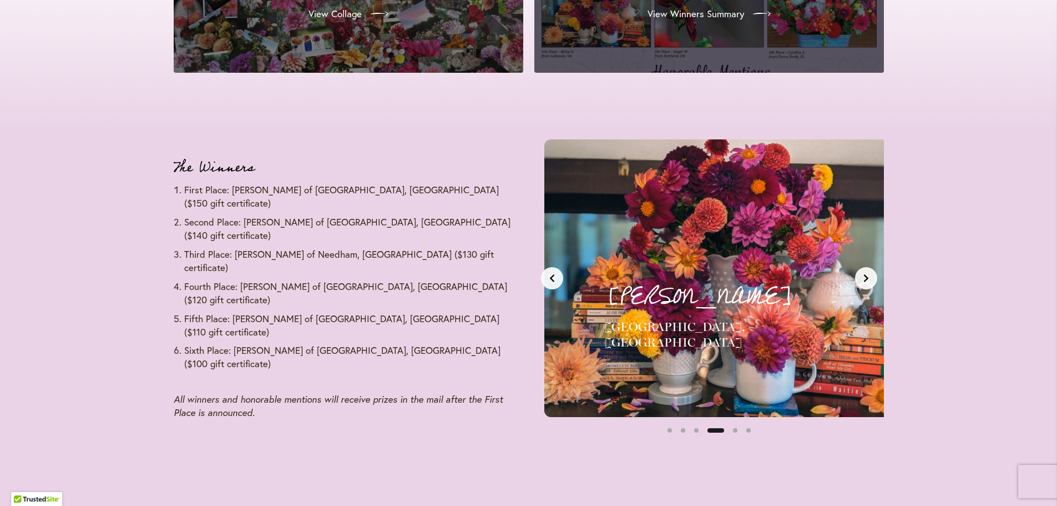
scroll to position [0, 1099]
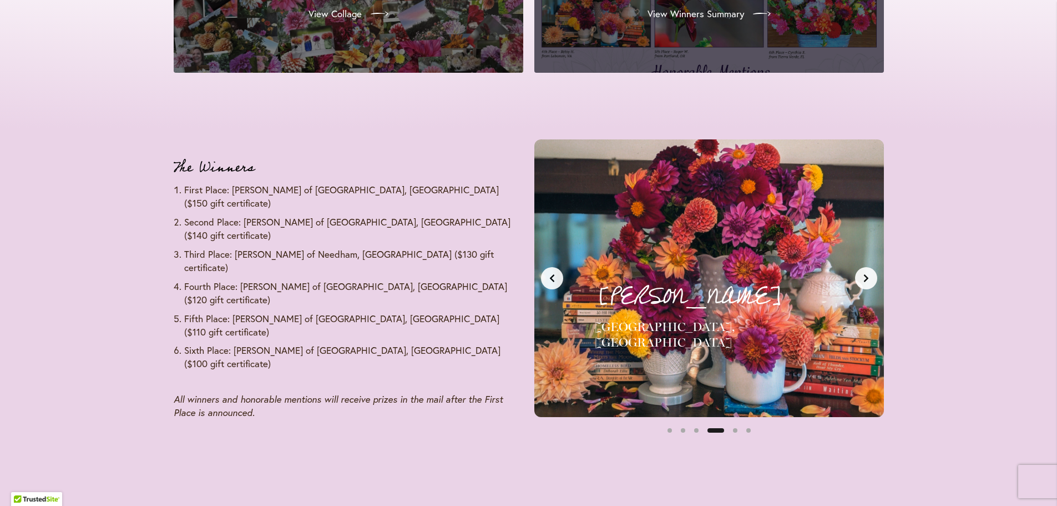
click at [865, 280] on icon "Next slide" at bounding box center [866, 278] width 4 height 8
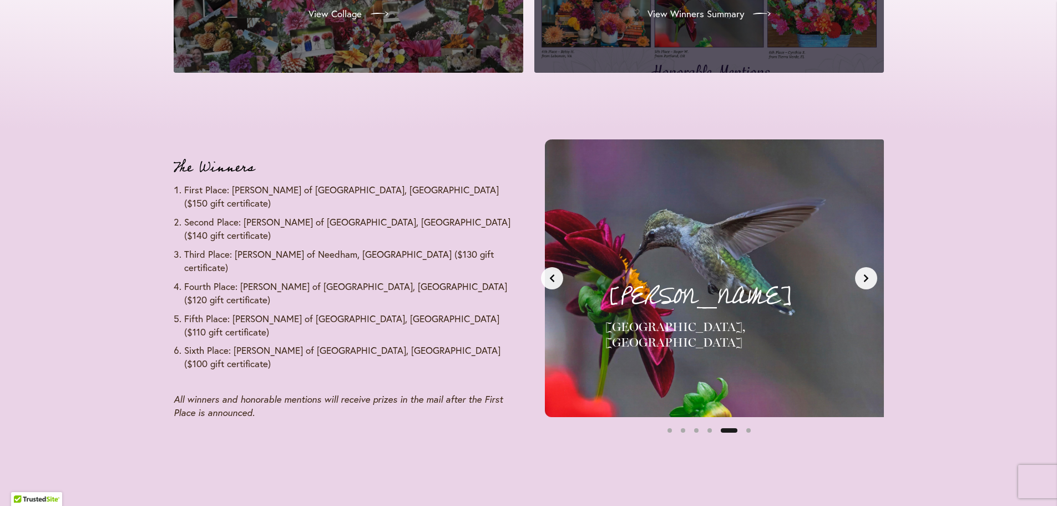
scroll to position [0, 1465]
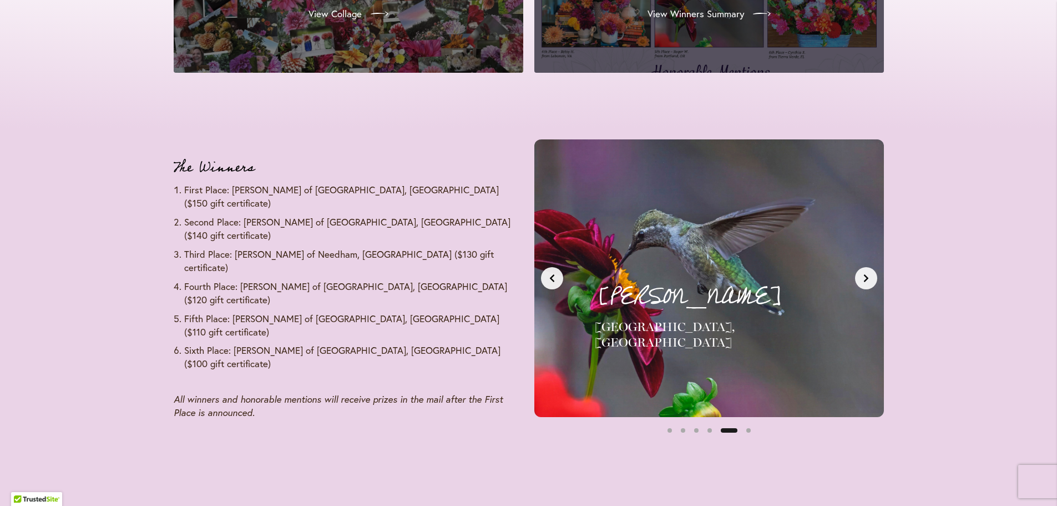
click at [865, 280] on icon "Next slide" at bounding box center [866, 278] width 4 height 8
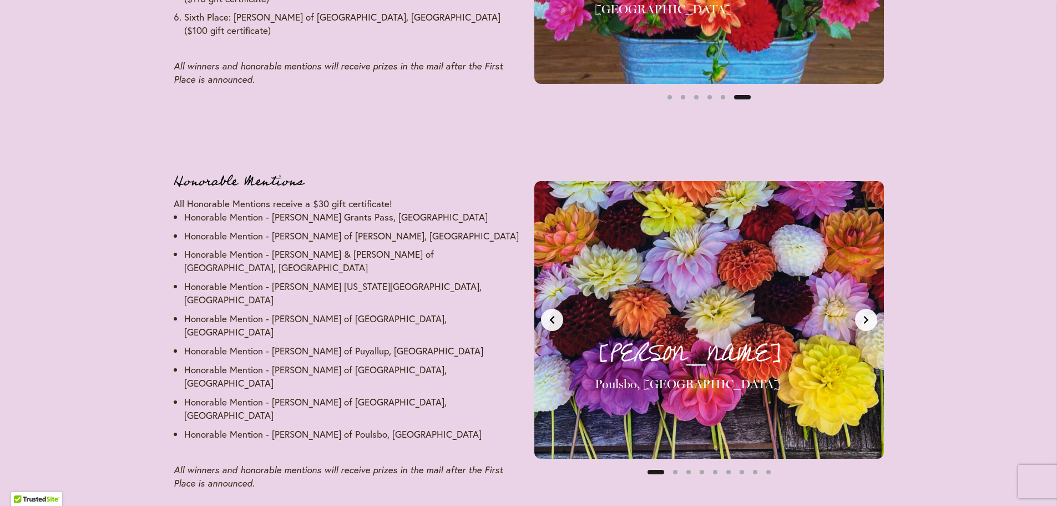
scroll to position [1639, 0]
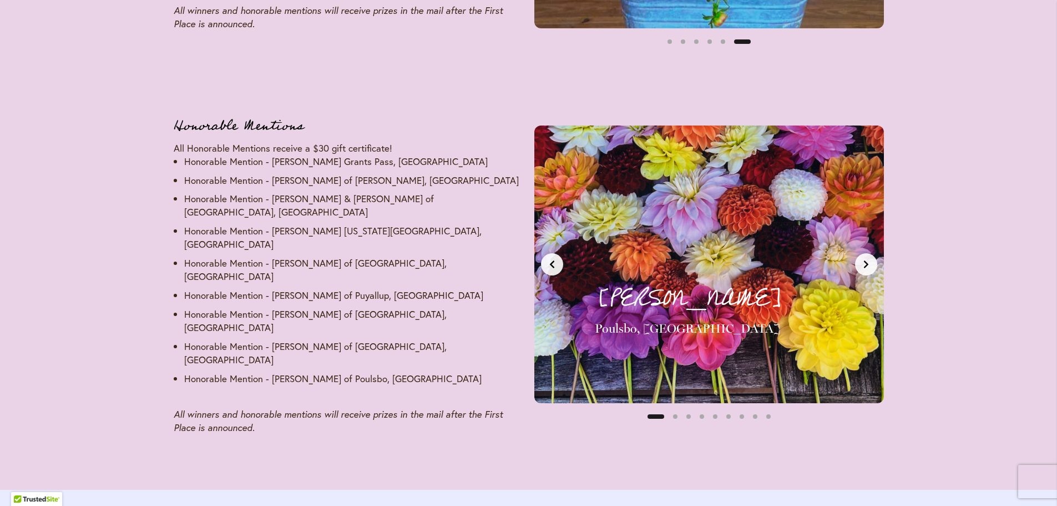
click at [867, 260] on icon "Next slide" at bounding box center [866, 264] width 4 height 8
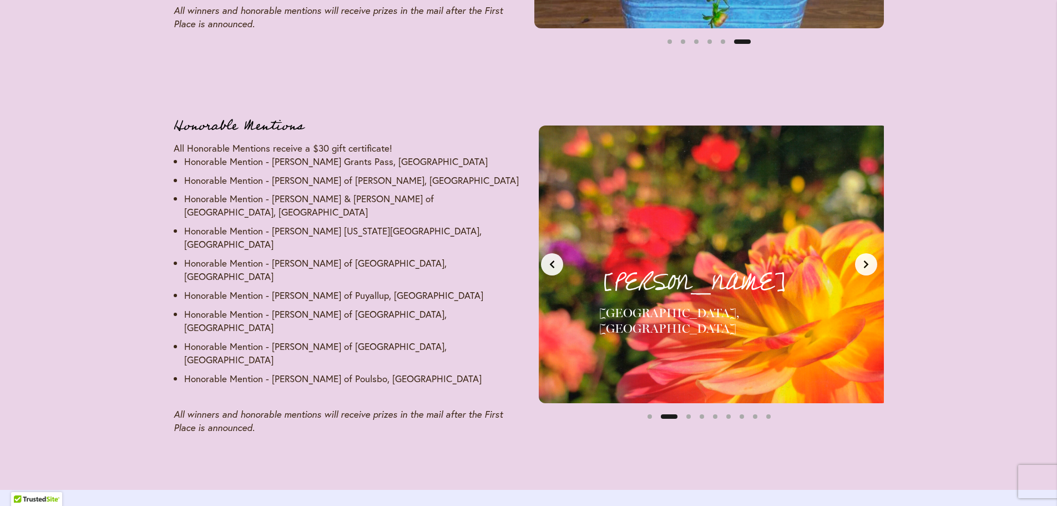
scroll to position [0, 366]
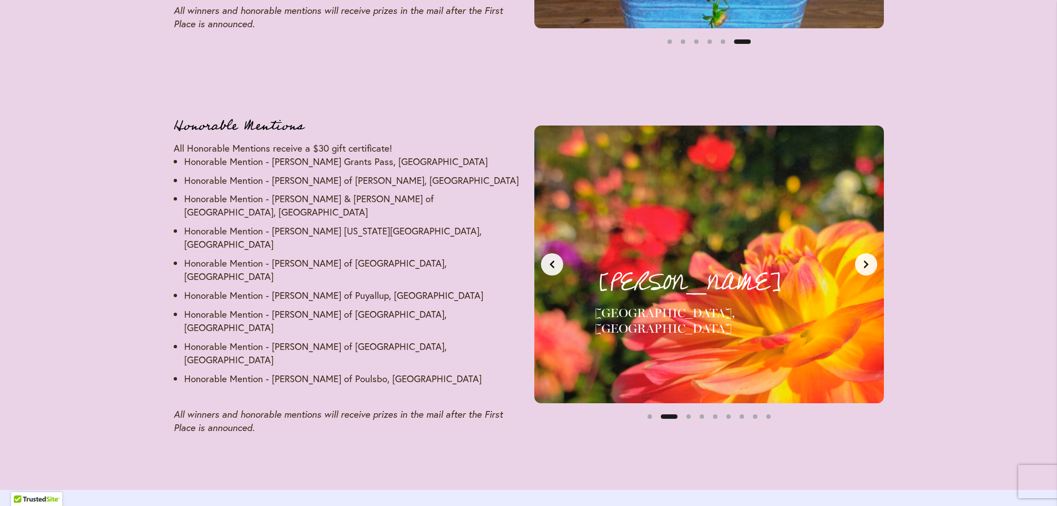
click at [867, 260] on icon "Next slide" at bounding box center [866, 264] width 4 height 8
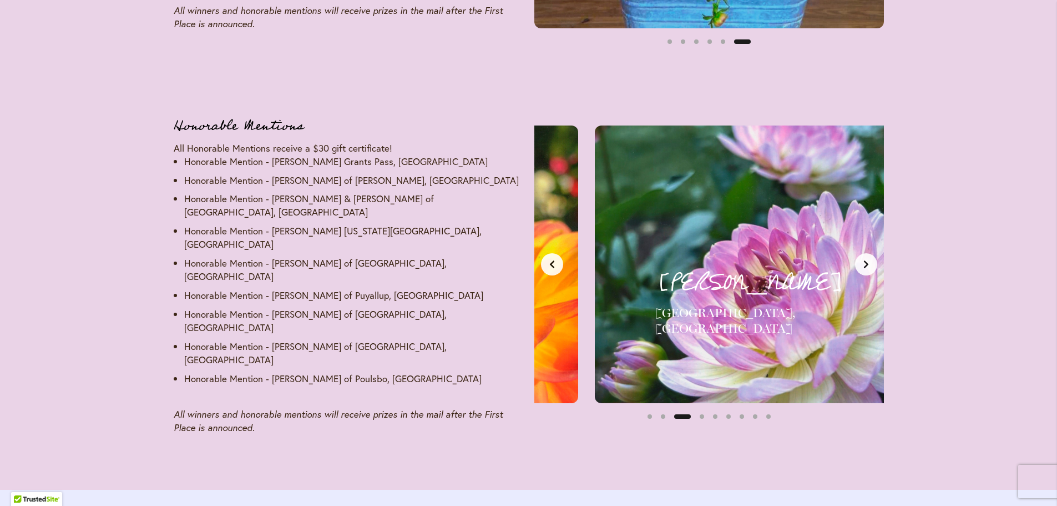
scroll to position [0, 733]
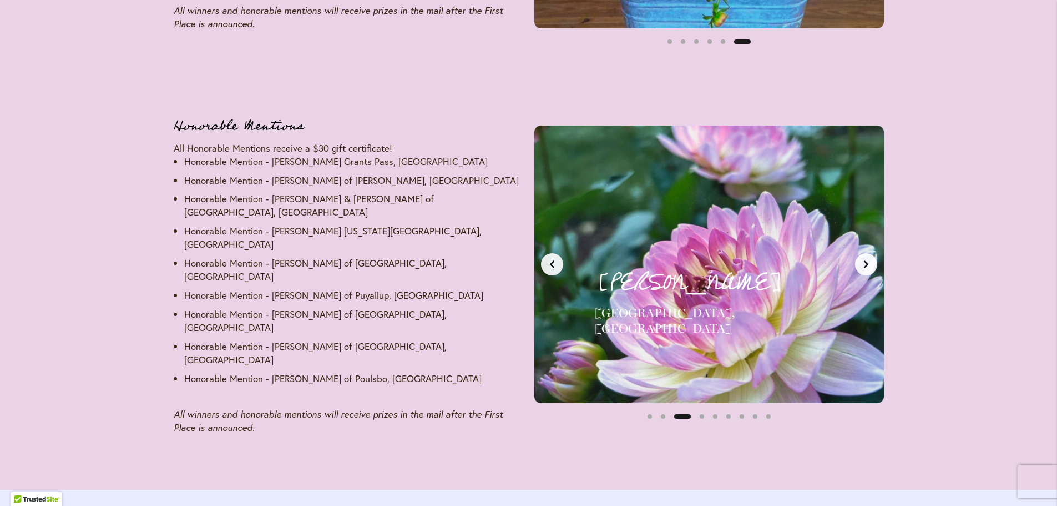
click at [867, 260] on icon "Next slide" at bounding box center [866, 264] width 4 height 8
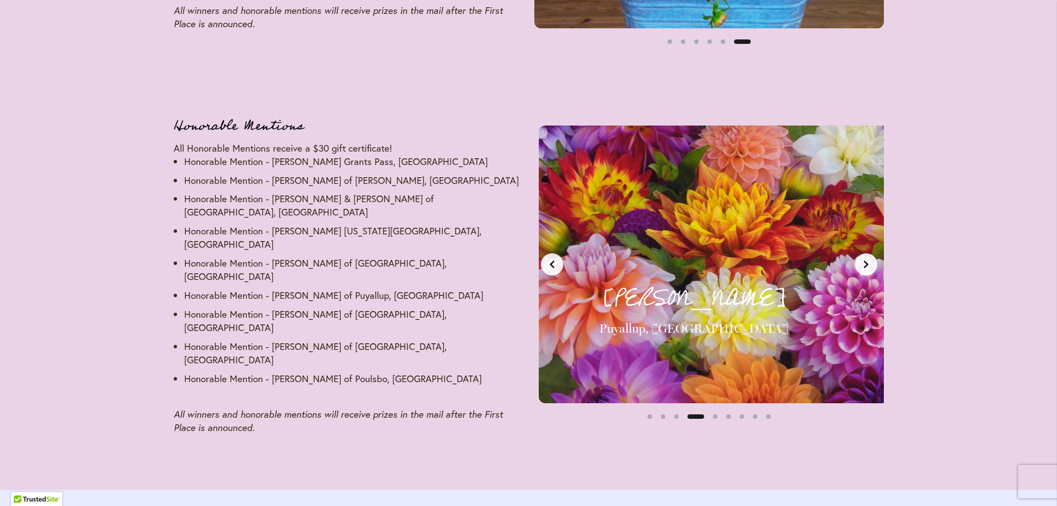
scroll to position [0, 1099]
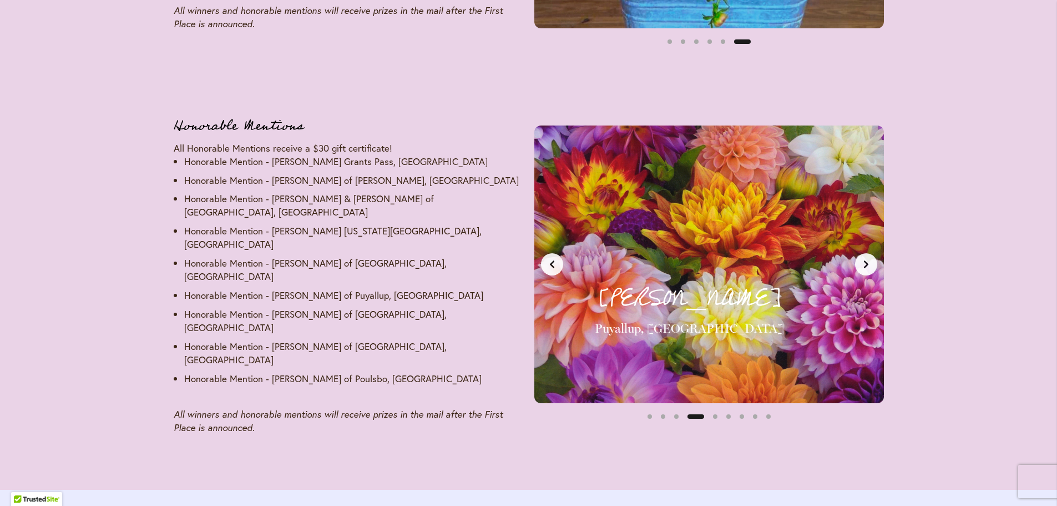
click at [867, 260] on icon "Next slide" at bounding box center [866, 264] width 4 height 8
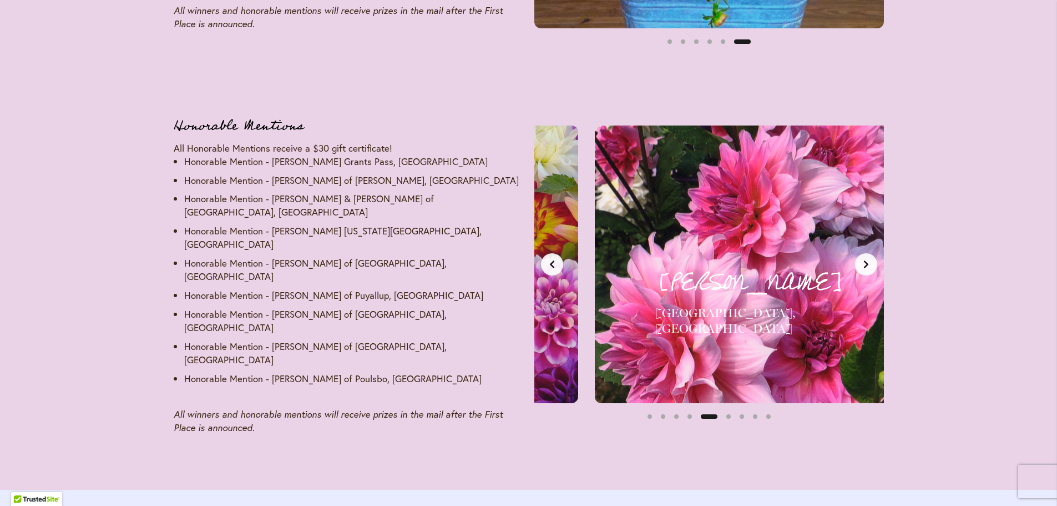
scroll to position [0, 1465]
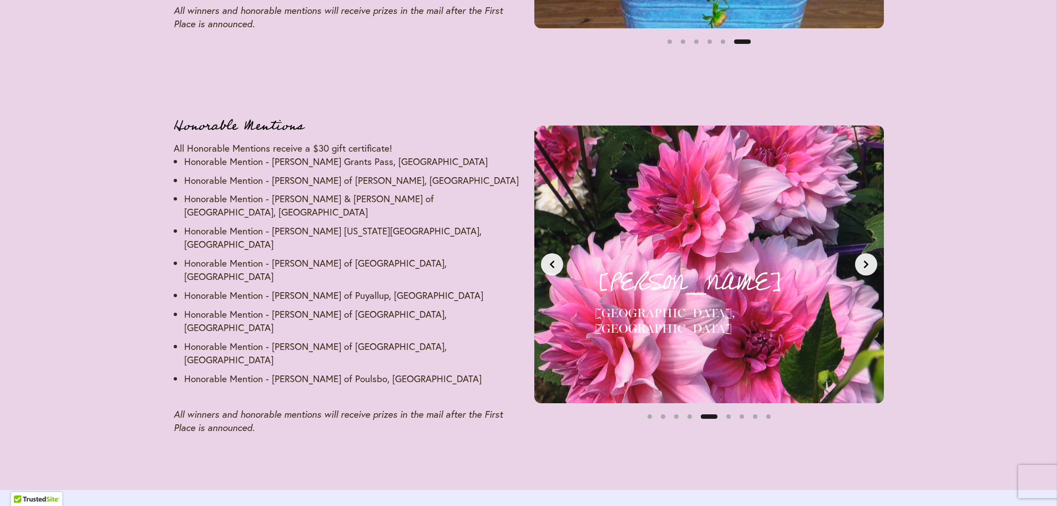
click at [867, 260] on icon "Next slide" at bounding box center [866, 264] width 4 height 8
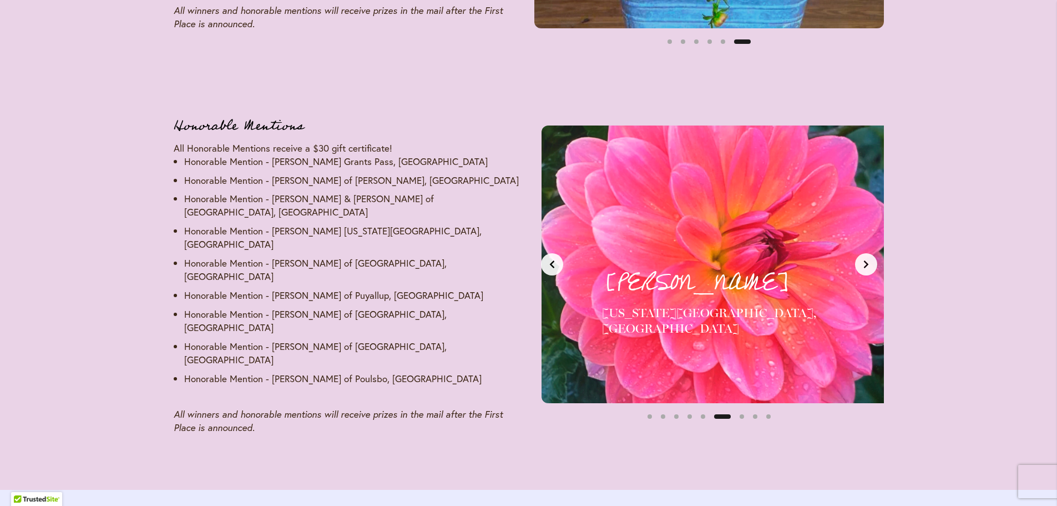
scroll to position [0, 1832]
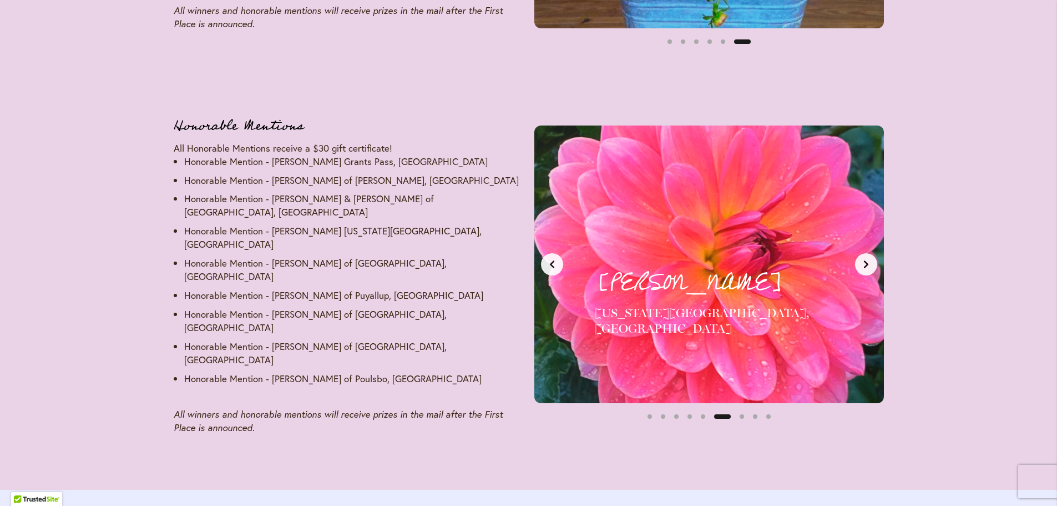
click at [867, 260] on icon "Next slide" at bounding box center [866, 264] width 4 height 8
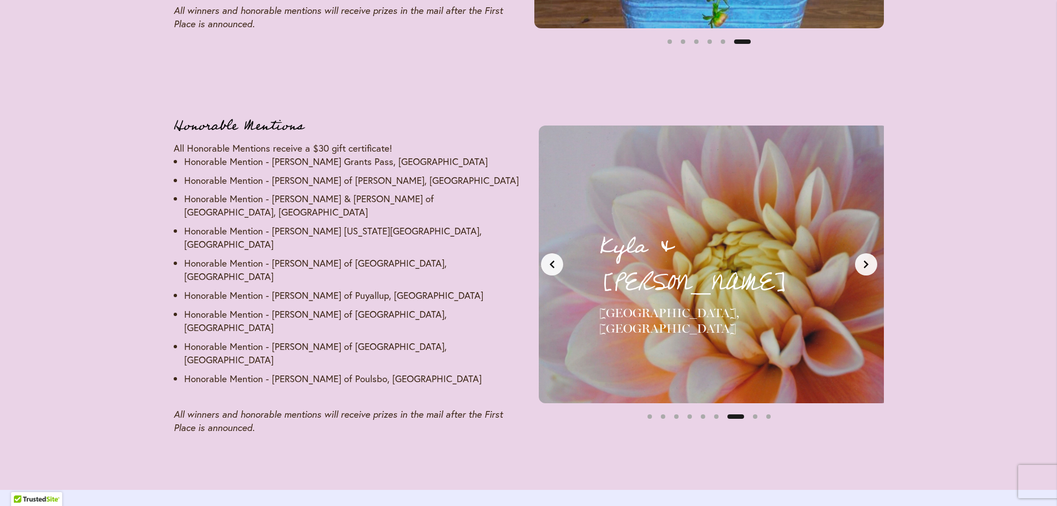
scroll to position [0, 2198]
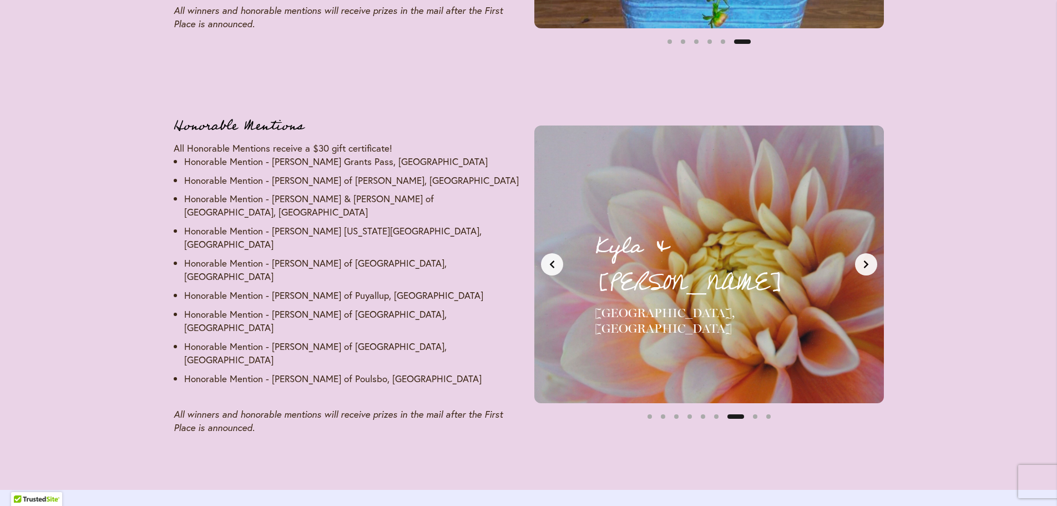
click at [867, 260] on icon "Next slide" at bounding box center [866, 264] width 4 height 8
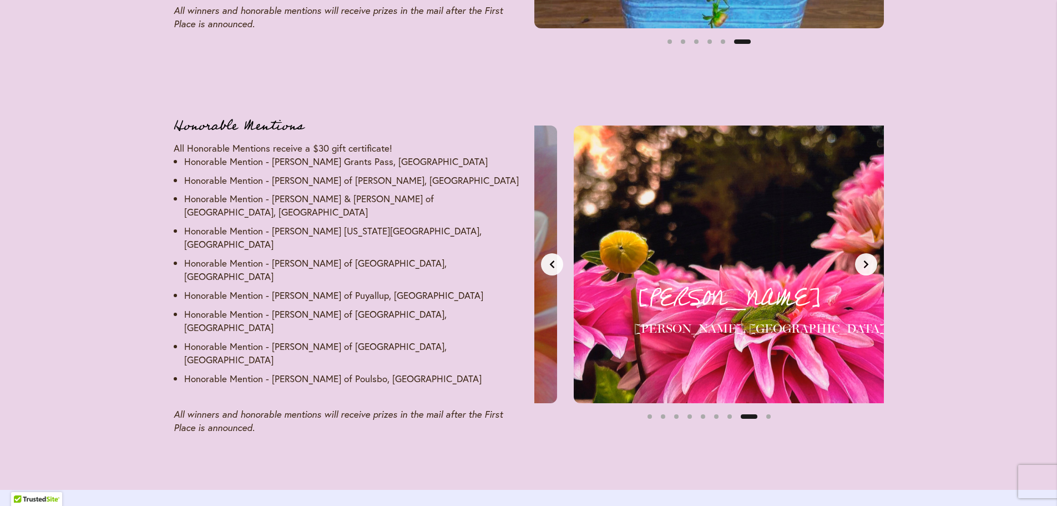
scroll to position [0, 2564]
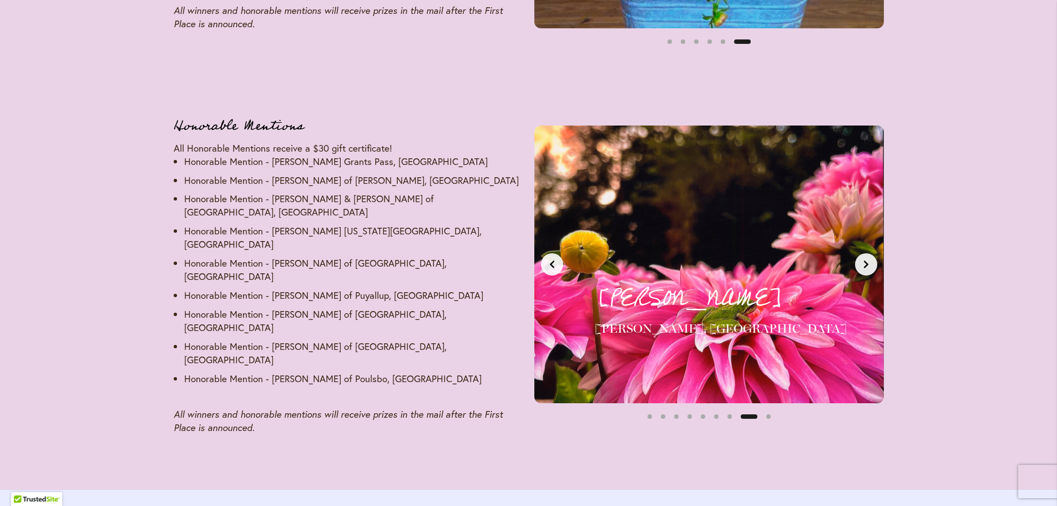
click at [867, 260] on icon "Next slide" at bounding box center [866, 264] width 4 height 8
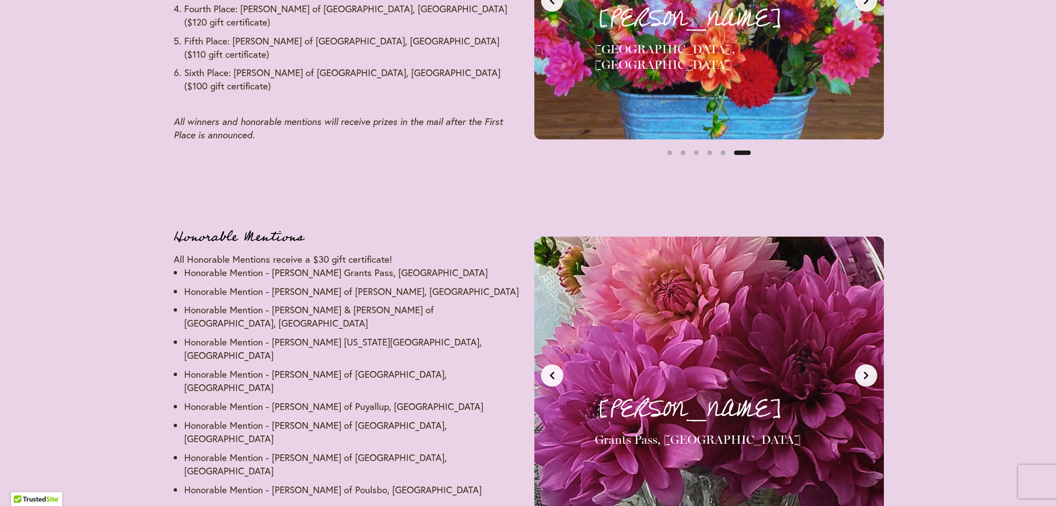
scroll to position [1195, 0]
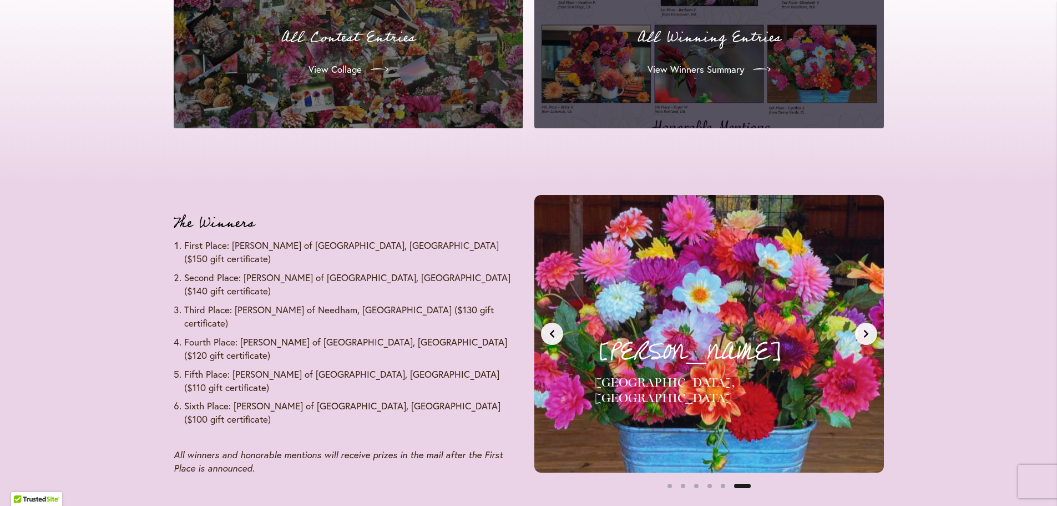
click at [559, 346] on div "Cynthia S. Tierra Verde, FL Sixth Place - $100 Gift Certificate" at bounding box center [709, 333] width 301 height 229
click at [548, 337] on icon "Previous slide" at bounding box center [552, 333] width 9 height 9
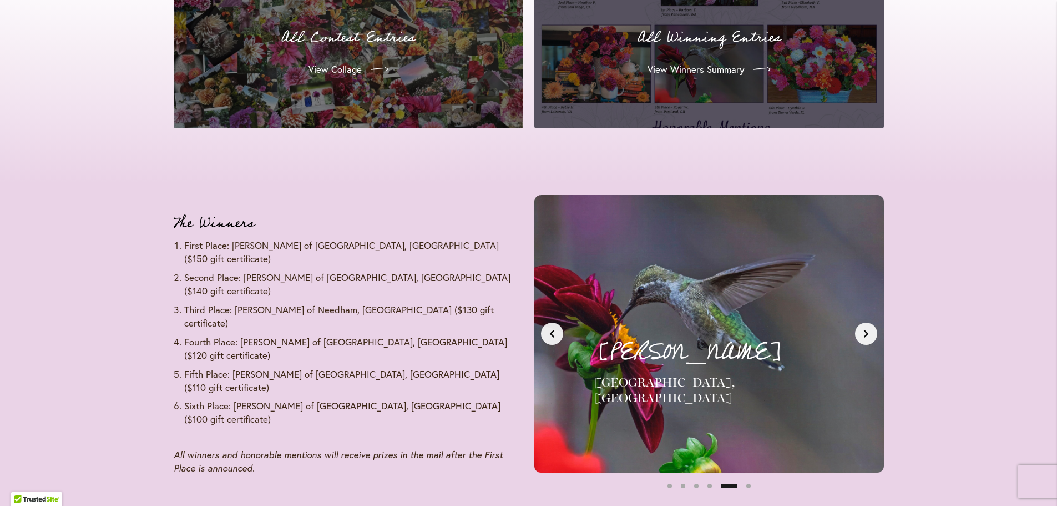
click at [548, 337] on icon "Previous slide" at bounding box center [552, 333] width 9 height 9
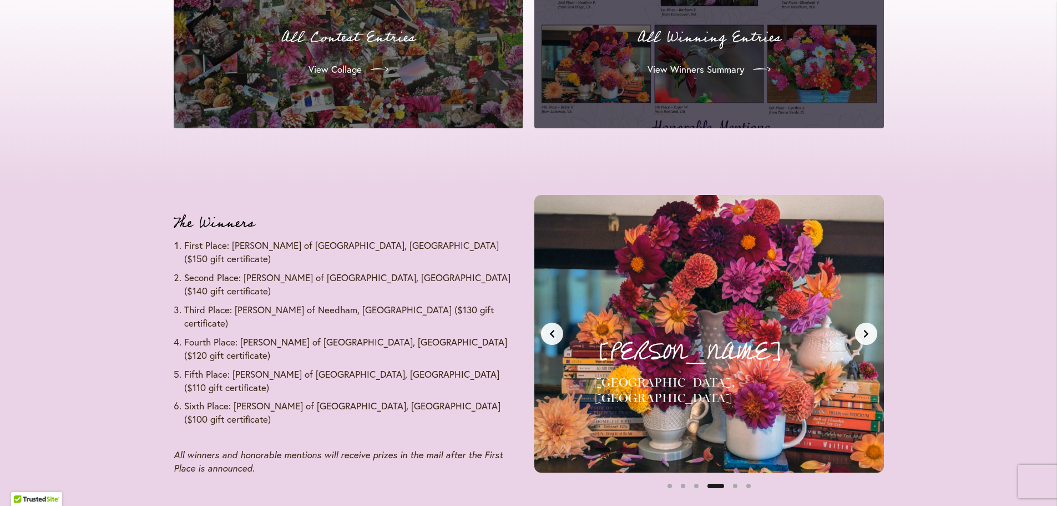
click at [548, 337] on icon "Previous slide" at bounding box center [552, 333] width 9 height 9
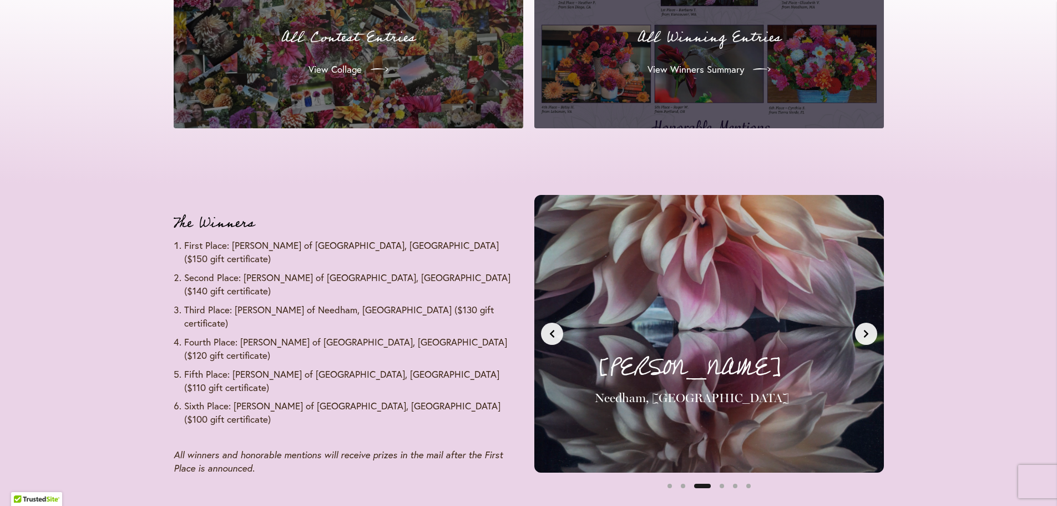
click at [548, 337] on icon "Previous slide" at bounding box center [552, 333] width 9 height 9
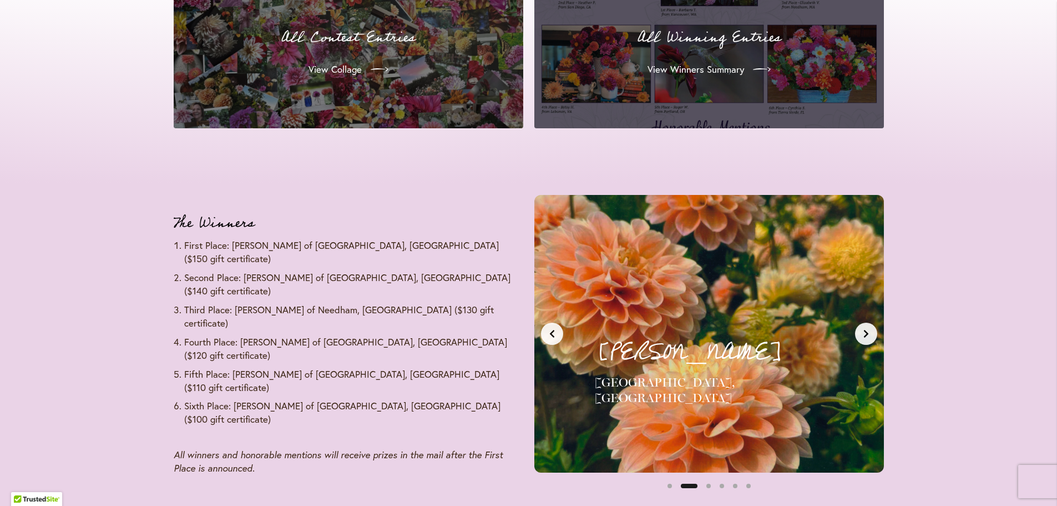
click at [548, 337] on icon "Previous slide" at bounding box center [552, 333] width 9 height 9
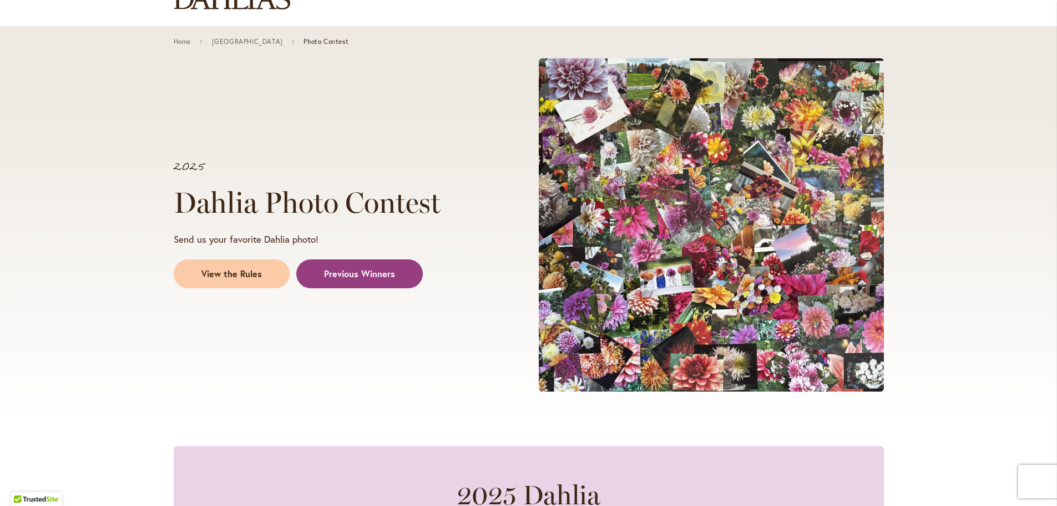
scroll to position [0, 0]
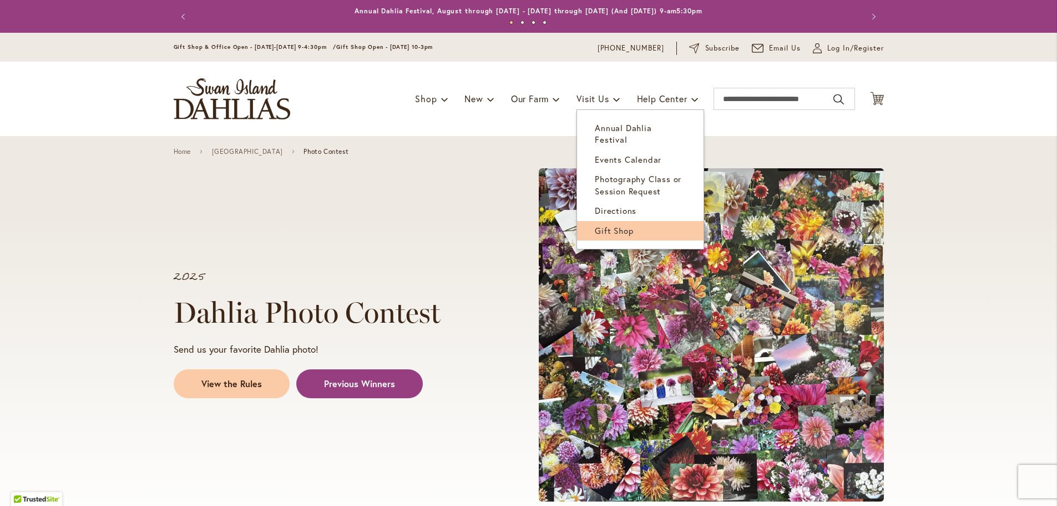
click at [599, 225] on span "Gift Shop" at bounding box center [614, 230] width 38 height 11
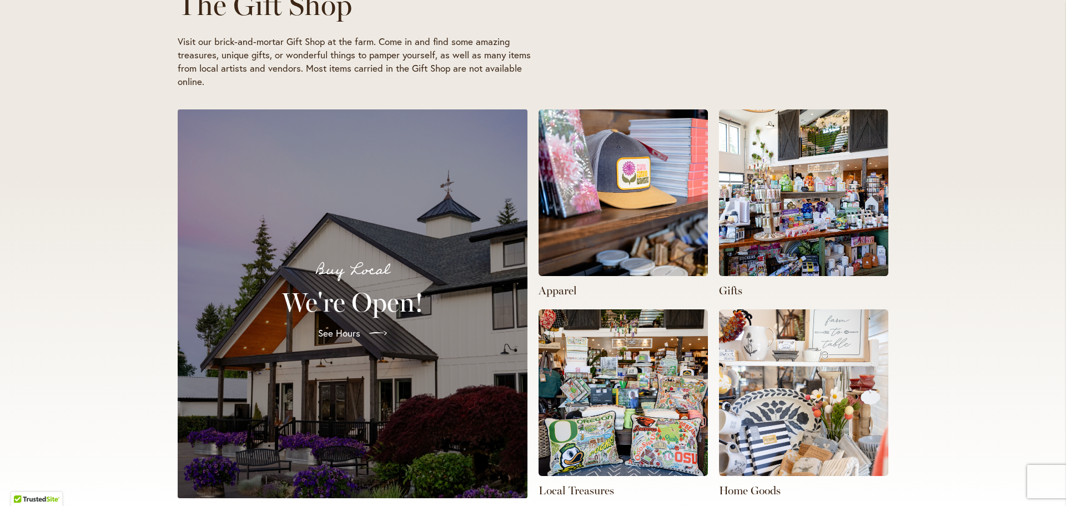
scroll to position [222, 0]
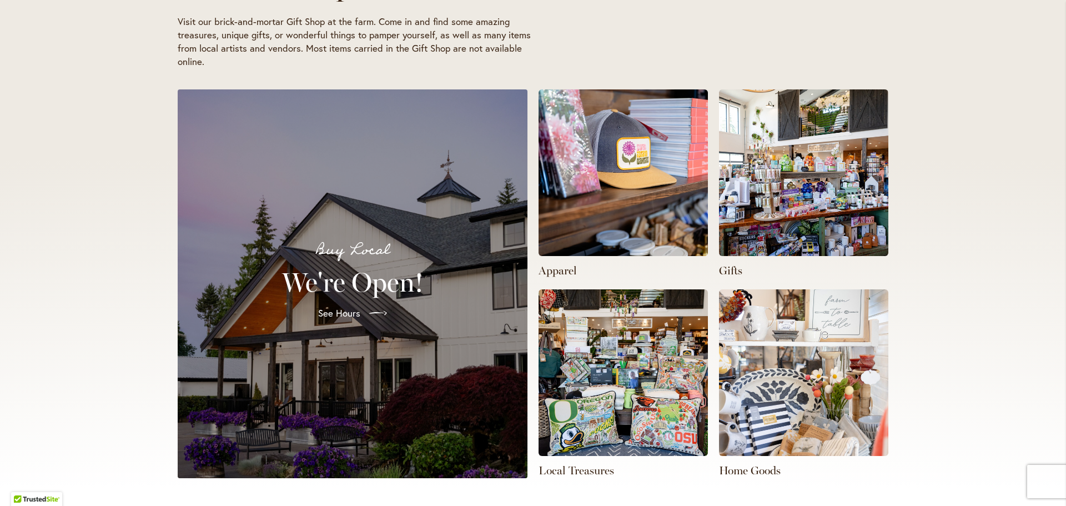
click at [846, 202] on img at bounding box center [803, 172] width 169 height 167
click at [725, 269] on p "Gifts" at bounding box center [803, 271] width 169 height 16
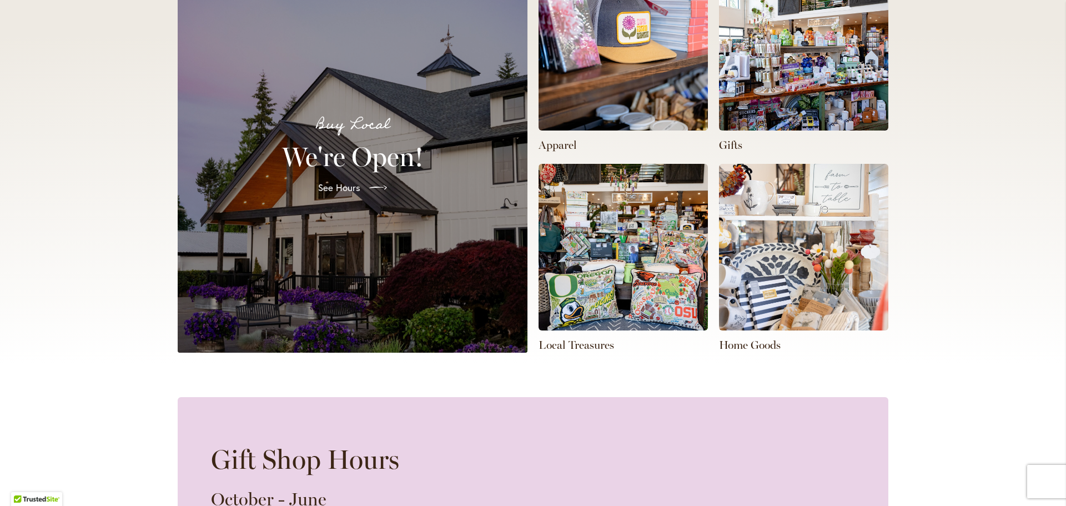
scroll to position [389, 0]
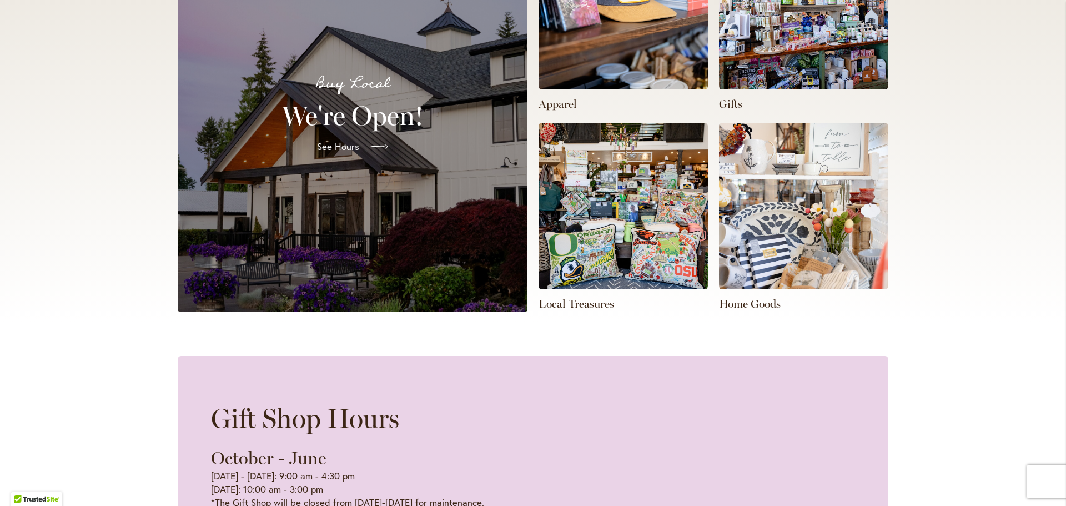
click at [345, 147] on span "See Hours" at bounding box center [338, 146] width 42 height 13
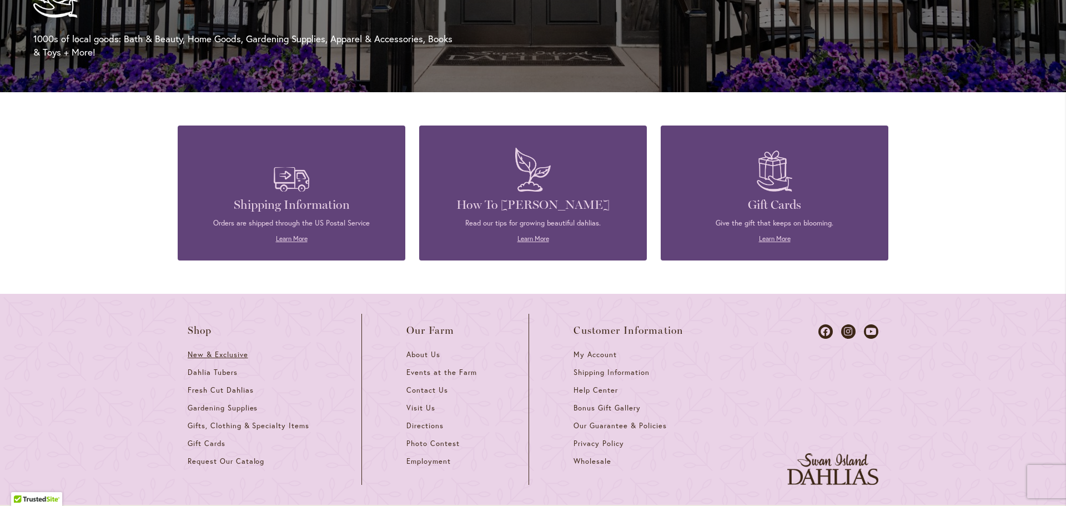
scroll to position [0, 1058]
click at [205, 352] on span "New & Exclusive" at bounding box center [218, 354] width 60 height 9
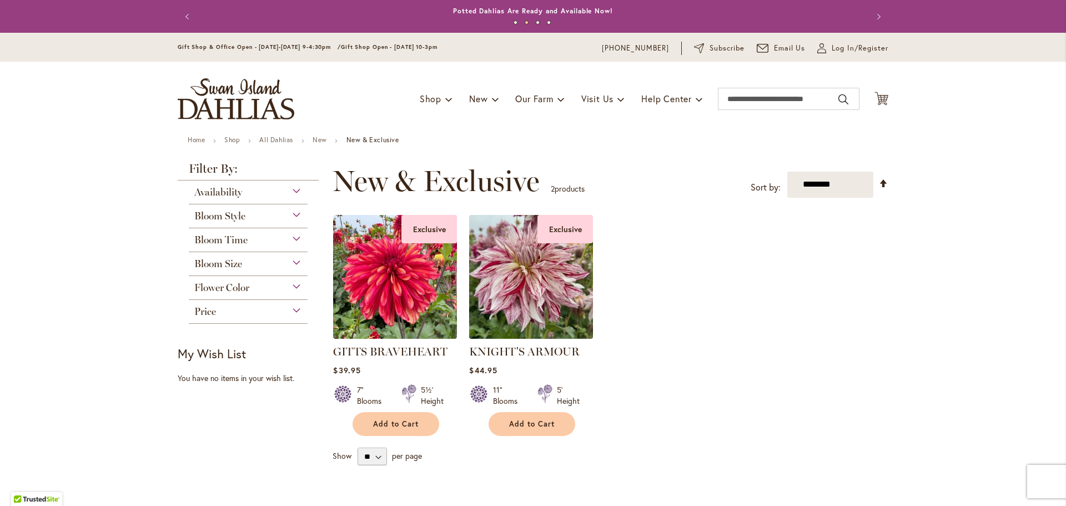
click at [520, 301] on img at bounding box center [531, 276] width 130 height 130
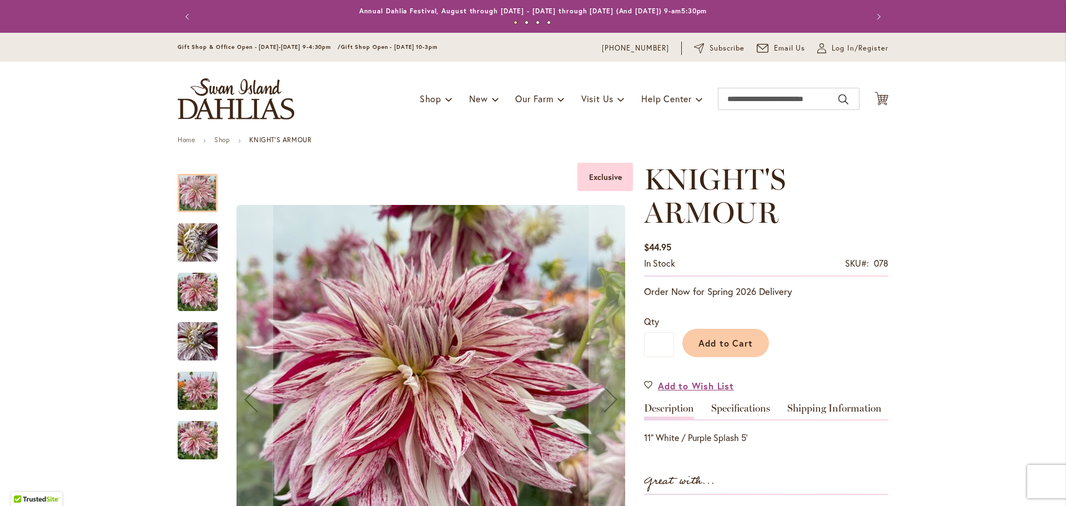
click at [190, 248] on img "KNIGHT'S ARMOUR" at bounding box center [198, 243] width 80 height 60
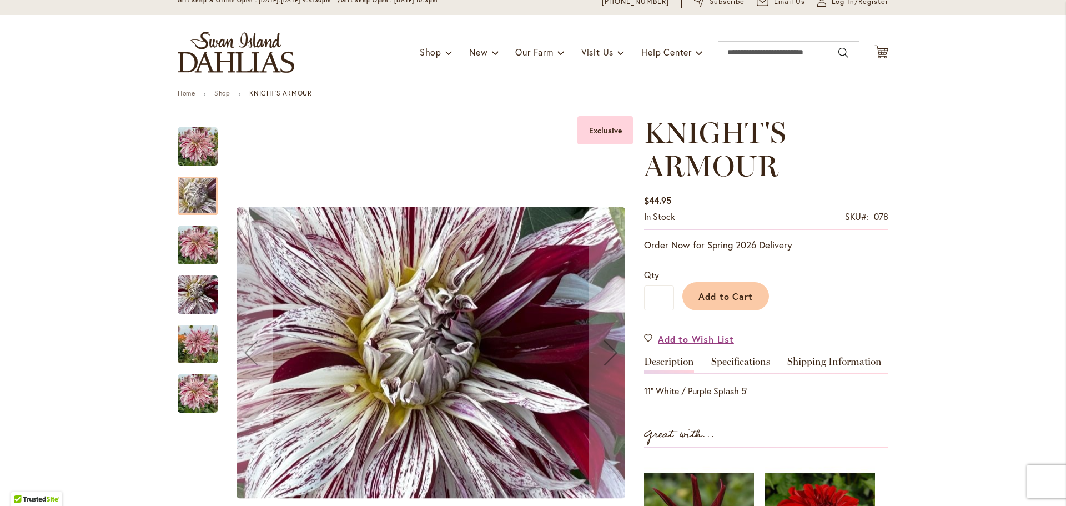
scroll to position [111, 0]
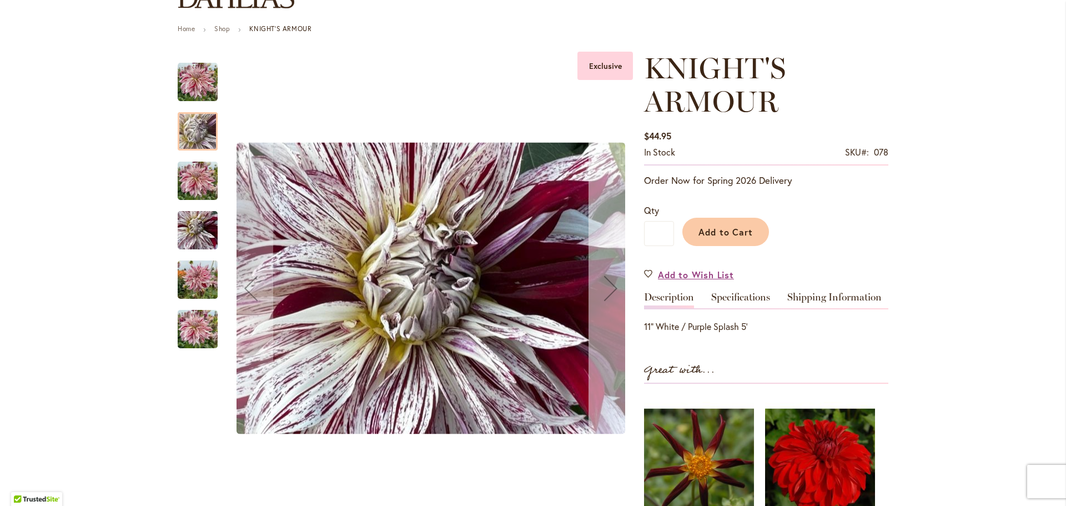
click at [602, 291] on div "Next" at bounding box center [610, 288] width 44 height 44
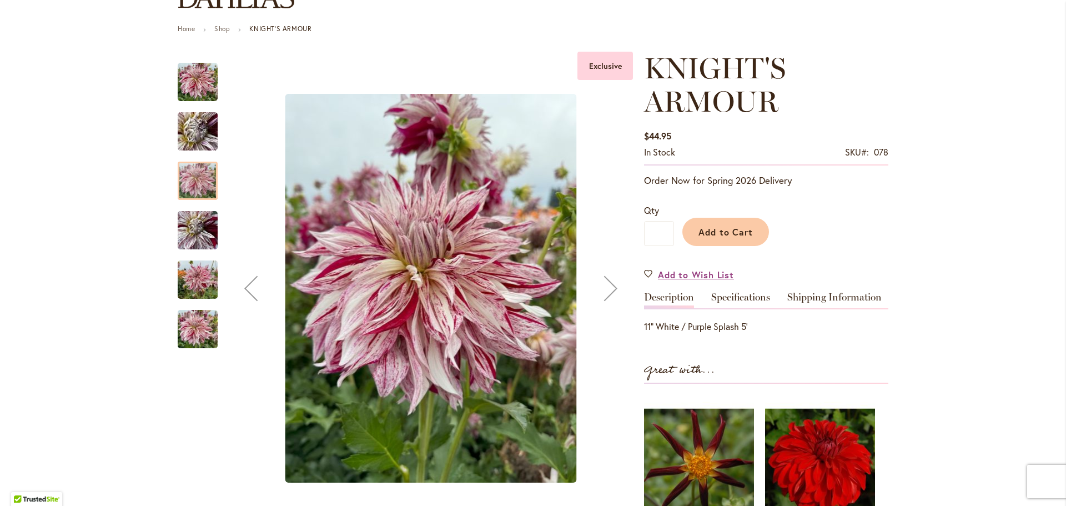
click at [602, 291] on div "Next" at bounding box center [610, 288] width 44 height 44
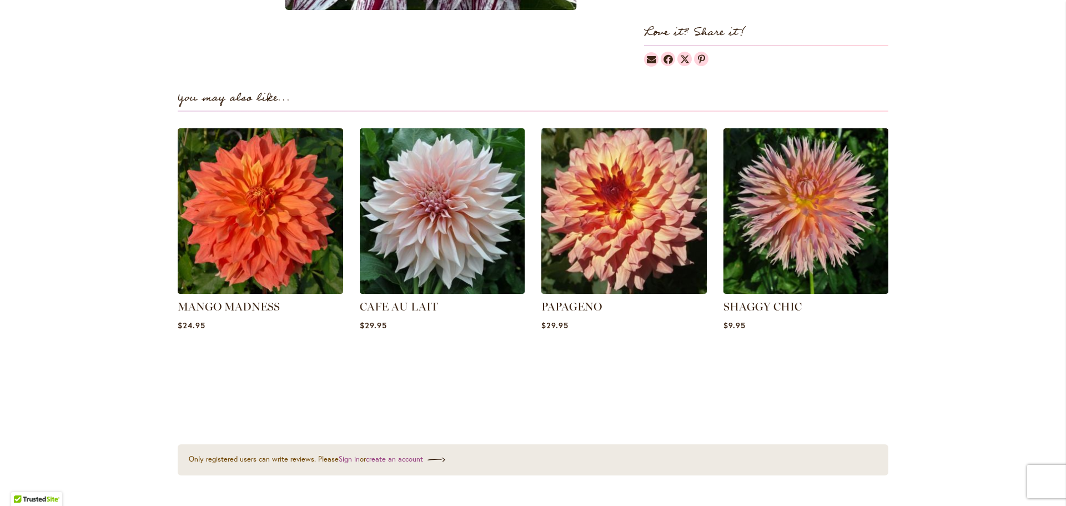
scroll to position [722, 0]
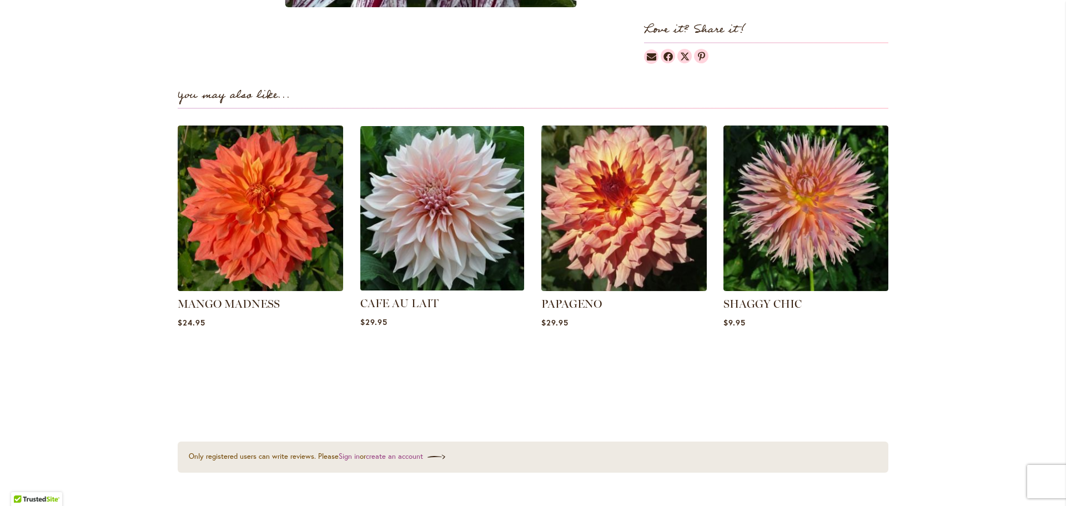
click at [410, 224] on img at bounding box center [442, 208] width 172 height 172
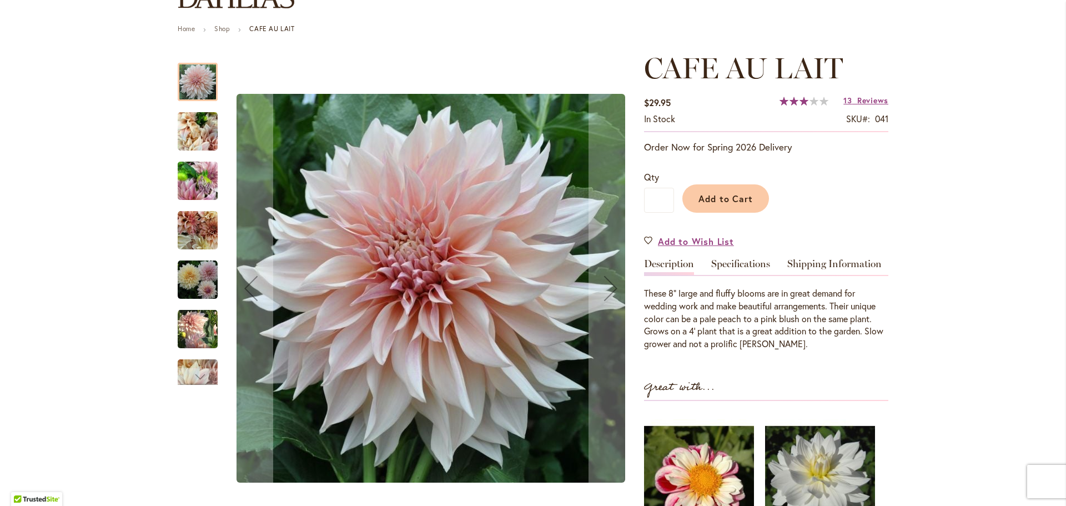
scroll to position [167, 0]
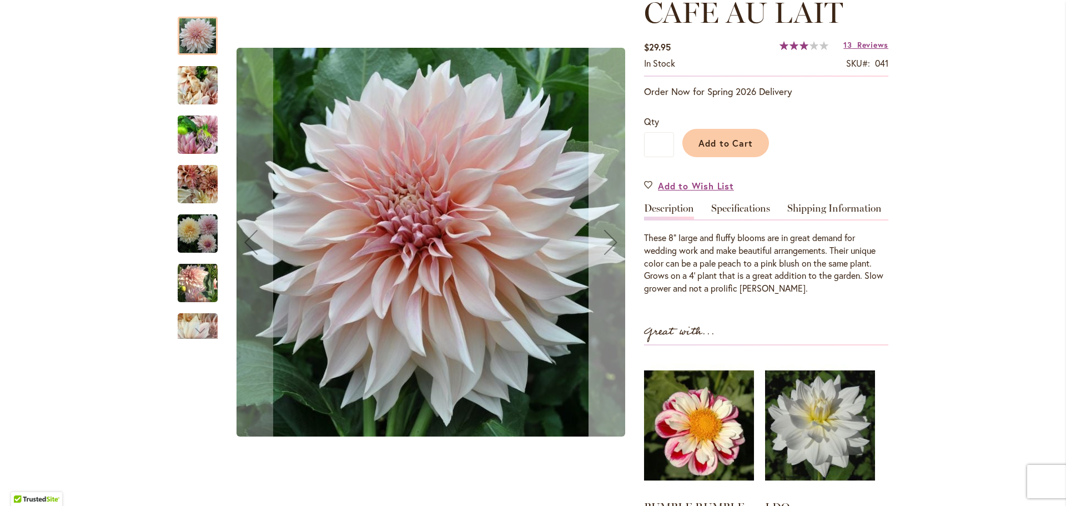
click at [602, 247] on div "Next" at bounding box center [610, 242] width 44 height 44
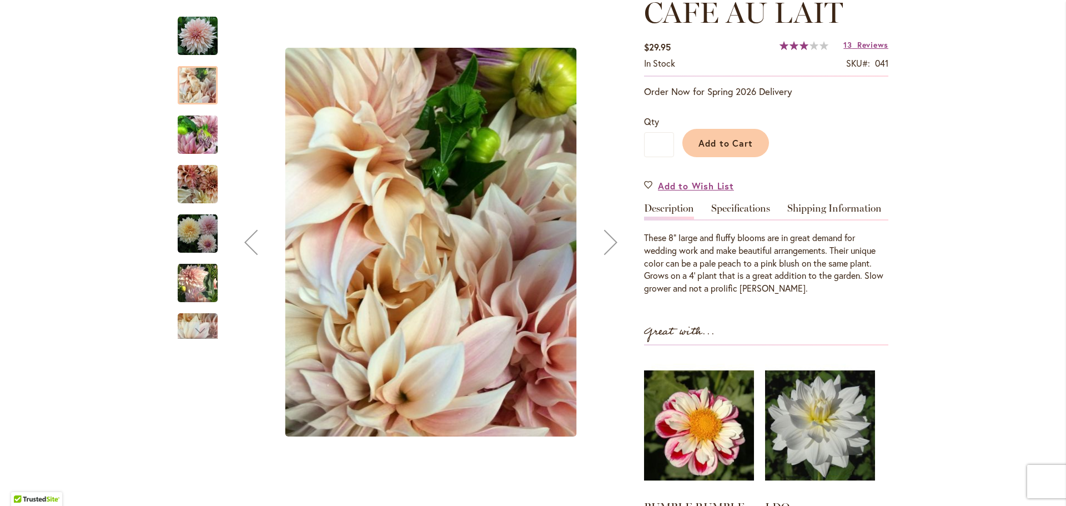
click at [602, 247] on div "Next" at bounding box center [610, 242] width 44 height 44
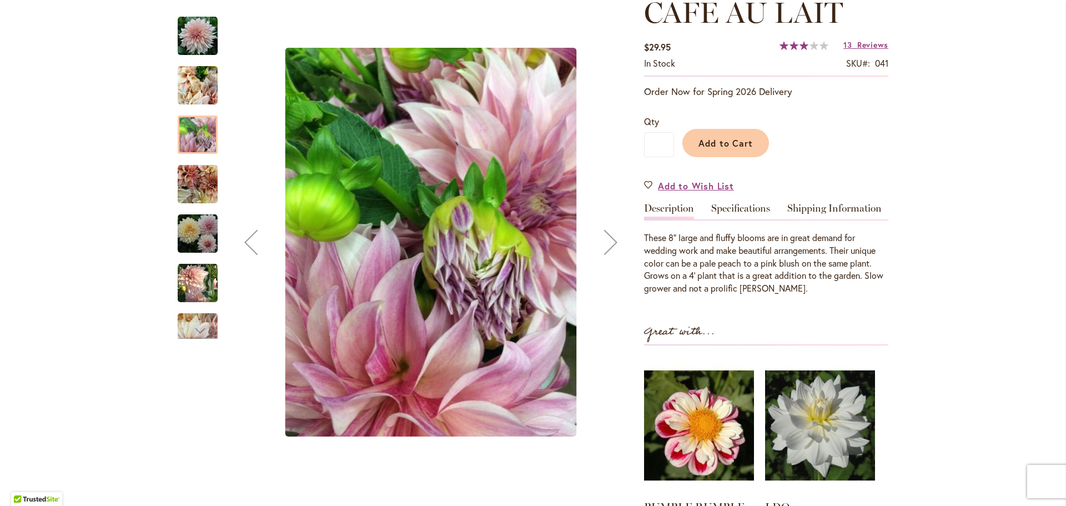
click at [602, 247] on div "Next" at bounding box center [610, 242] width 44 height 44
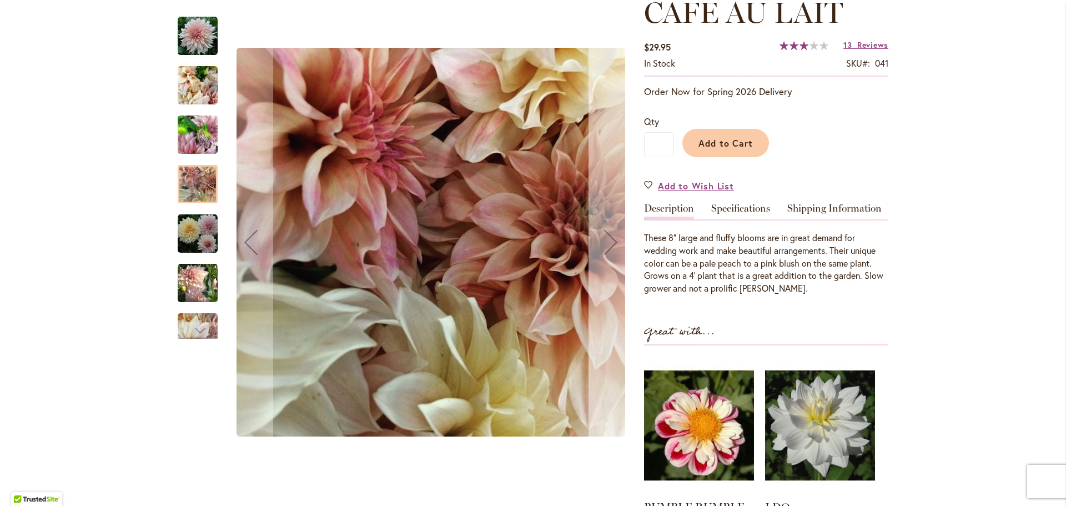
click at [602, 247] on div "Next" at bounding box center [610, 242] width 44 height 44
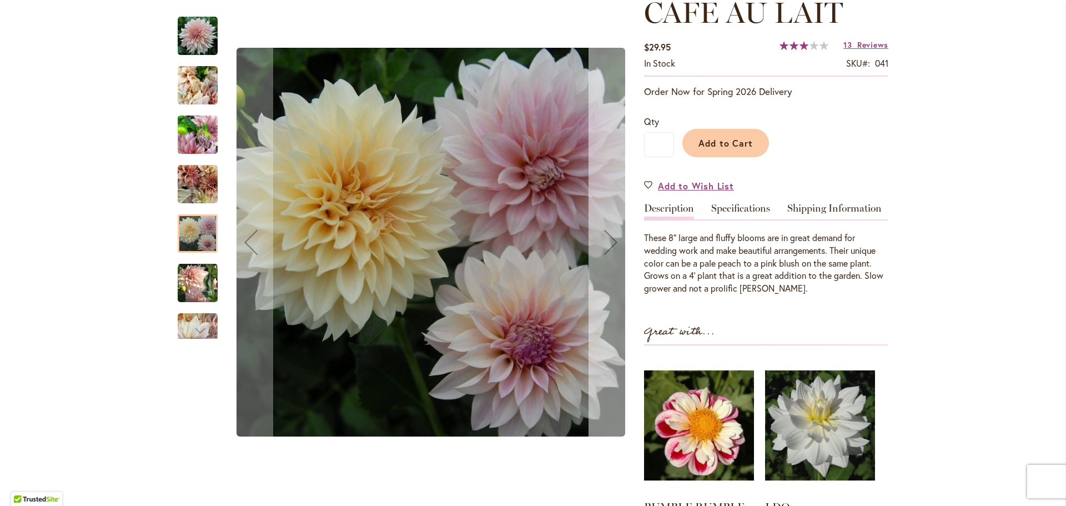
click at [602, 247] on div "Next" at bounding box center [610, 242] width 44 height 44
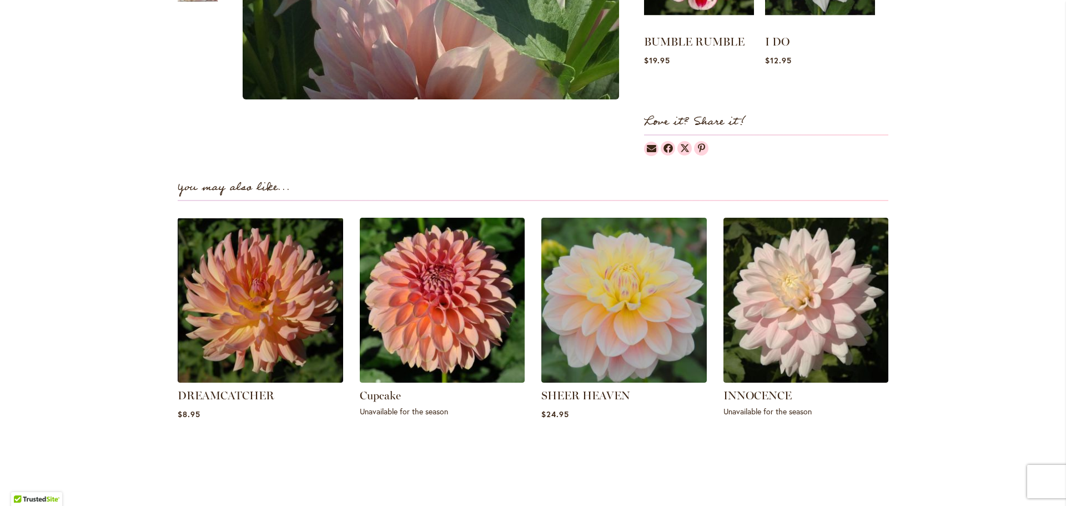
scroll to position [666, 0]
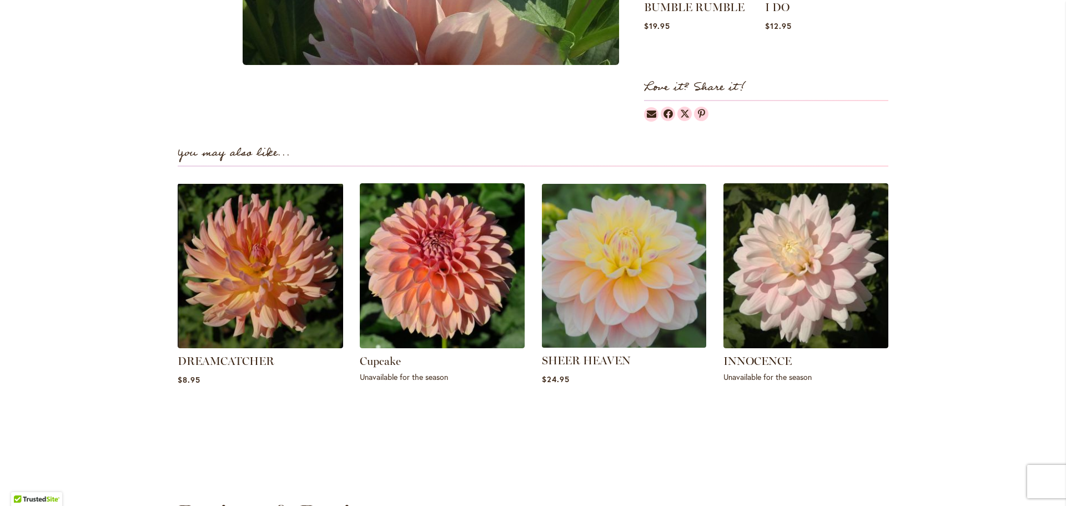
click at [616, 290] on img at bounding box center [624, 265] width 172 height 172
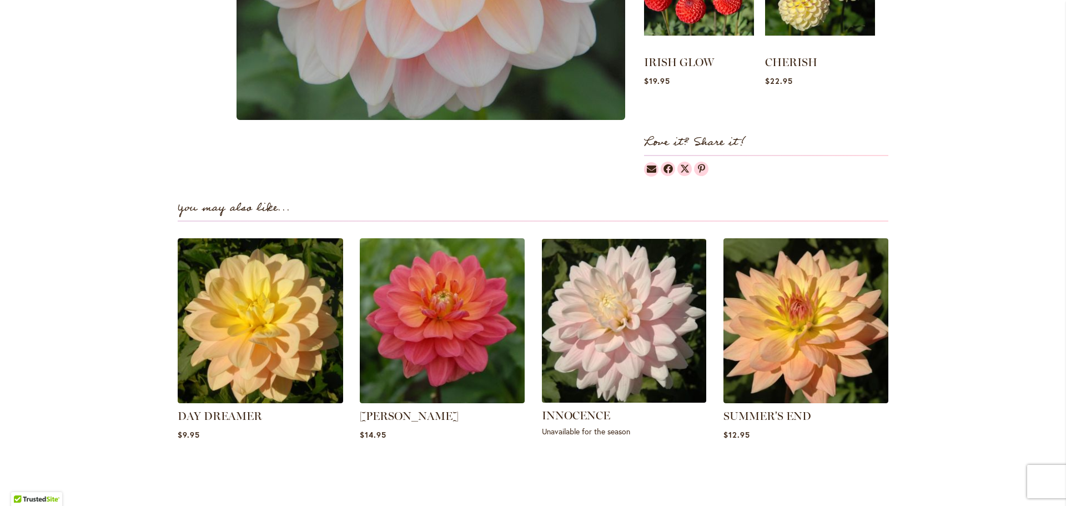
scroll to position [666, 0]
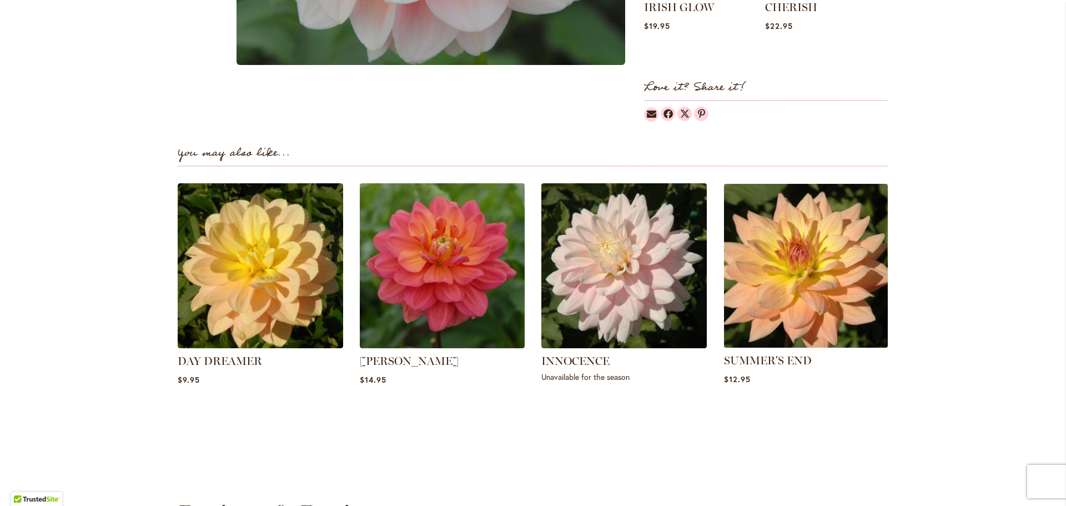
click at [855, 283] on img at bounding box center [805, 265] width 172 height 172
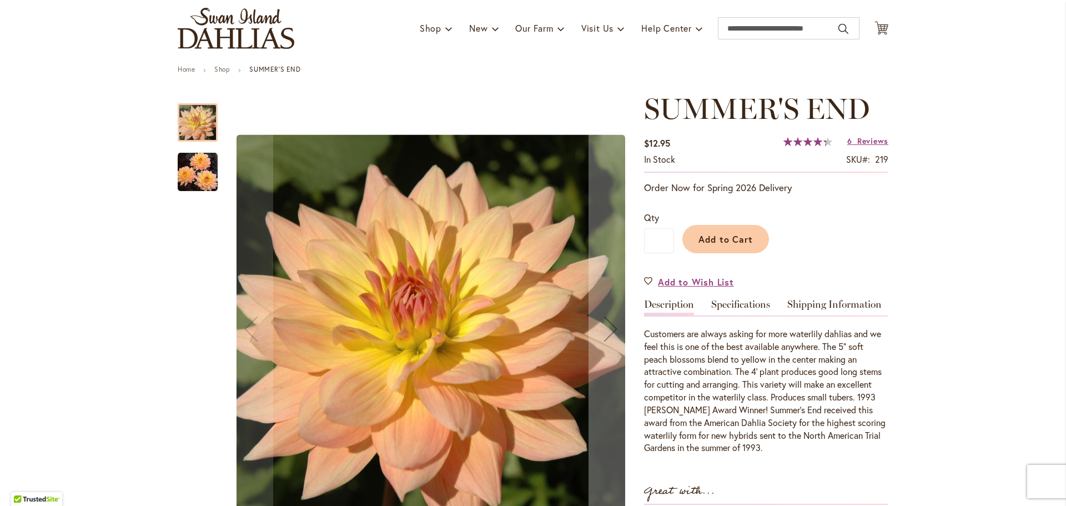
scroll to position [167, 0]
